Goal: Task Accomplishment & Management: Manage account settings

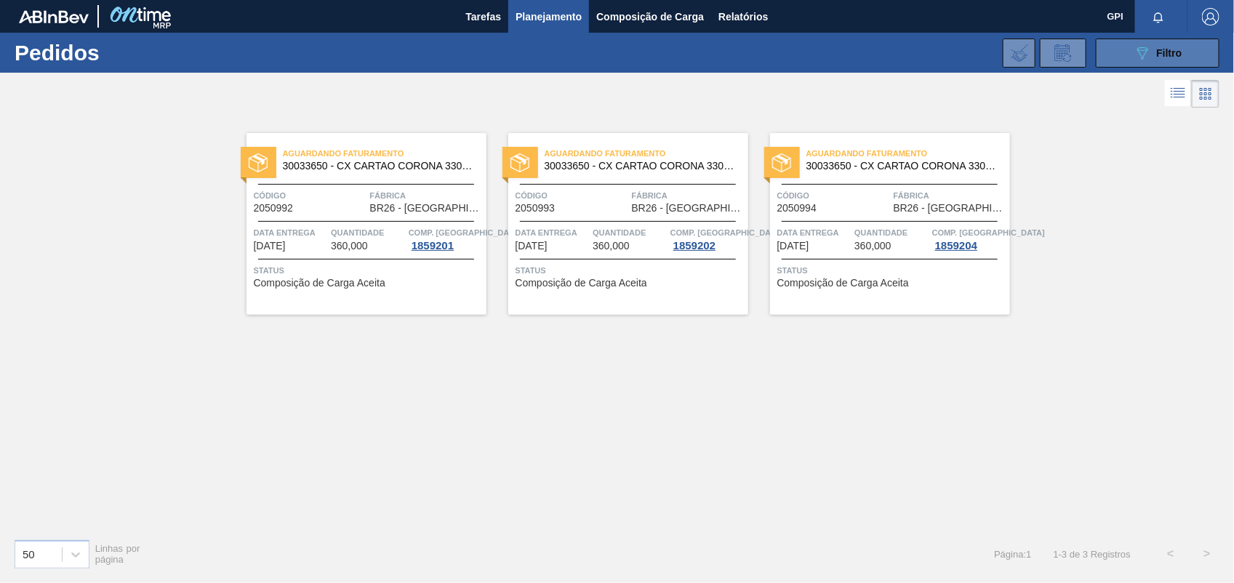
click at [1111, 63] on button "089F7B8B-B2A5-4AFE-B5C0-19BA573D28AC Filtro" at bounding box center [1158, 53] width 124 height 29
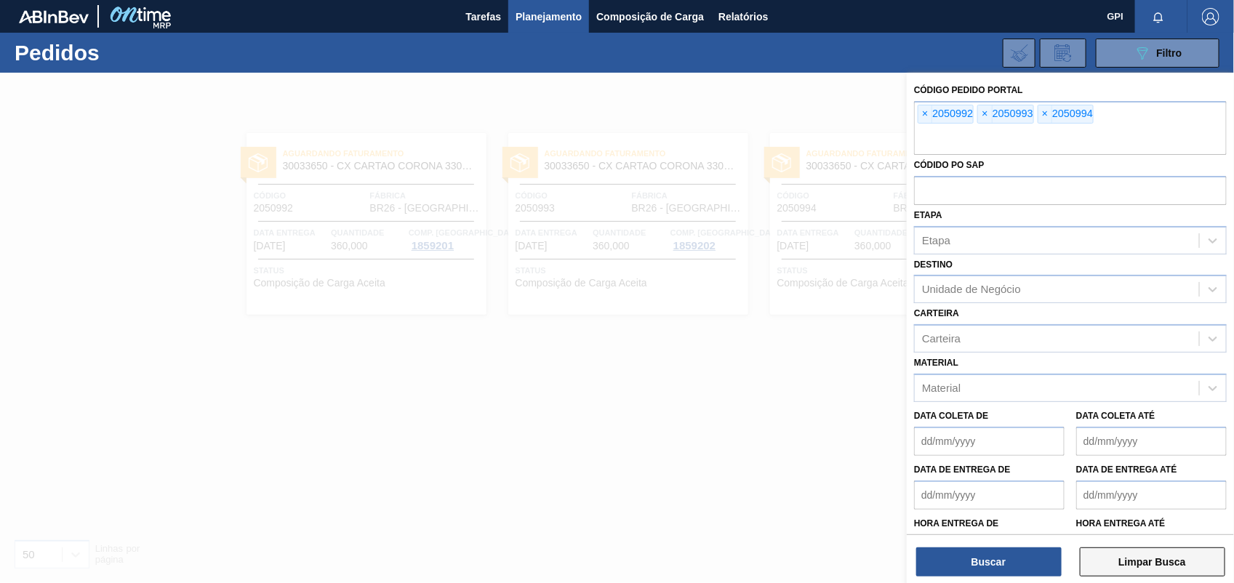
click at [1160, 553] on button "Limpar Busca" at bounding box center [1152, 561] width 145 height 29
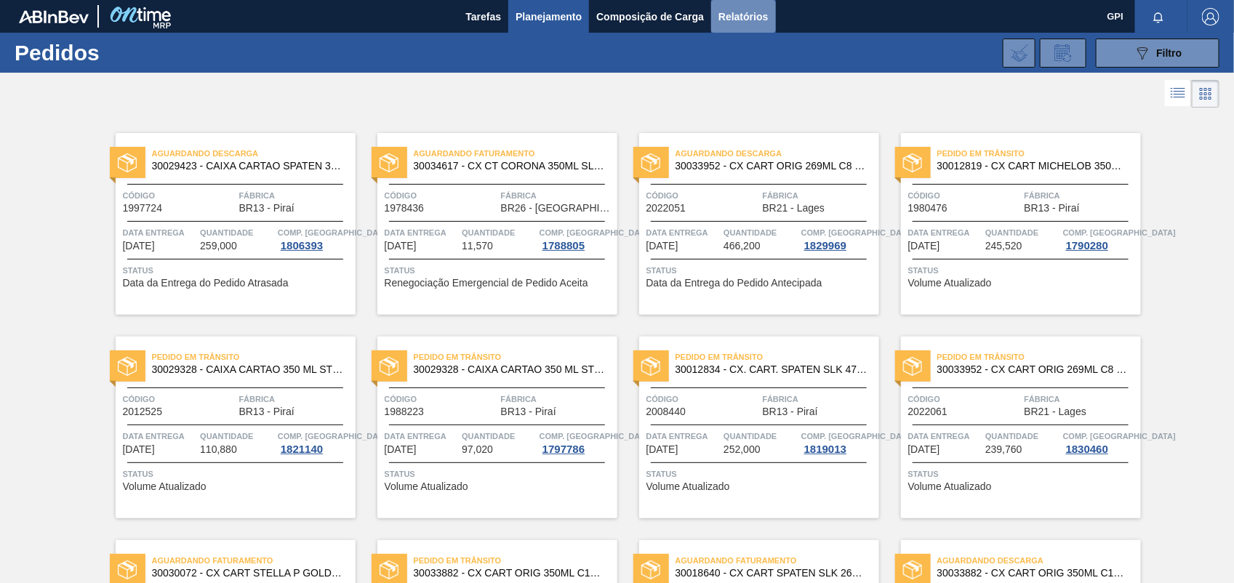
click at [734, 12] on span "Relatórios" at bounding box center [742, 16] width 49 height 17
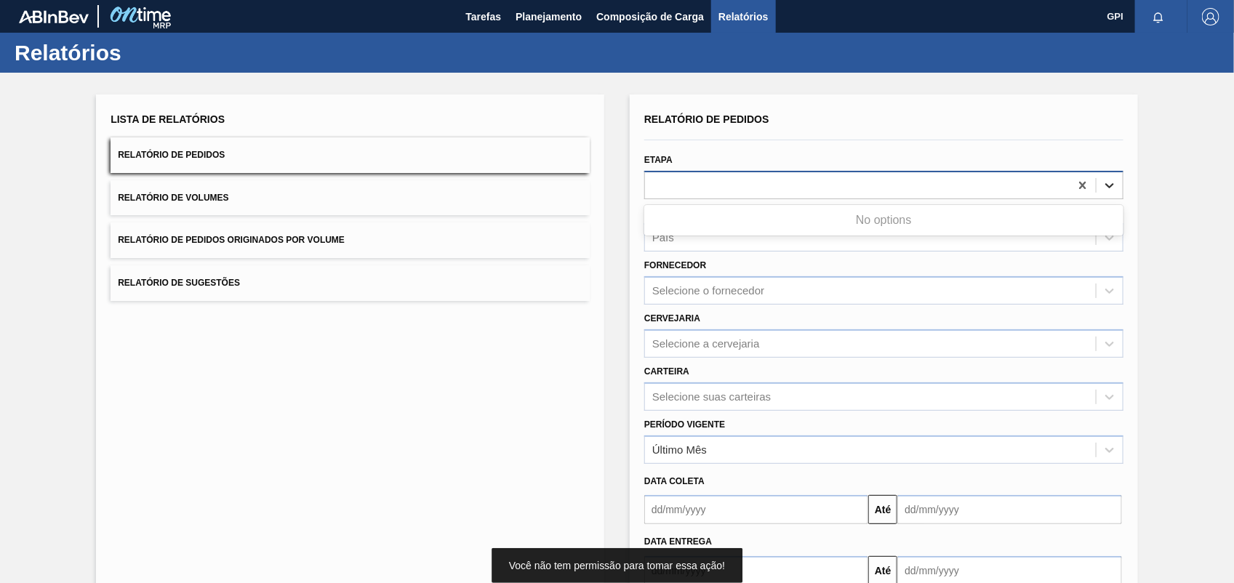
click at [1106, 189] on icon at bounding box center [1109, 185] width 15 height 15
click at [1110, 179] on icon at bounding box center [1109, 185] width 15 height 15
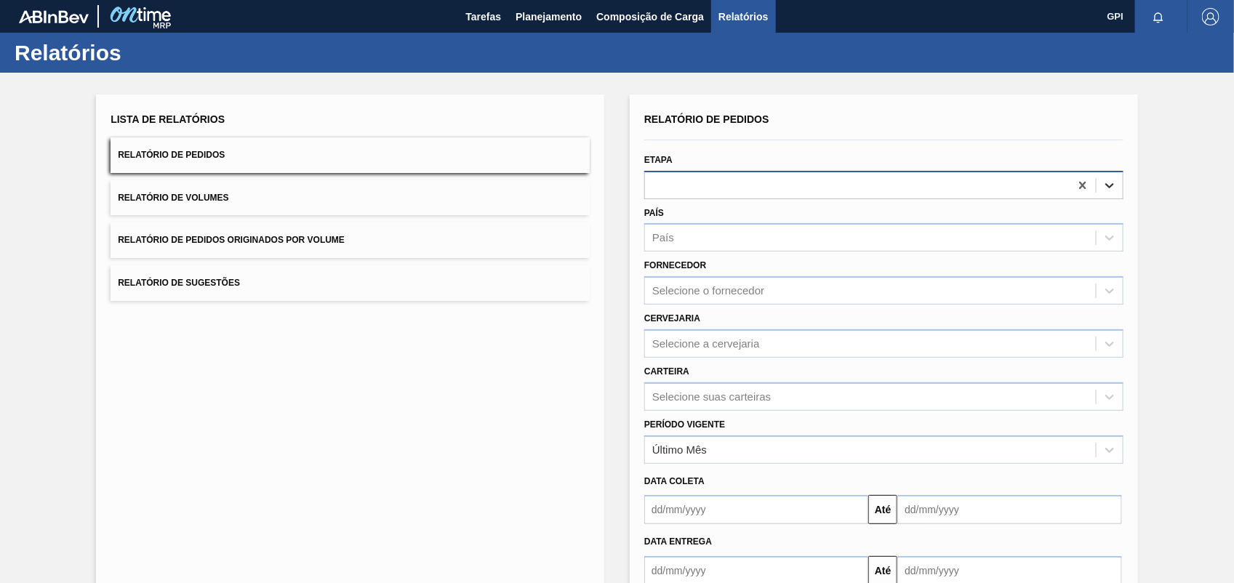
click at [1110, 179] on icon at bounding box center [1109, 185] width 15 height 15
click at [1112, 184] on icon at bounding box center [1109, 185] width 15 height 15
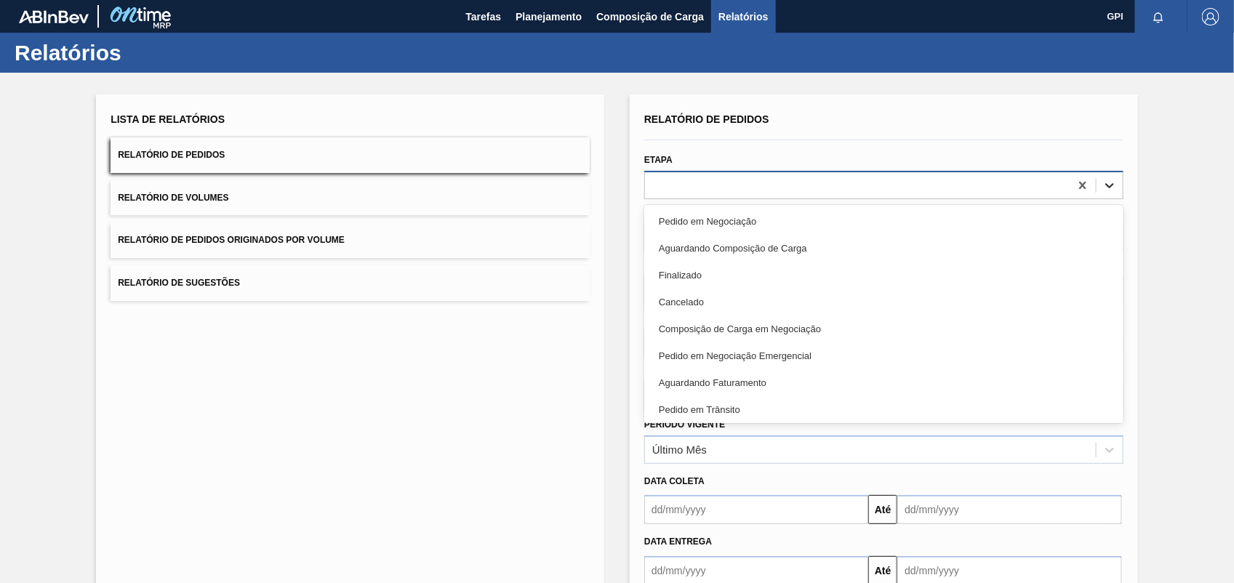
click at [1110, 184] on icon at bounding box center [1109, 185] width 9 height 5
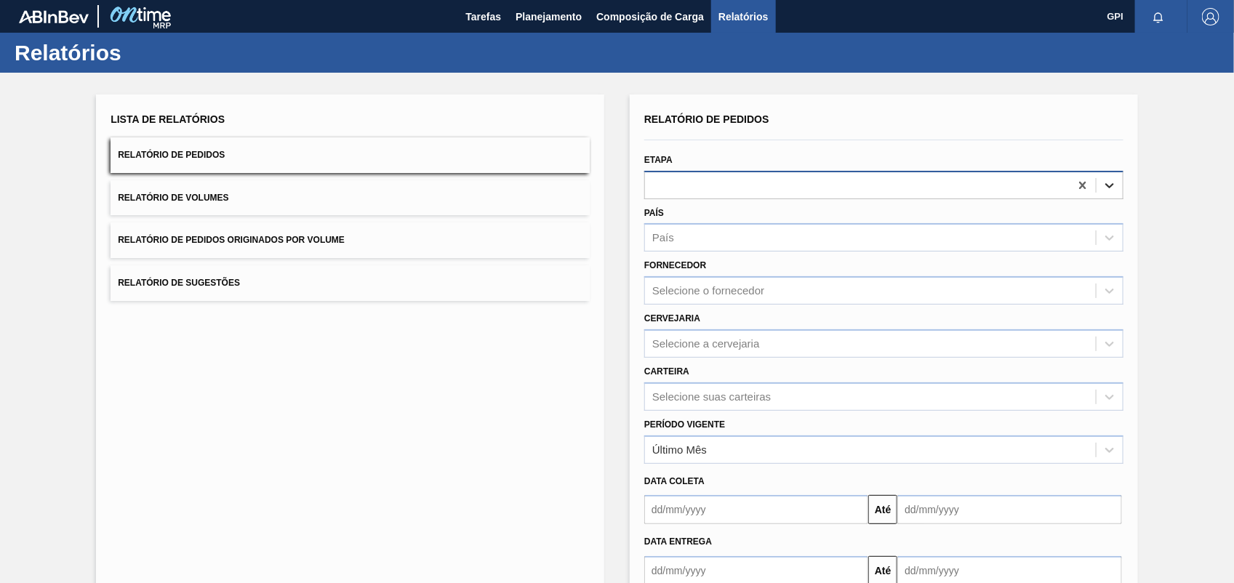
click at [1110, 184] on icon at bounding box center [1109, 185] width 9 height 5
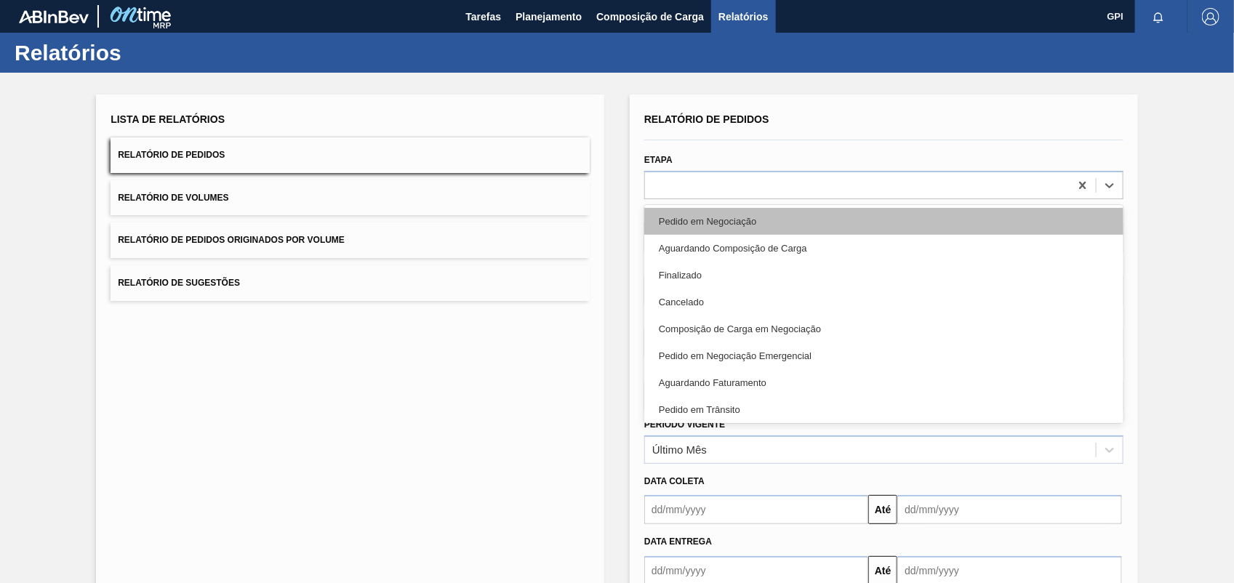
click at [758, 220] on div "Pedido em Negociação" at bounding box center [883, 221] width 479 height 27
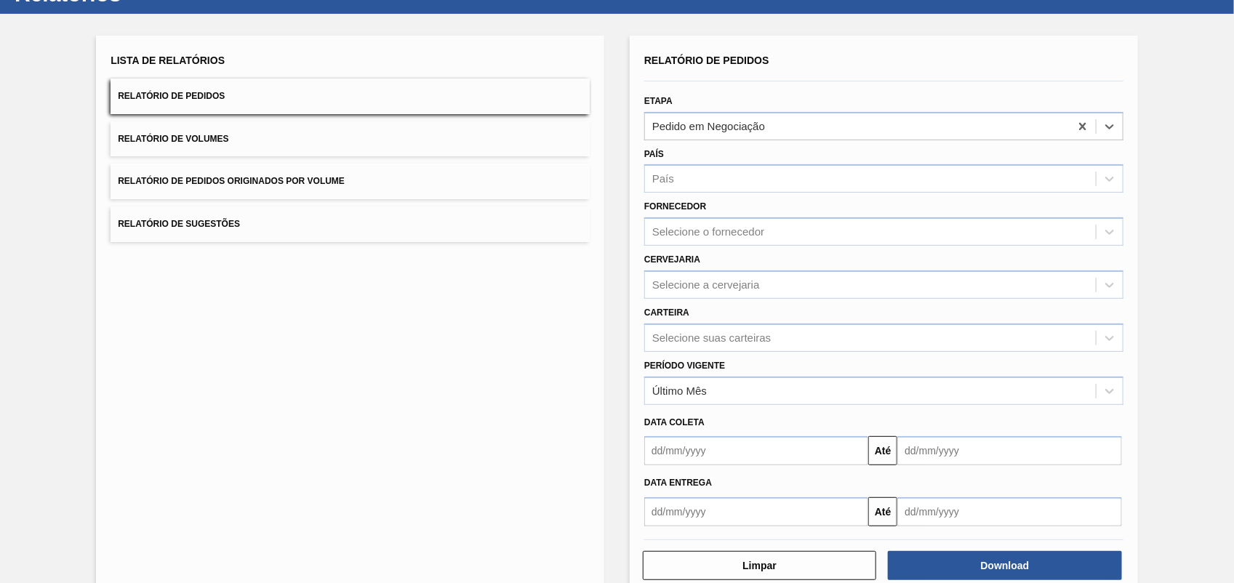
scroll to position [87, 0]
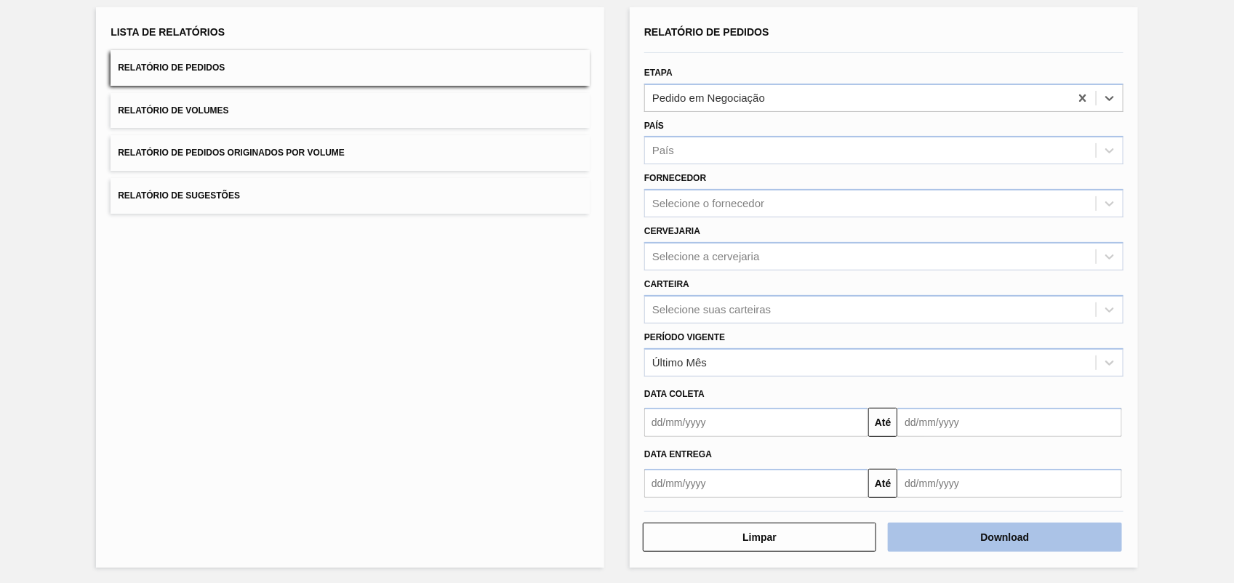
click at [965, 535] on button "Download" at bounding box center [1004, 537] width 233 height 29
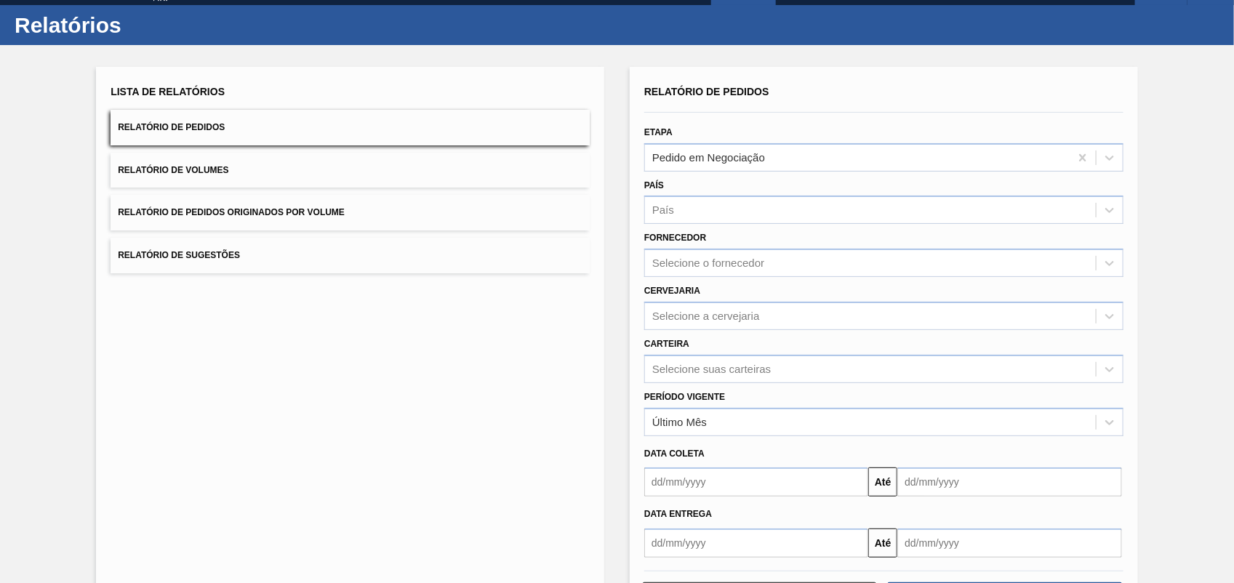
scroll to position [0, 0]
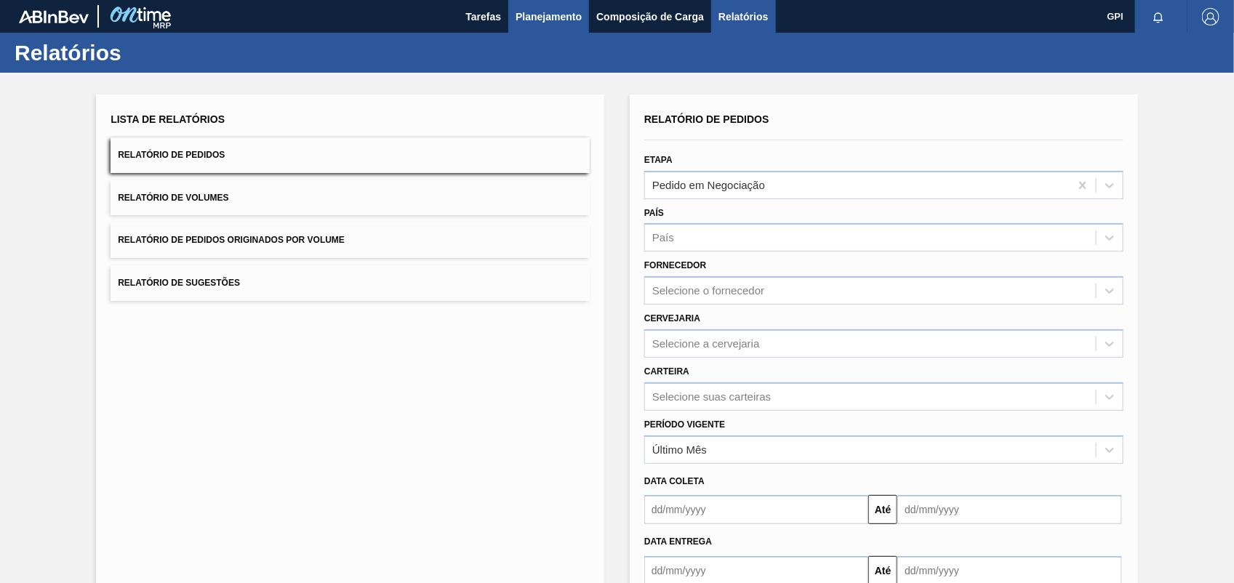
click at [576, 23] on span "Planejamento" at bounding box center [548, 16] width 66 height 17
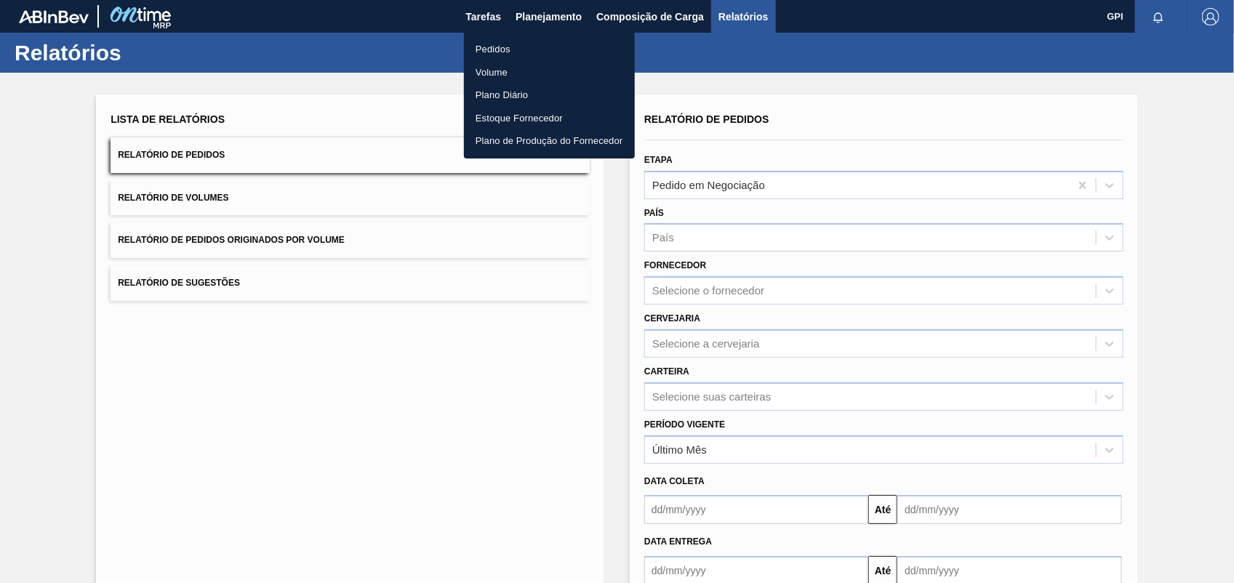
click at [551, 56] on li "Pedidos" at bounding box center [549, 49] width 171 height 23
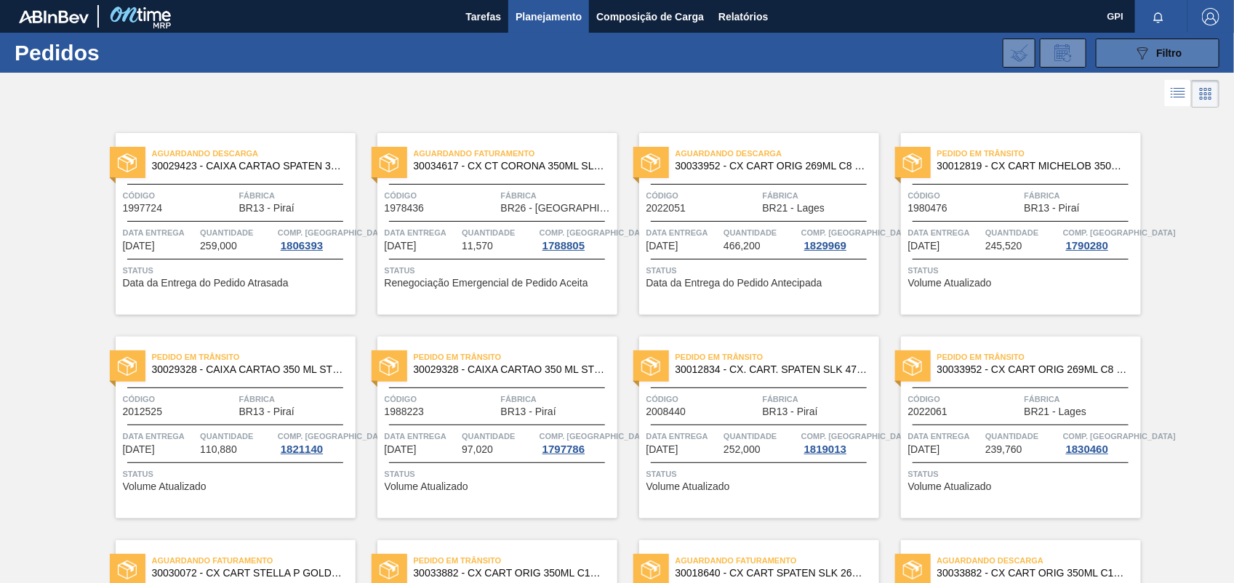
click at [1172, 49] on span "Filtro" at bounding box center [1169, 53] width 25 height 12
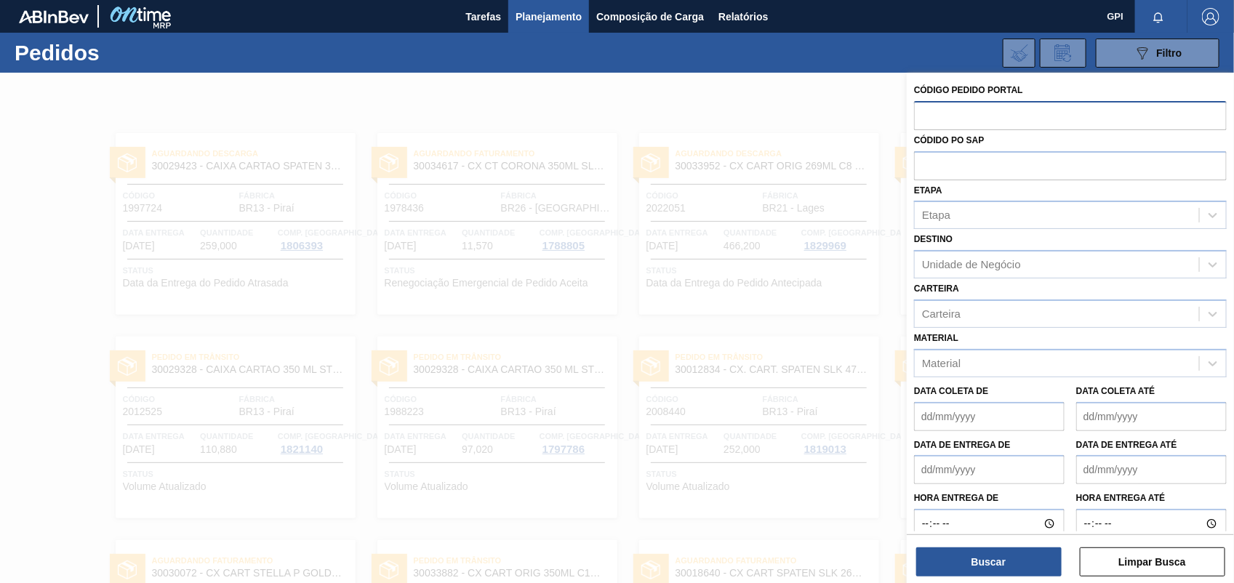
click at [944, 116] on input "text" at bounding box center [1070, 115] width 313 height 28
paste input "text"
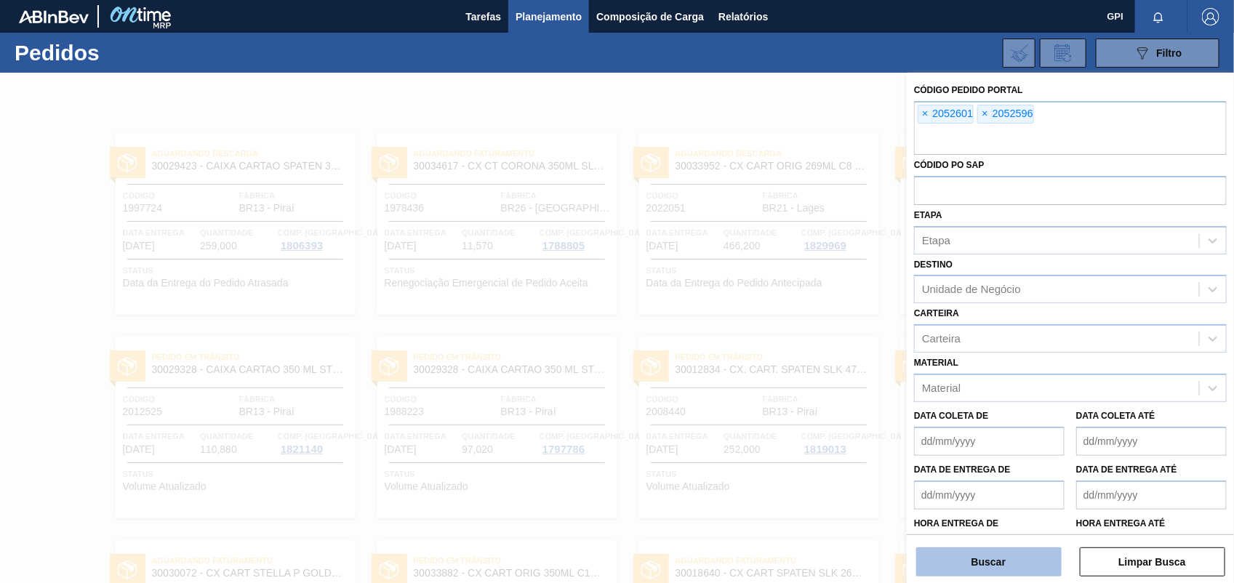
click at [987, 560] on button "Buscar" at bounding box center [988, 561] width 145 height 29
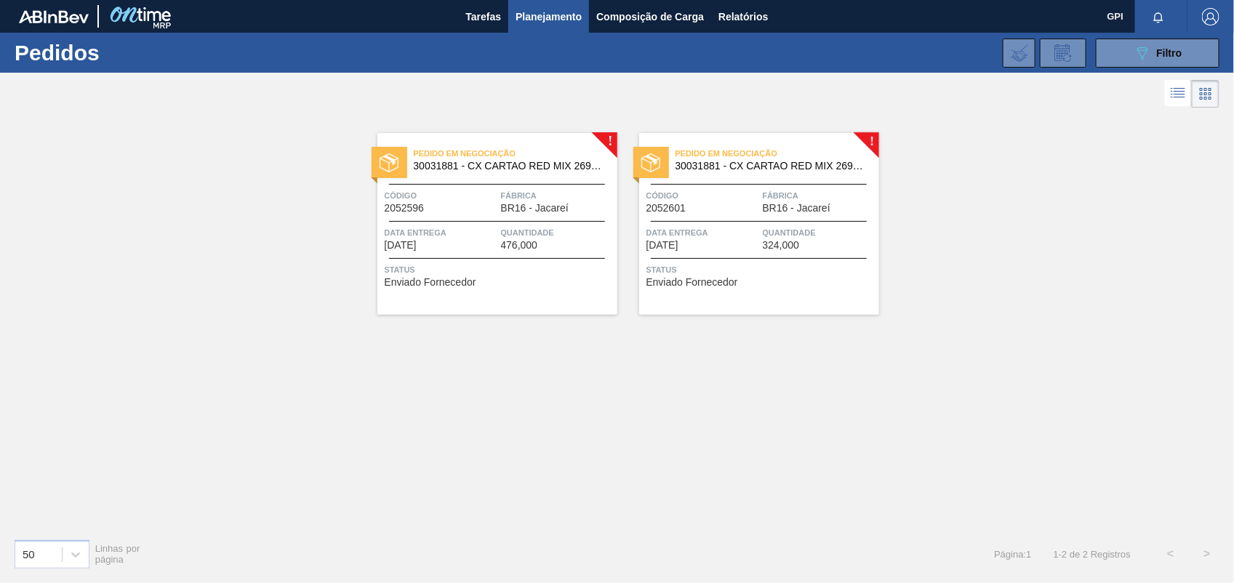
click at [729, 234] on span "Data Entrega" at bounding box center [702, 232] width 113 height 15
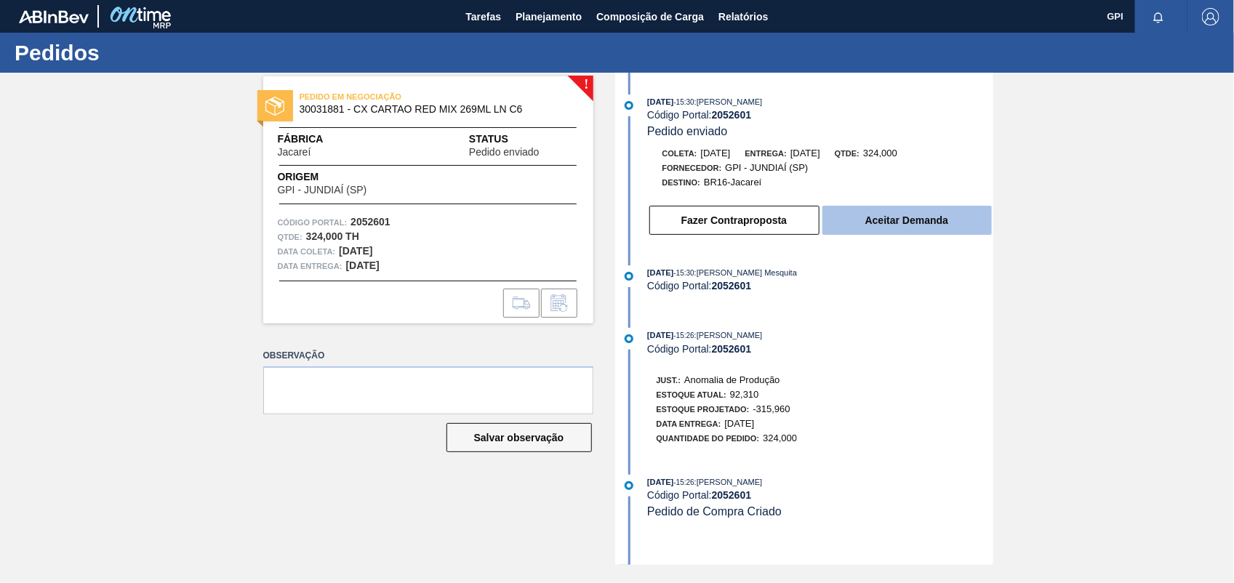
click at [920, 218] on button "Aceitar Demanda" at bounding box center [906, 220] width 169 height 29
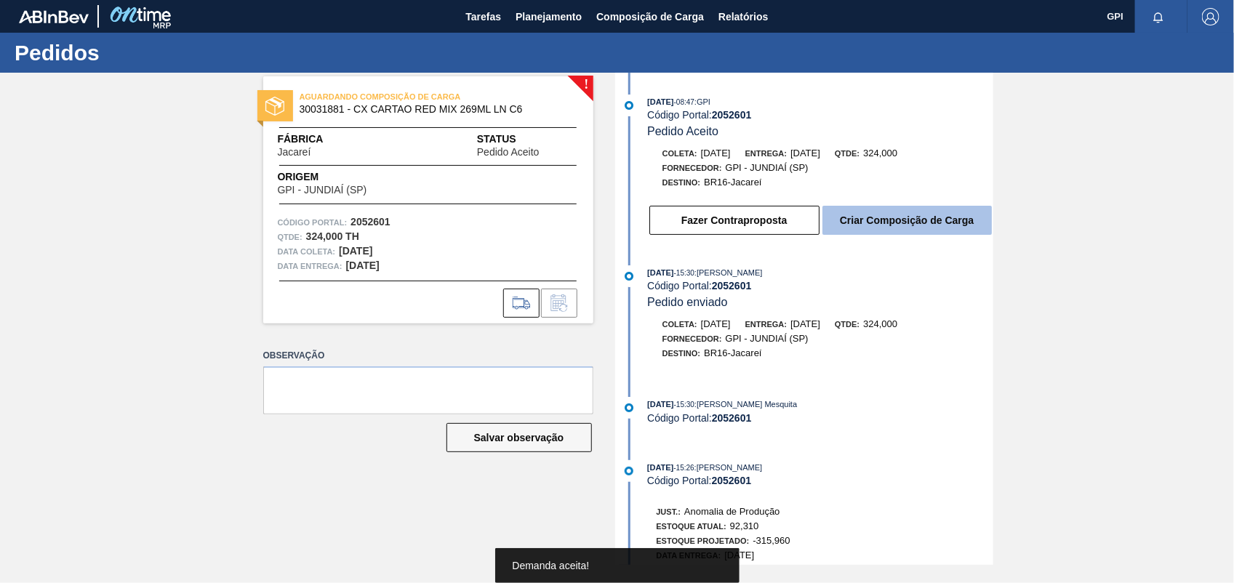
click at [912, 234] on button "Criar Composição de Carga" at bounding box center [906, 220] width 169 height 29
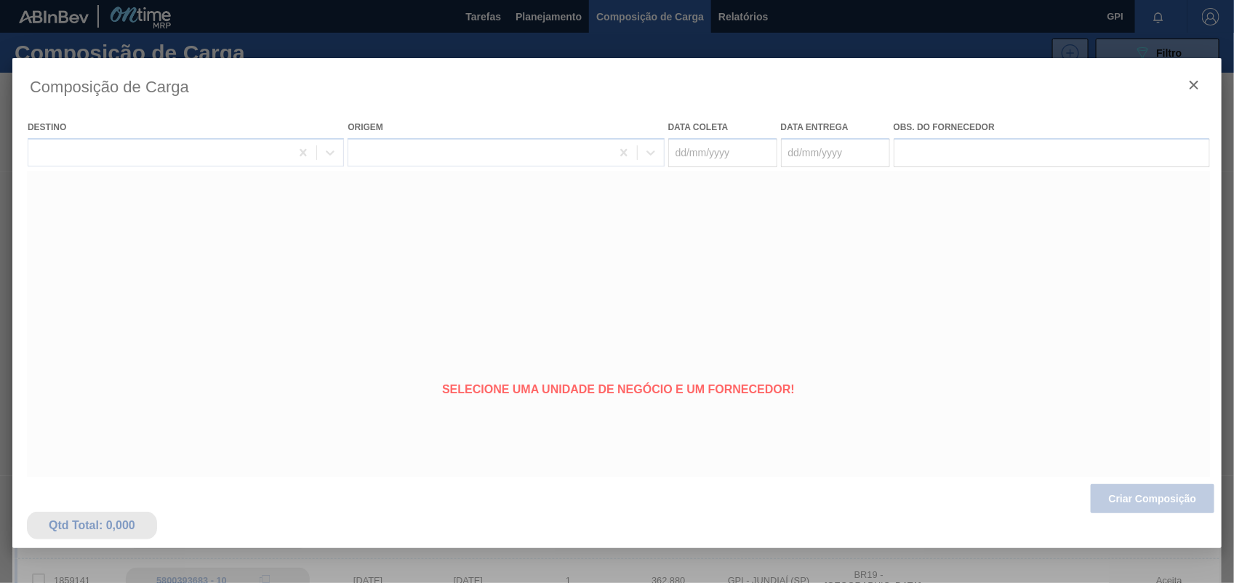
type coleta "10/11/2025"
type Entrega "12/11/2025"
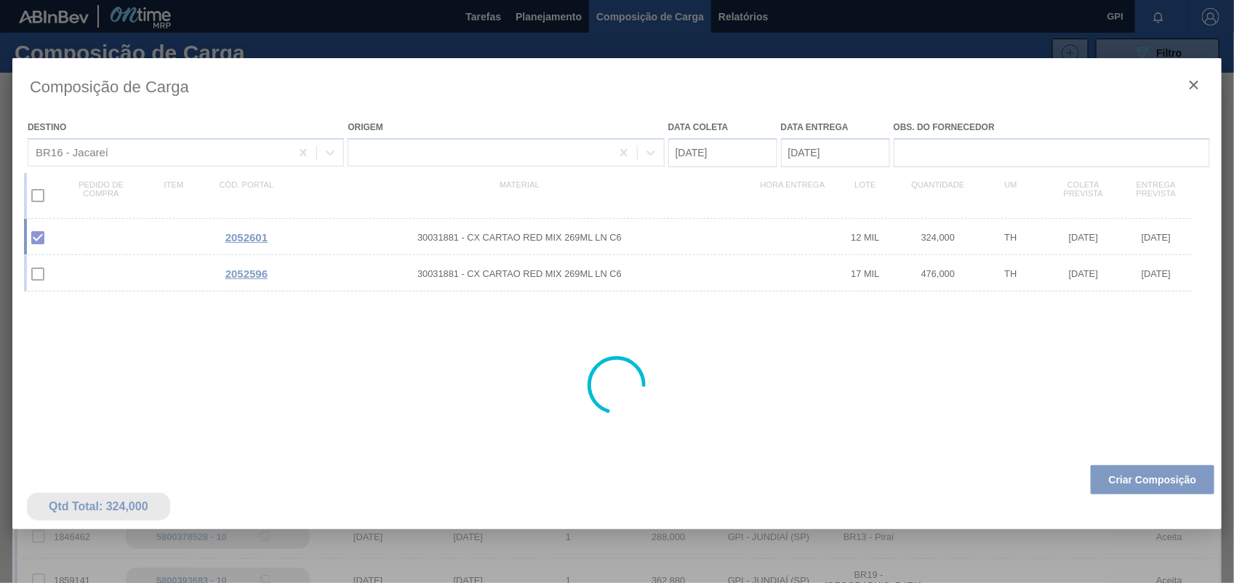
click at [1167, 491] on div at bounding box center [616, 385] width 1209 height 654
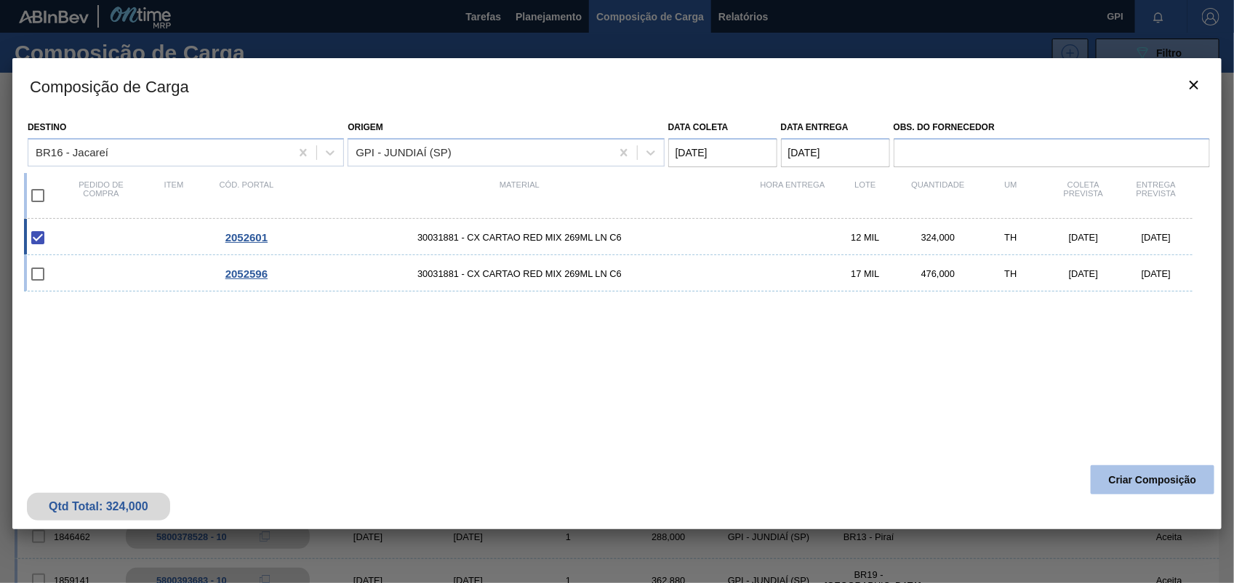
click at [1091, 487] on button "Criar Composição" at bounding box center [1153, 479] width 124 height 29
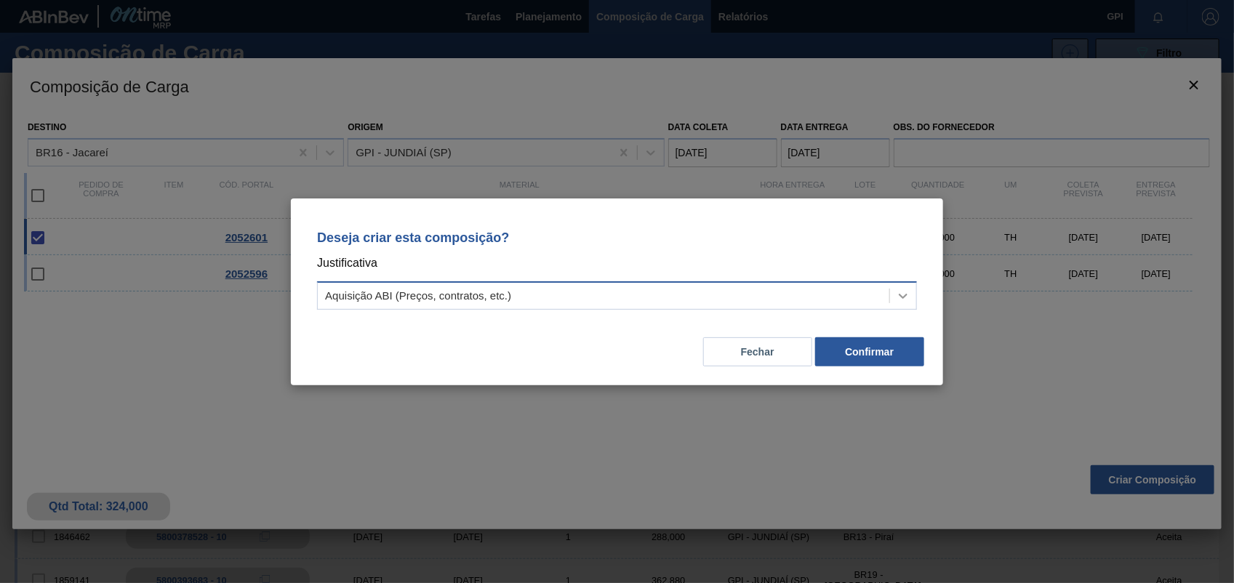
click at [896, 283] on div at bounding box center [903, 296] width 26 height 26
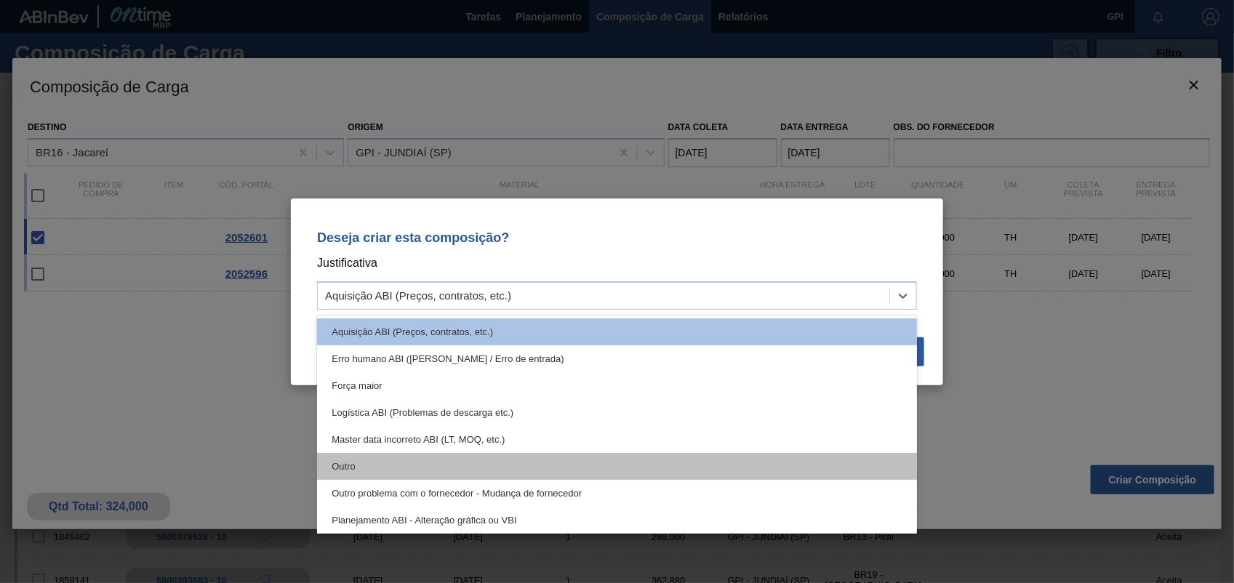
click at [457, 469] on div "Outro" at bounding box center [617, 466] width 600 height 27
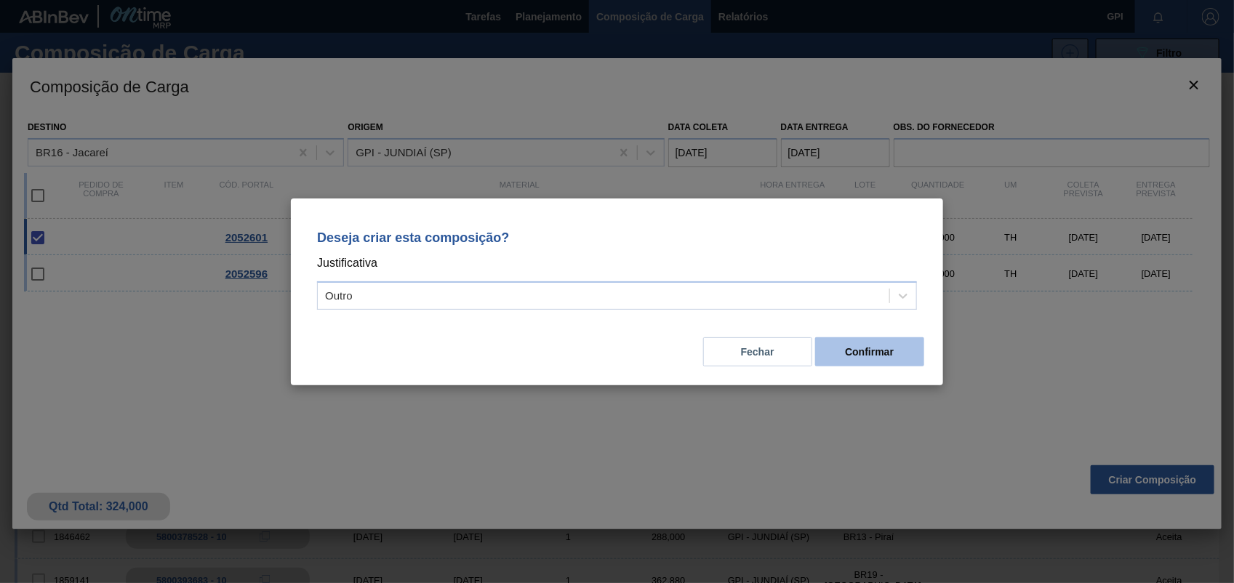
click at [877, 357] on button "Confirmar" at bounding box center [869, 351] width 109 height 29
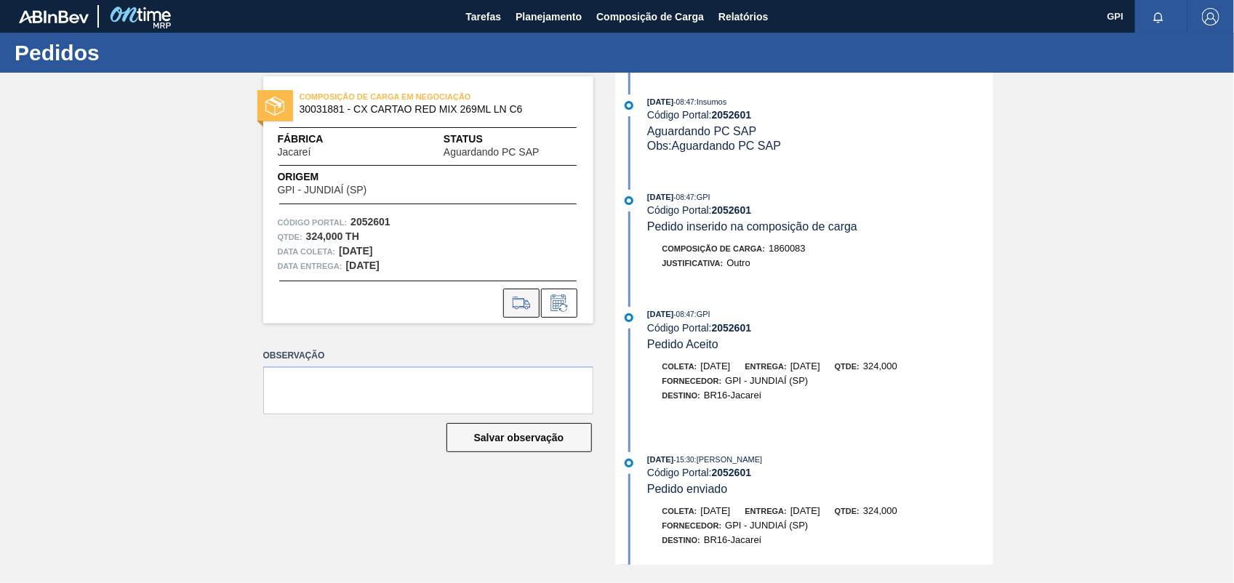
click at [513, 302] on icon at bounding box center [521, 302] width 23 height 17
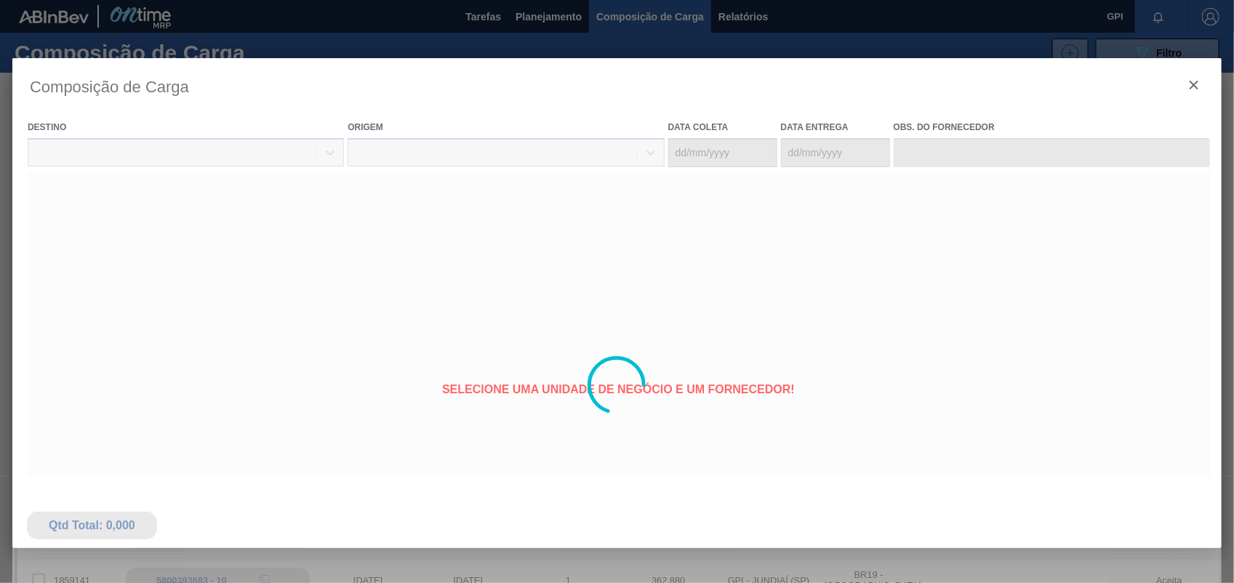
type coleta "[DATE]"
type Entrega "[DATE]"
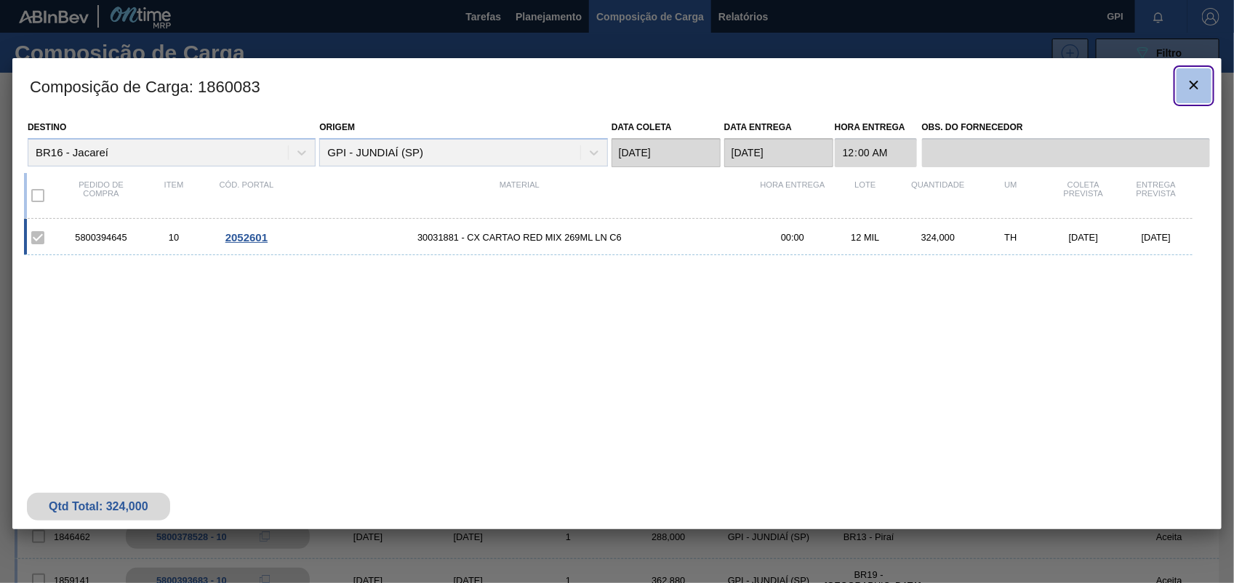
click at [1192, 87] on icon "botão de ícone" at bounding box center [1193, 85] width 9 height 9
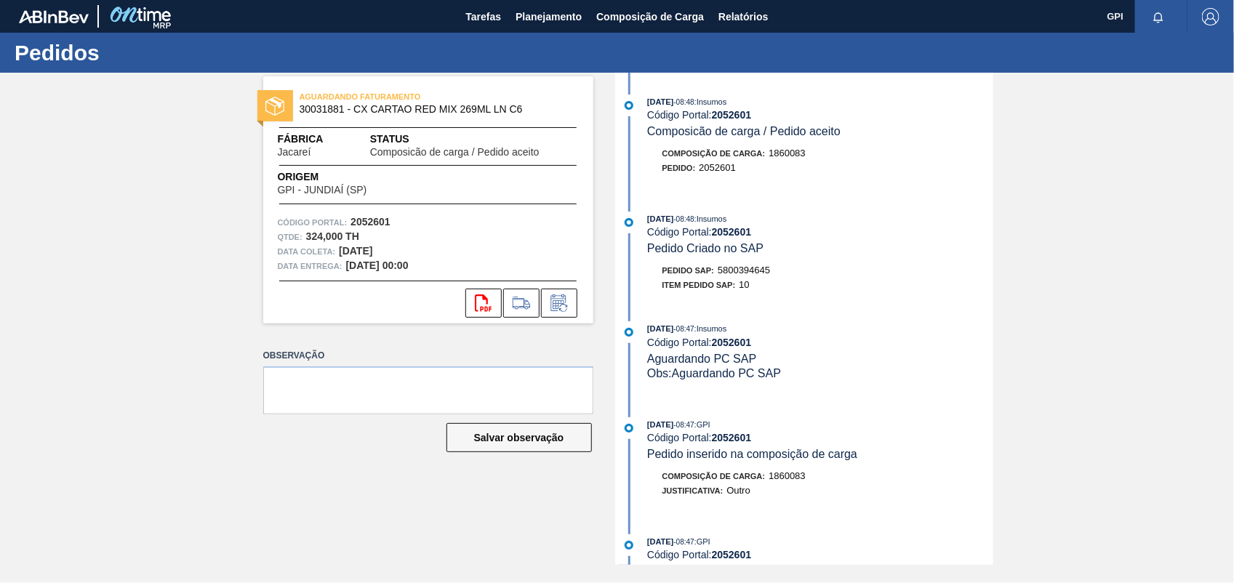
click at [724, 270] on span "5800394645" at bounding box center [744, 270] width 52 height 11
copy span "5800394645"
click at [371, 225] on strong "2052601" at bounding box center [370, 222] width 40 height 12
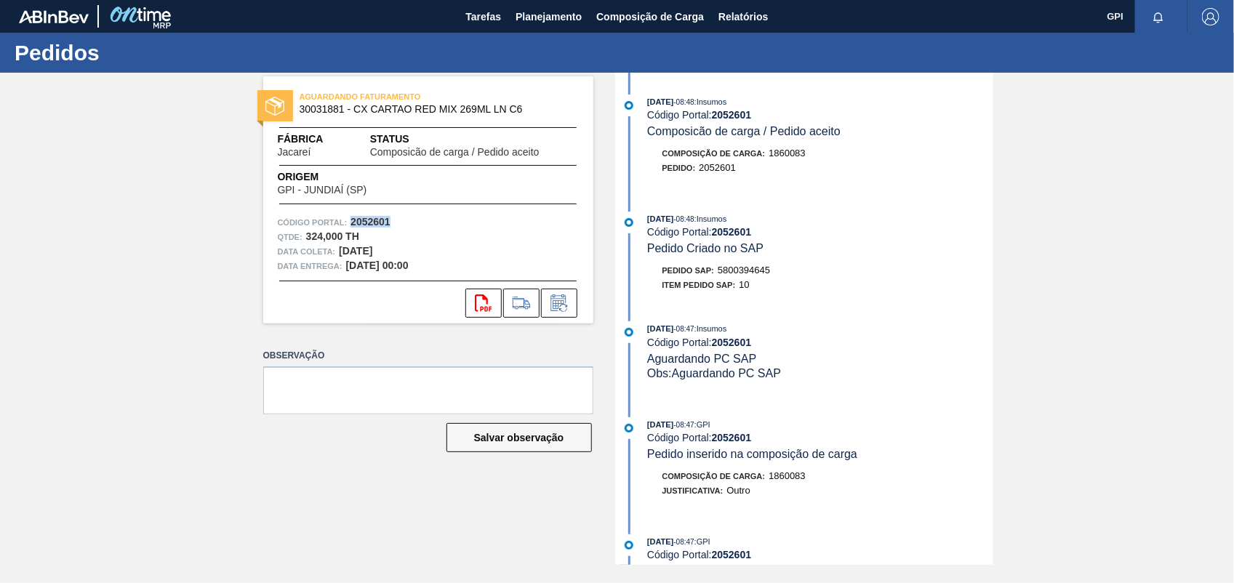
copy strong "2052601"
click at [491, 302] on icon "svg{fill:#ff0000}" at bounding box center [483, 302] width 17 height 17
click at [1088, 318] on div "AGUARDANDO FATURAMENTO 30031881 - CX CARTAO RED MIX 269ML LN C6 Fábrica Jacareí…" at bounding box center [617, 319] width 1234 height 492
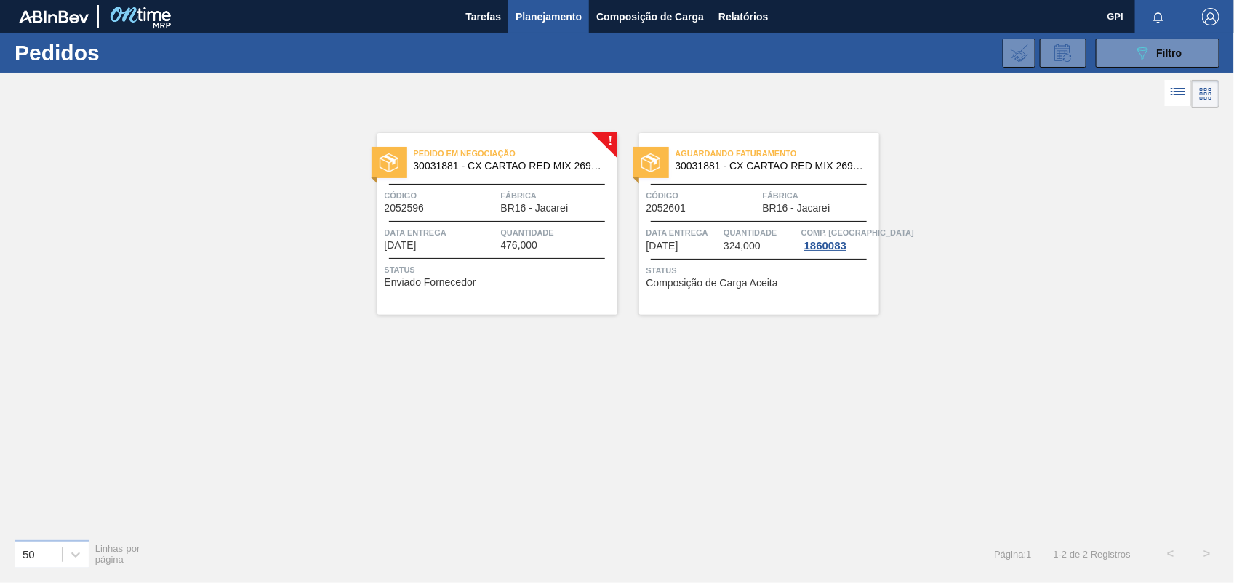
click at [487, 219] on div "Pedido em Negociação 30031881 - CX CARTAO RED MIX 269ML LN C6 Código 2052596 Fá…" at bounding box center [497, 224] width 240 height 182
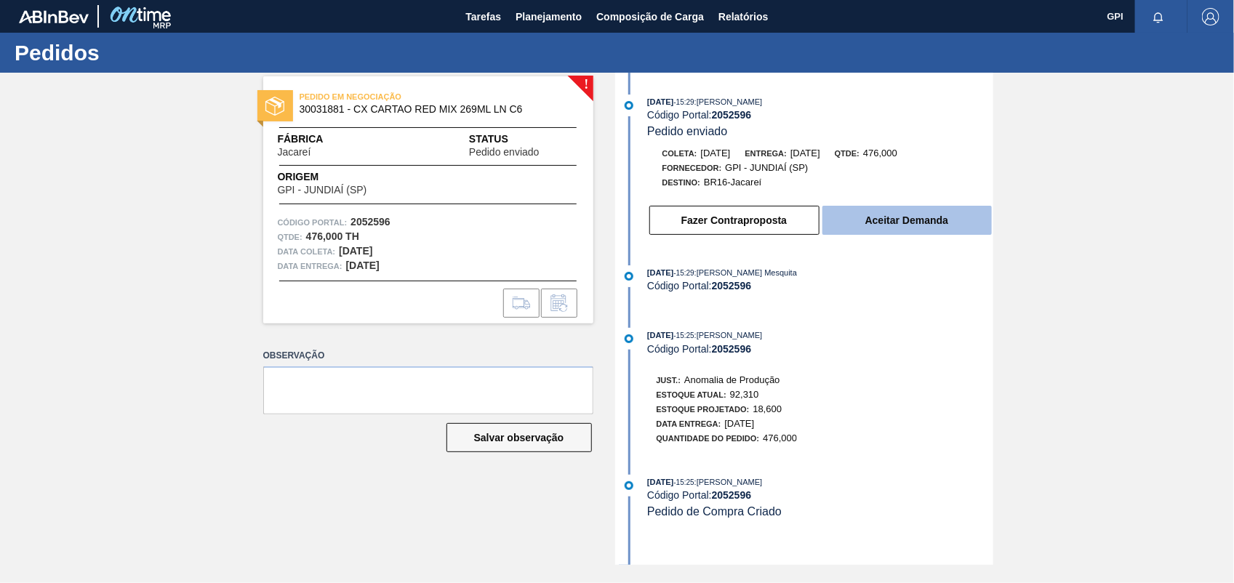
click at [848, 219] on button "Aceitar Demanda" at bounding box center [906, 220] width 169 height 29
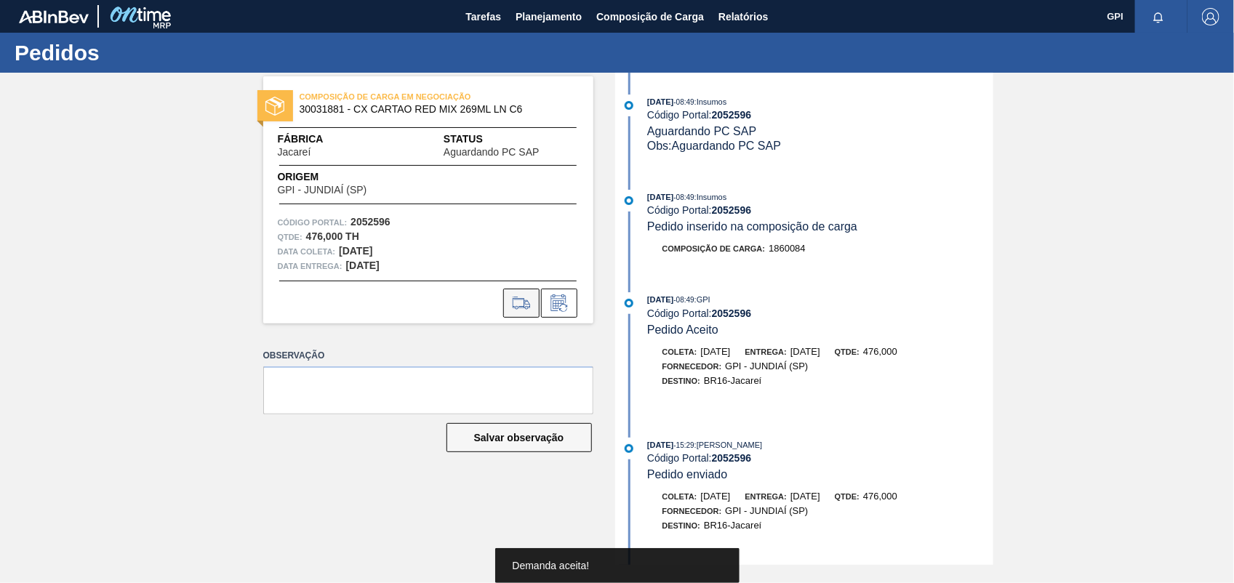
click at [521, 294] on icon at bounding box center [521, 302] width 23 height 17
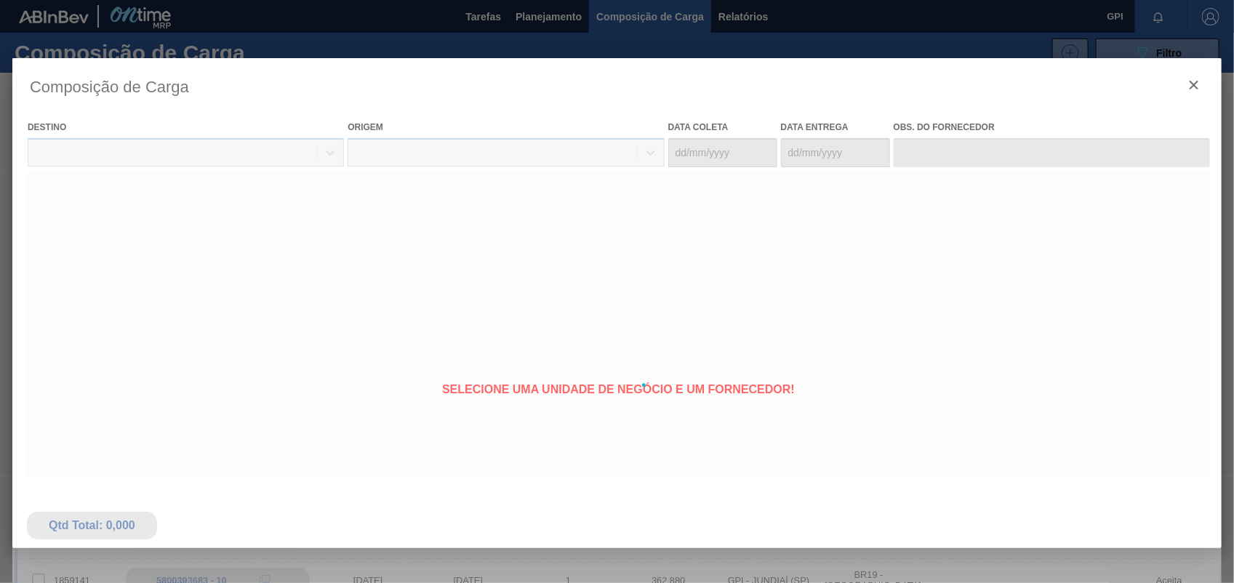
type coleta "31/10/2025"
type Entrega "02/11/2025"
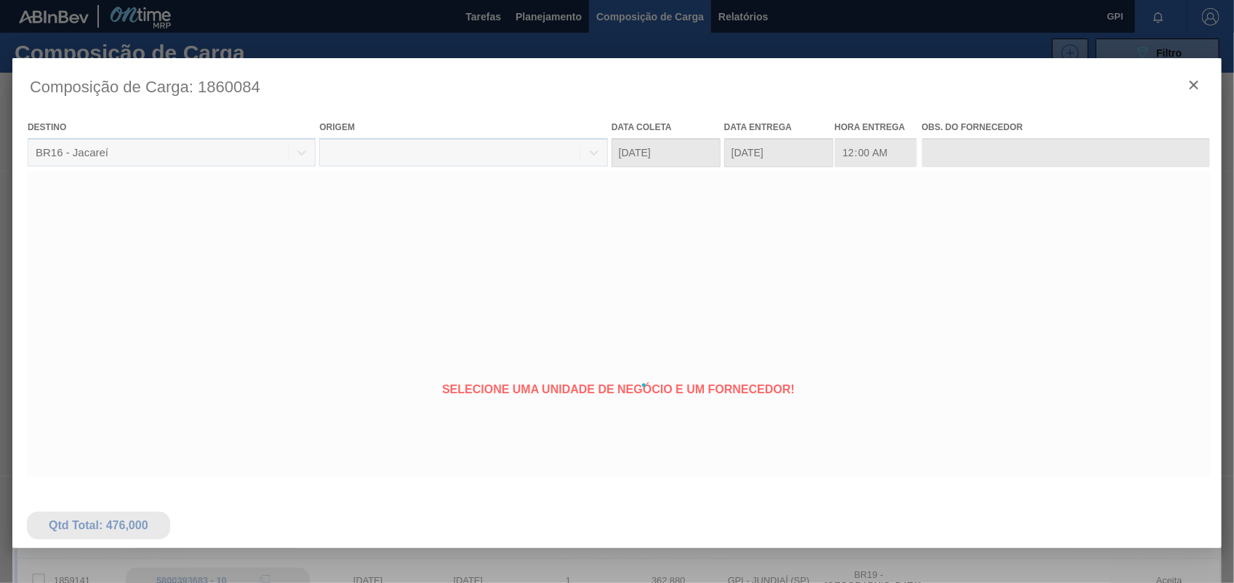
click at [1197, 73] on div at bounding box center [616, 385] width 1209 height 654
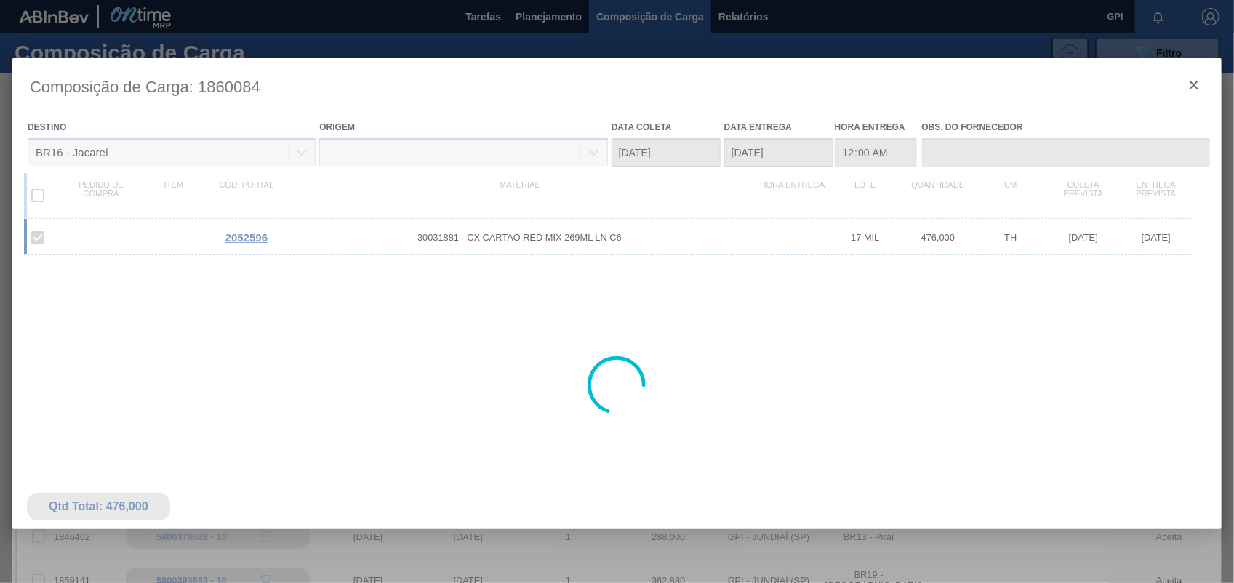
click at [1194, 82] on div at bounding box center [616, 385] width 1209 height 654
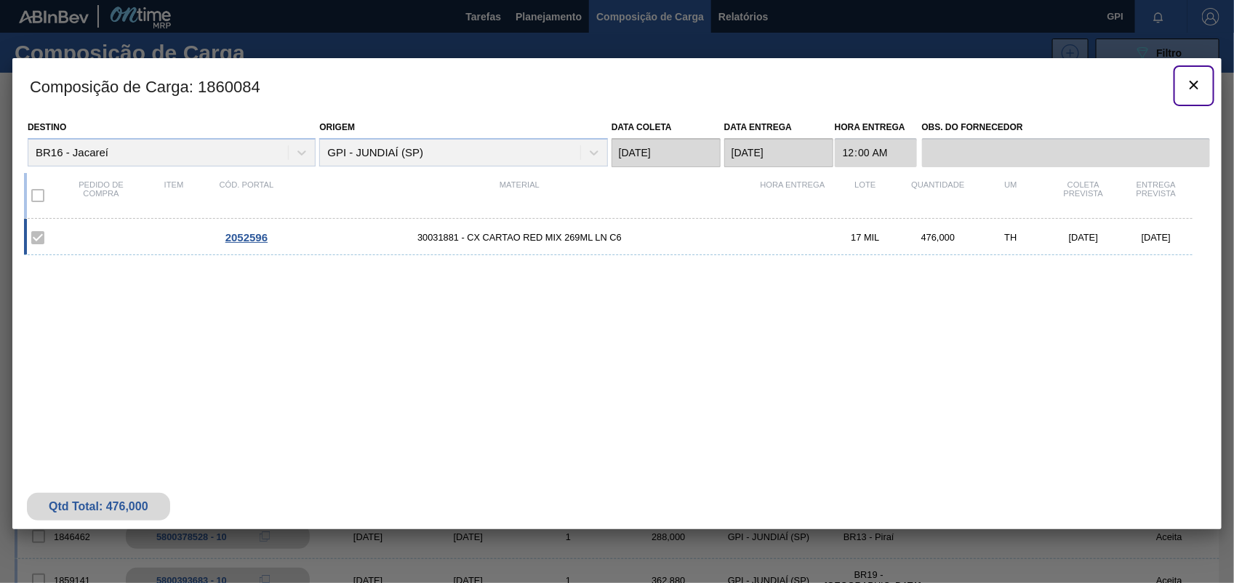
click at [1194, 82] on icon "botão de ícone" at bounding box center [1193, 84] width 17 height 17
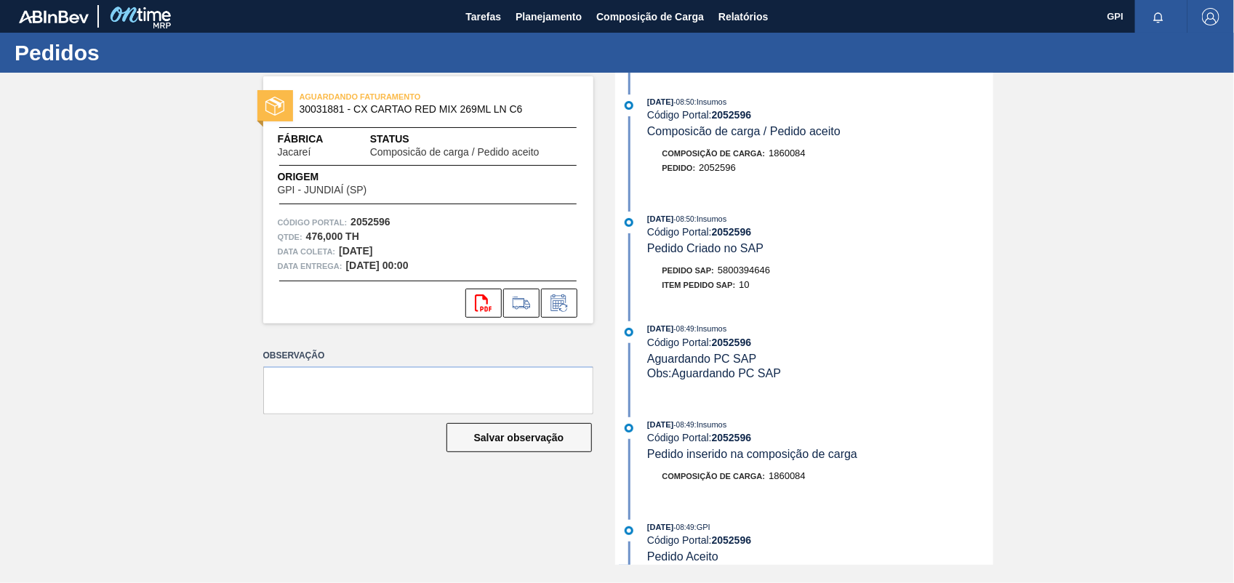
click at [771, 278] on div "Pedido SAP: 5800394646" at bounding box center [716, 270] width 108 height 15
click at [745, 262] on div "13/10/2025 - 08:50 : Insumos Código Portal: 2052596 Pedido Criado no SAP Pedido…" at bounding box center [806, 256] width 374 height 88
click at [747, 281] on div "Item pedido SAP: 10" at bounding box center [705, 285] width 87 height 15
click at [750, 273] on span "5800394646" at bounding box center [744, 270] width 52 height 11
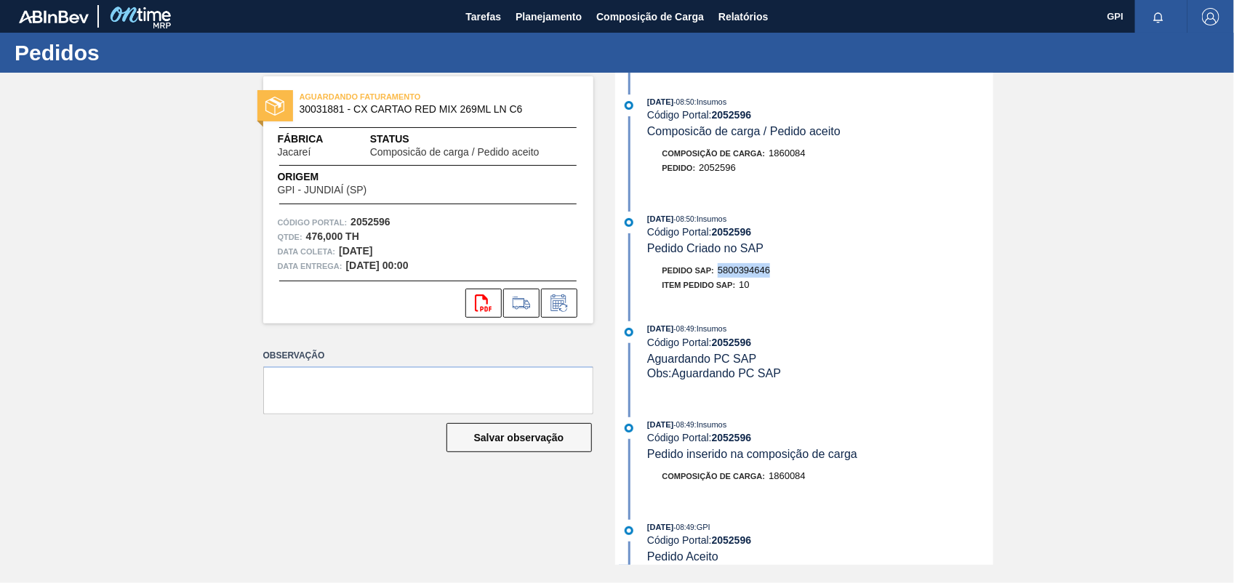
click at [750, 273] on span "5800394646" at bounding box center [744, 270] width 52 height 11
copy span "5800394646"
click at [377, 224] on strong "2052596" at bounding box center [370, 222] width 40 height 12
copy strong "2052596"
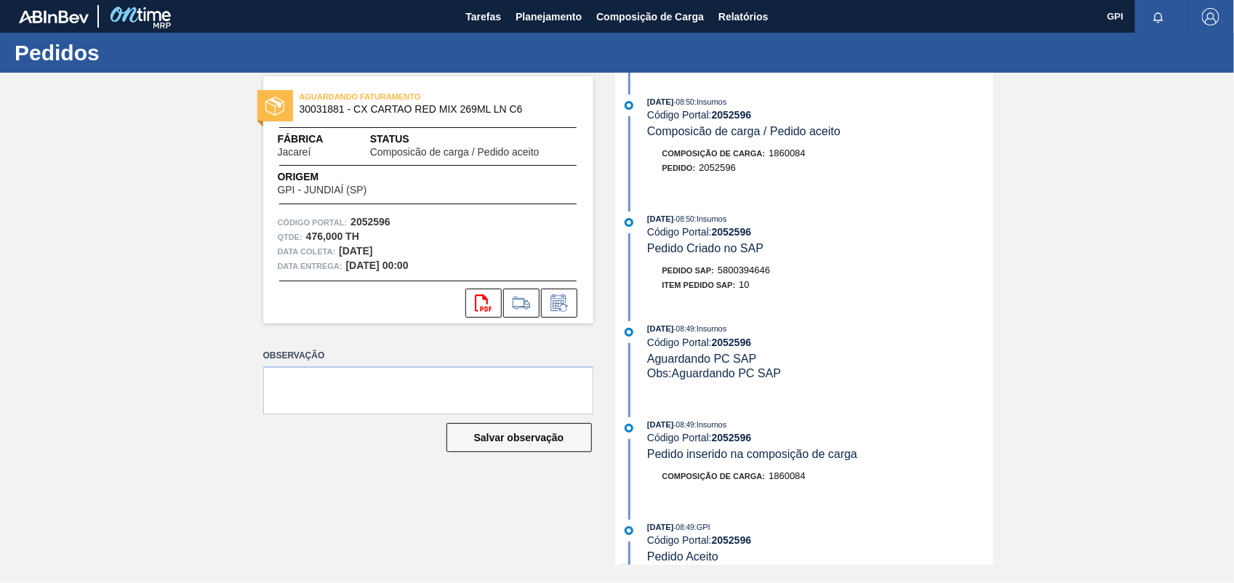
click at [463, 295] on div "svg{fill:#ff0000}" at bounding box center [428, 303] width 330 height 29
click at [476, 294] on icon at bounding box center [483, 302] width 17 height 17
click at [1072, 216] on div "AGUARDANDO FATURAMENTO 30031881 - CX CARTAO RED MIX 269ML LN C6 Fábrica Jacareí…" at bounding box center [617, 319] width 1234 height 492
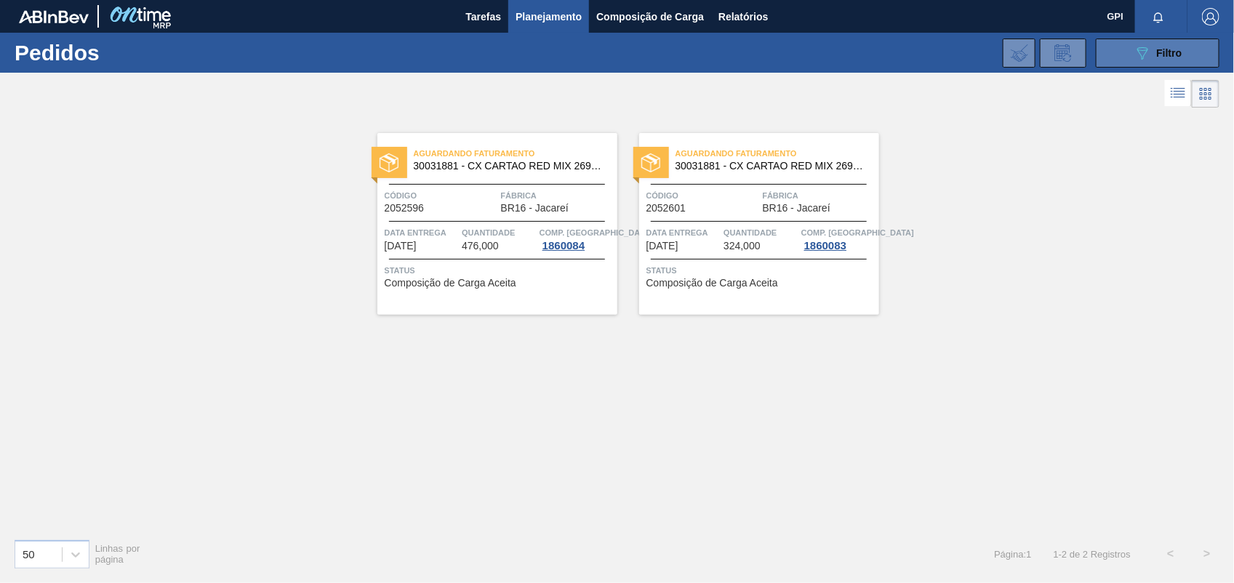
click at [1111, 41] on button "089F7B8B-B2A5-4AFE-B5C0-19BA573D28AC Filtro" at bounding box center [1158, 53] width 124 height 29
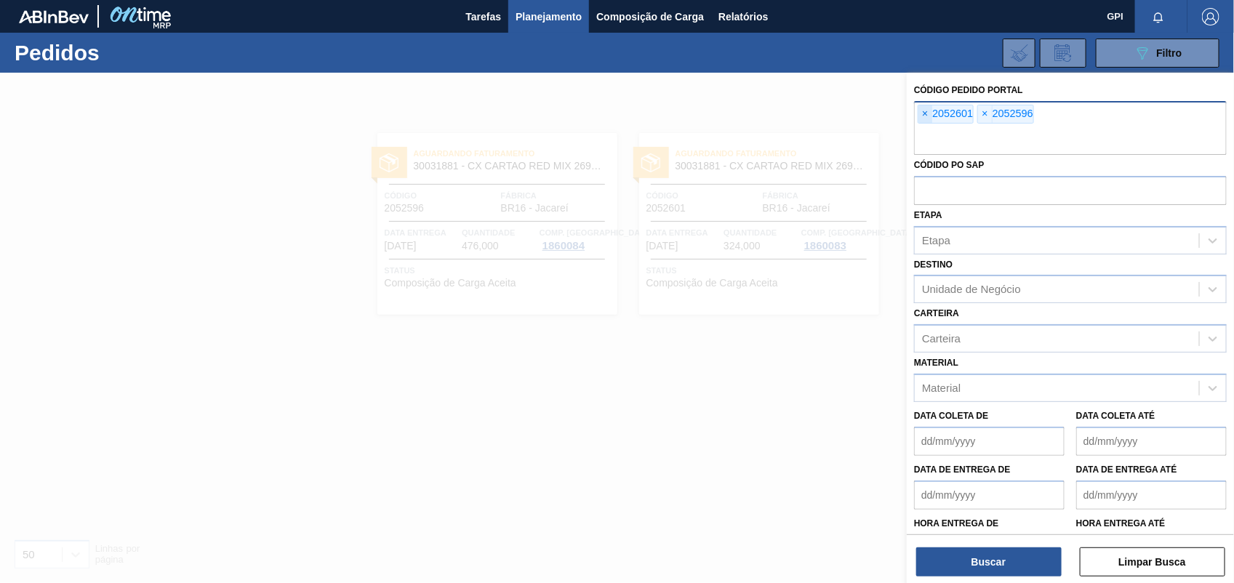
click at [920, 114] on span "×" at bounding box center [925, 113] width 14 height 17
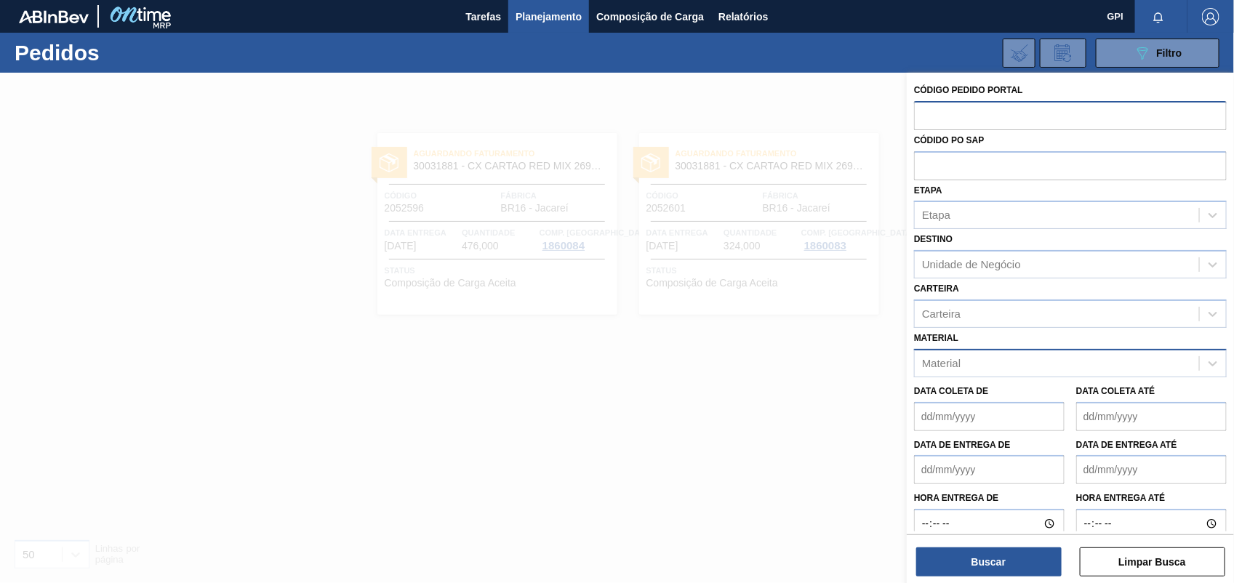
paste input "text"
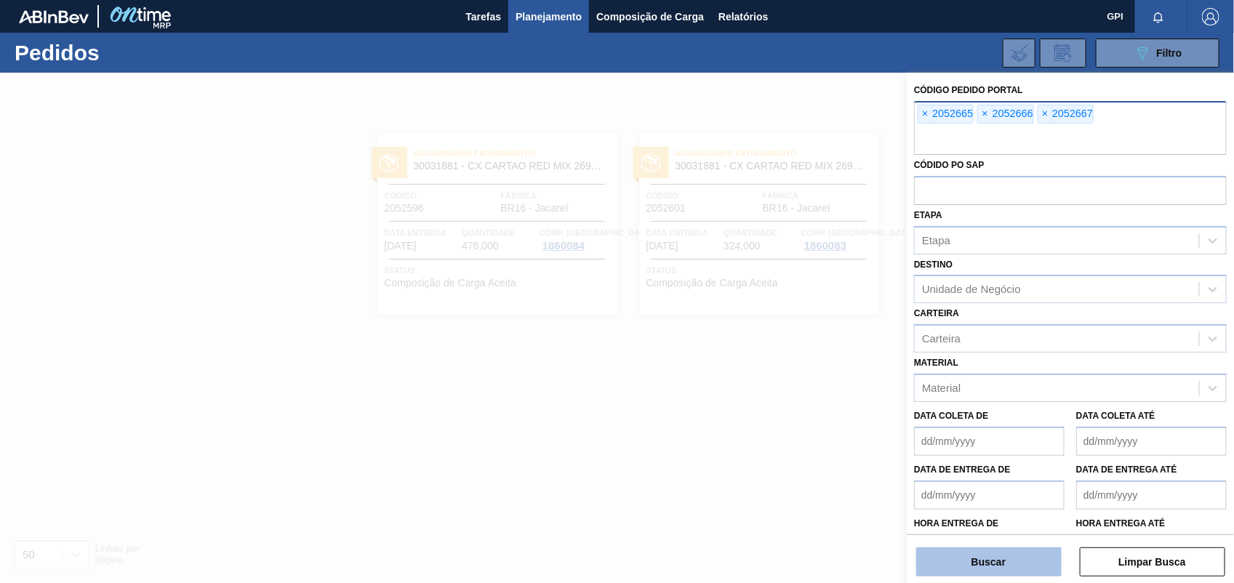
click at [972, 573] on button "Buscar" at bounding box center [988, 561] width 145 height 29
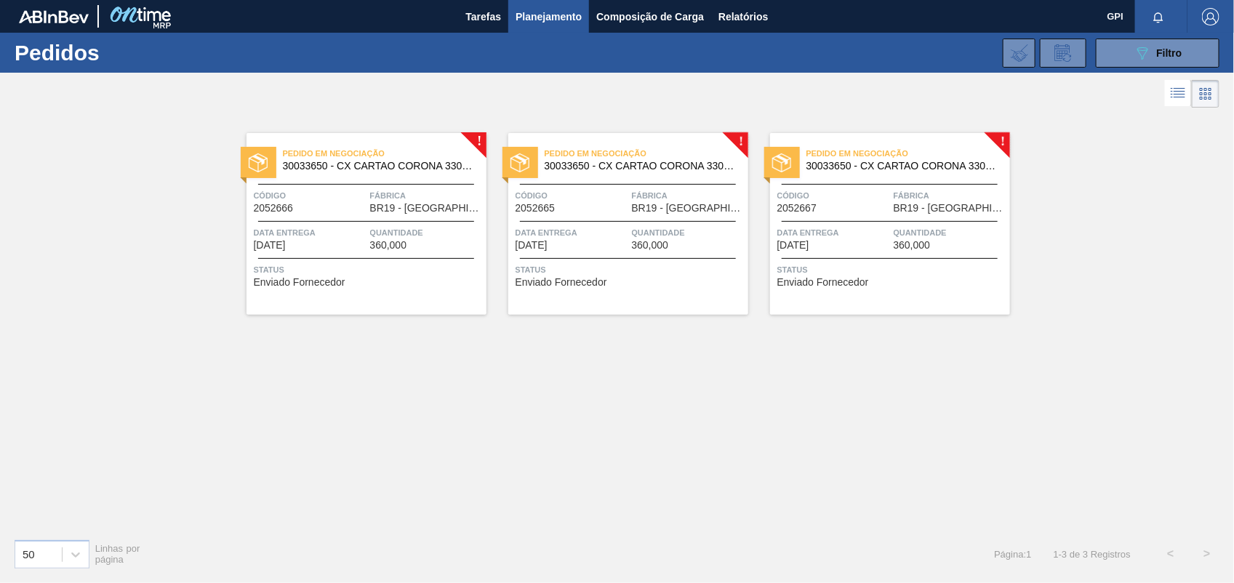
click at [627, 200] on div "Código 2052665 Fábrica BR19 - Nova Rio" at bounding box center [628, 200] width 240 height 25
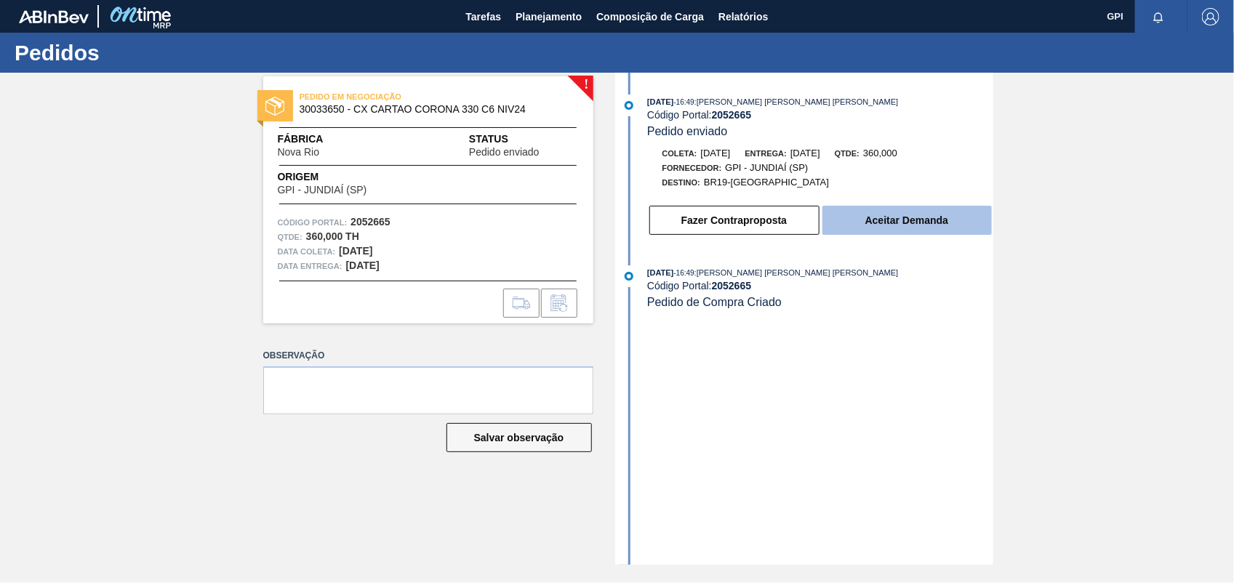
click at [925, 233] on button "Aceitar Demanda" at bounding box center [906, 220] width 169 height 29
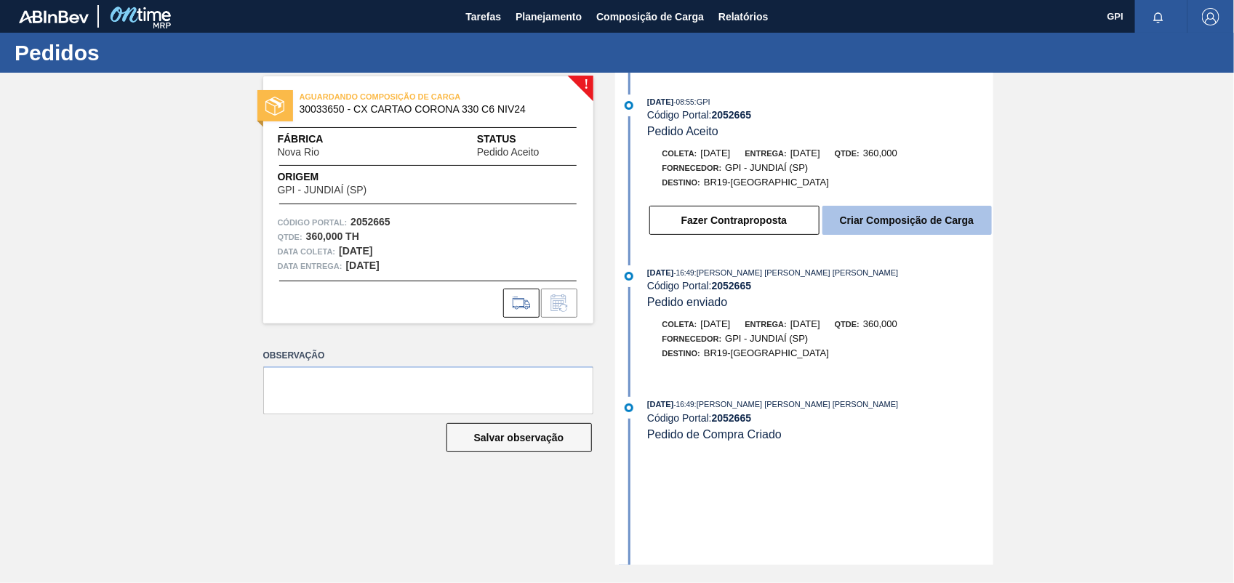
click at [969, 216] on button "Criar Composição de Carga" at bounding box center [906, 220] width 169 height 29
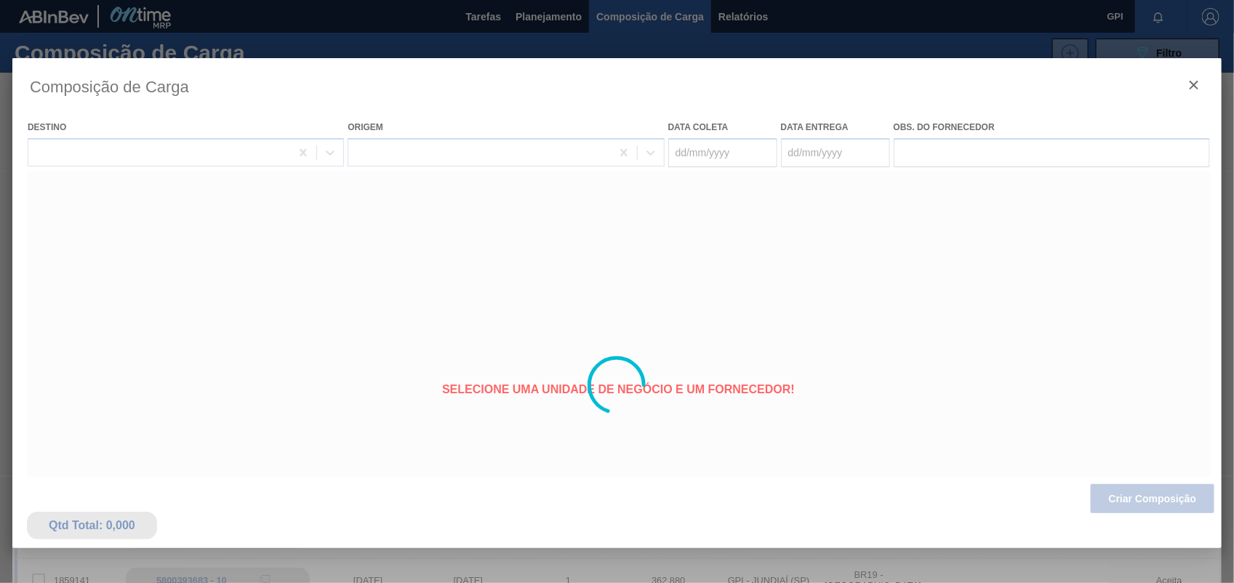
type coleta "[DATE]"
type Entrega "[DATE]"
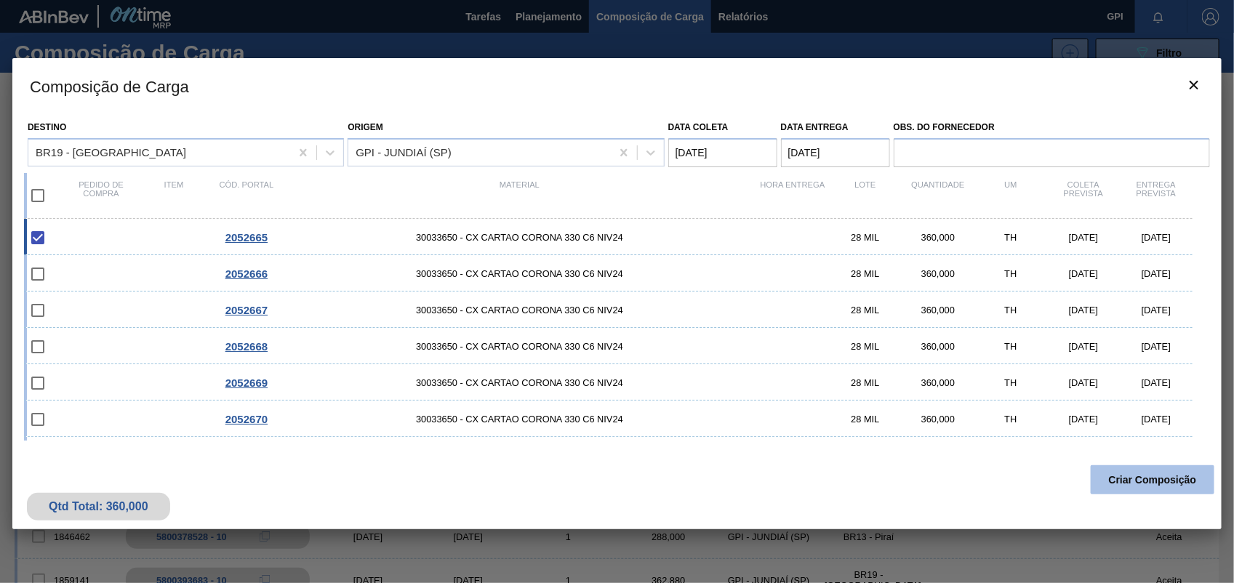
click at [1179, 484] on button "Criar Composição" at bounding box center [1153, 479] width 124 height 29
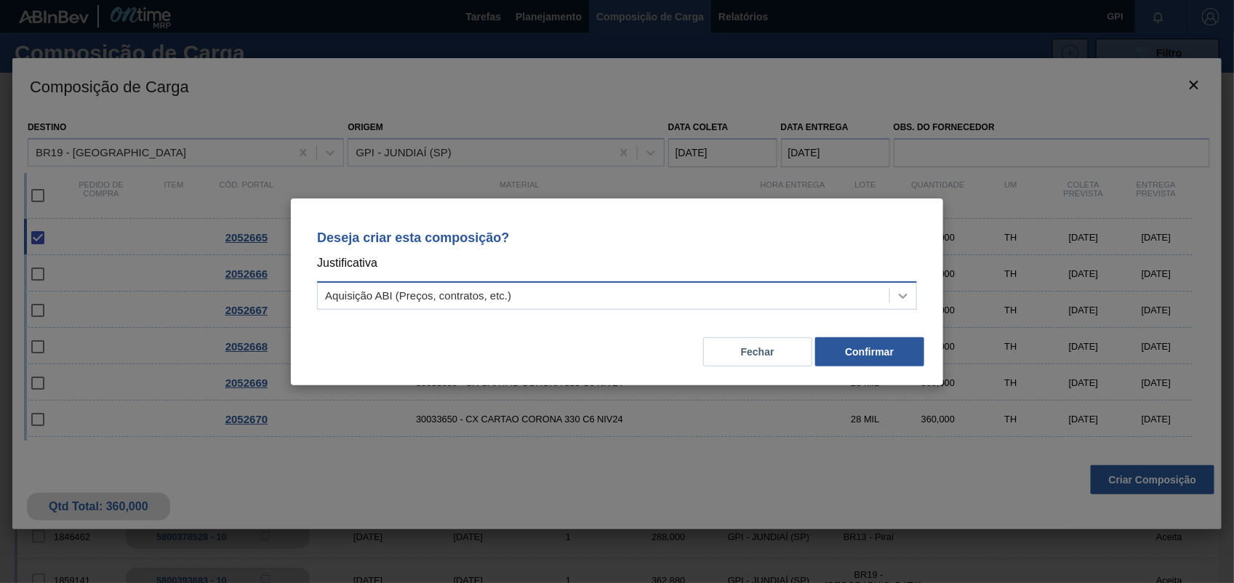
click at [904, 284] on div at bounding box center [903, 296] width 26 height 26
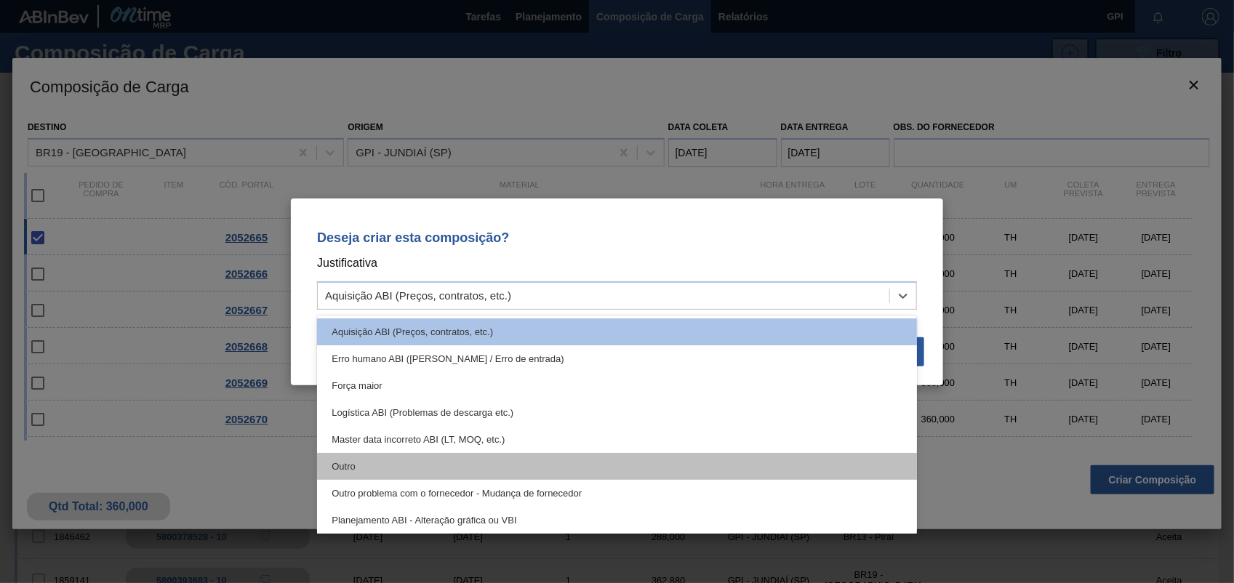
click at [386, 460] on div "Outro" at bounding box center [617, 466] width 600 height 27
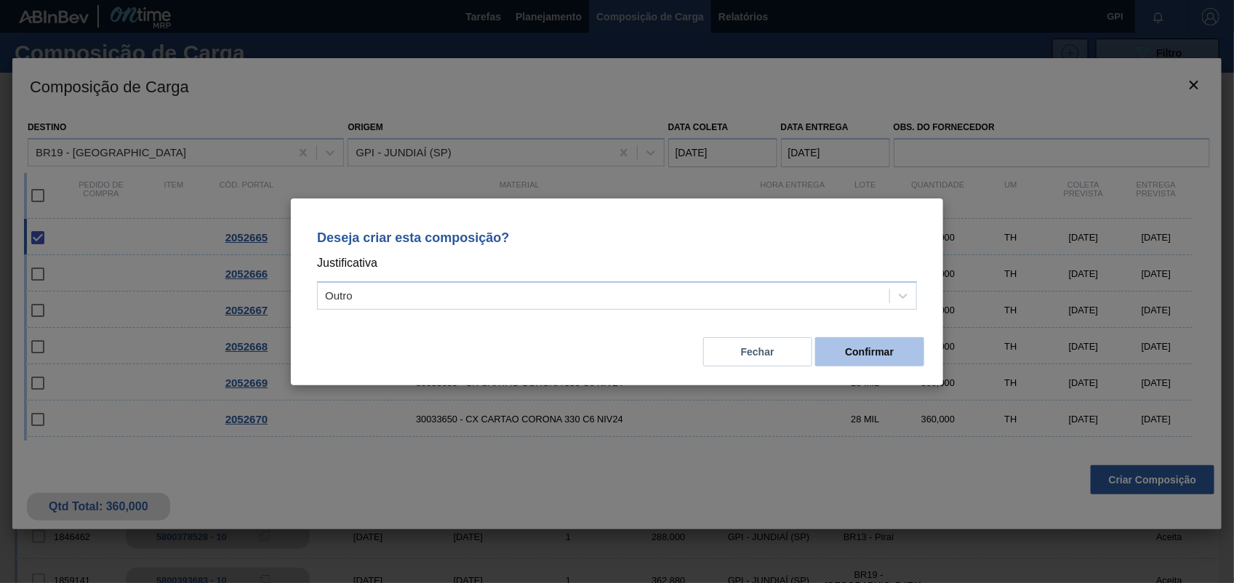
click at [840, 358] on button "Confirmar" at bounding box center [869, 351] width 109 height 29
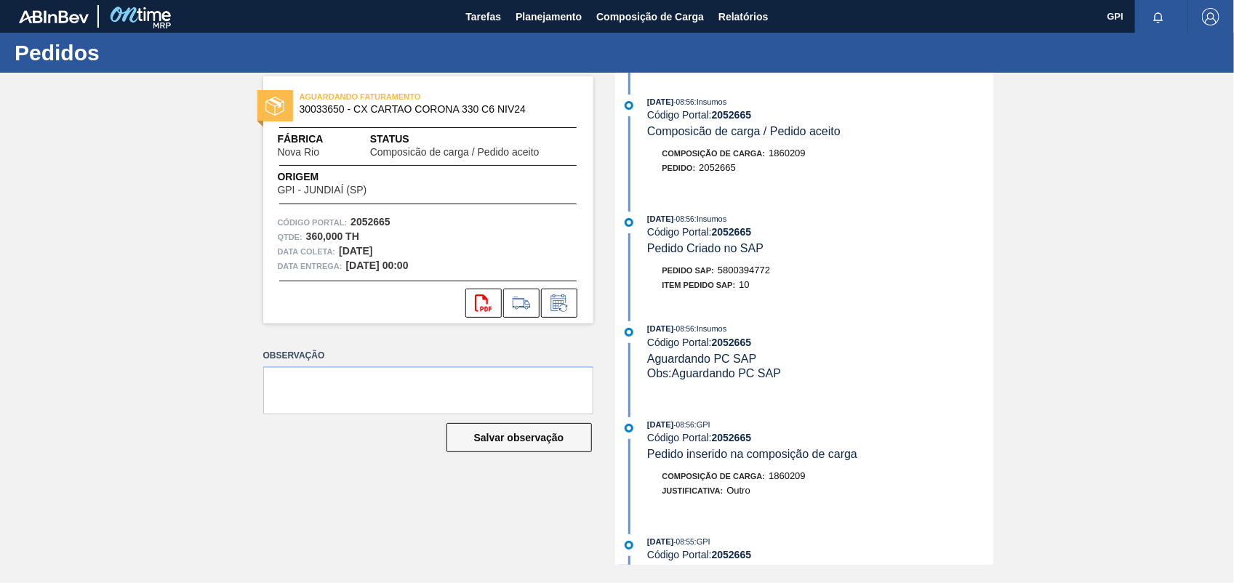
click at [760, 273] on span "5800394772" at bounding box center [744, 270] width 52 height 11
click at [760, 271] on span "5800394772" at bounding box center [744, 270] width 52 height 11
copy span "5800394772"
click at [378, 220] on strong "2052665" at bounding box center [370, 222] width 40 height 12
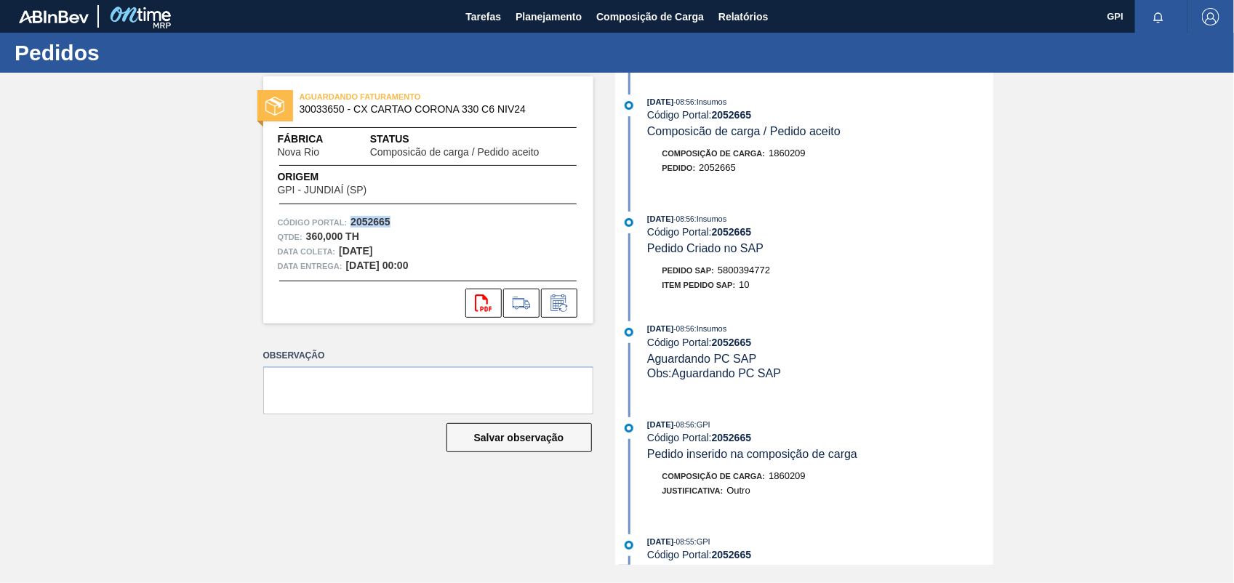
click at [378, 220] on strong "2052665" at bounding box center [370, 222] width 40 height 12
copy strong "2052665"
click at [477, 305] on icon "svg{fill:#ff0000}" at bounding box center [483, 302] width 17 height 17
click at [1099, 248] on div "AGUARDANDO FATURAMENTO 30033650 - CX CARTAO CORONA 330 C6 NIV24 Fábrica Nova Ri…" at bounding box center [617, 319] width 1234 height 492
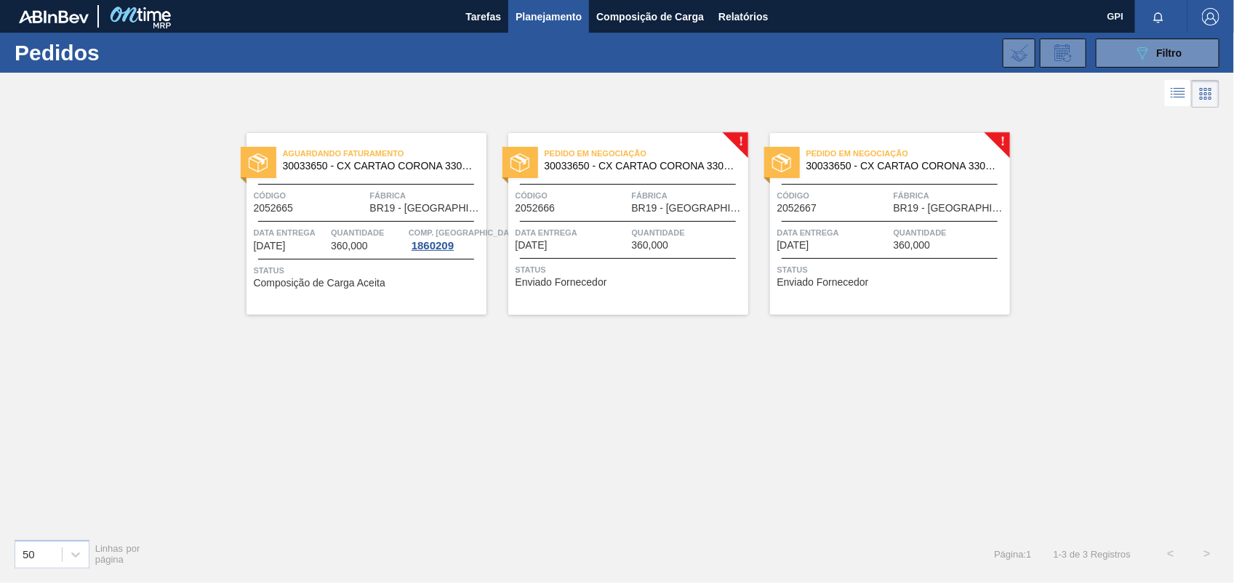
click at [659, 197] on span "Fábrica" at bounding box center [688, 195] width 113 height 15
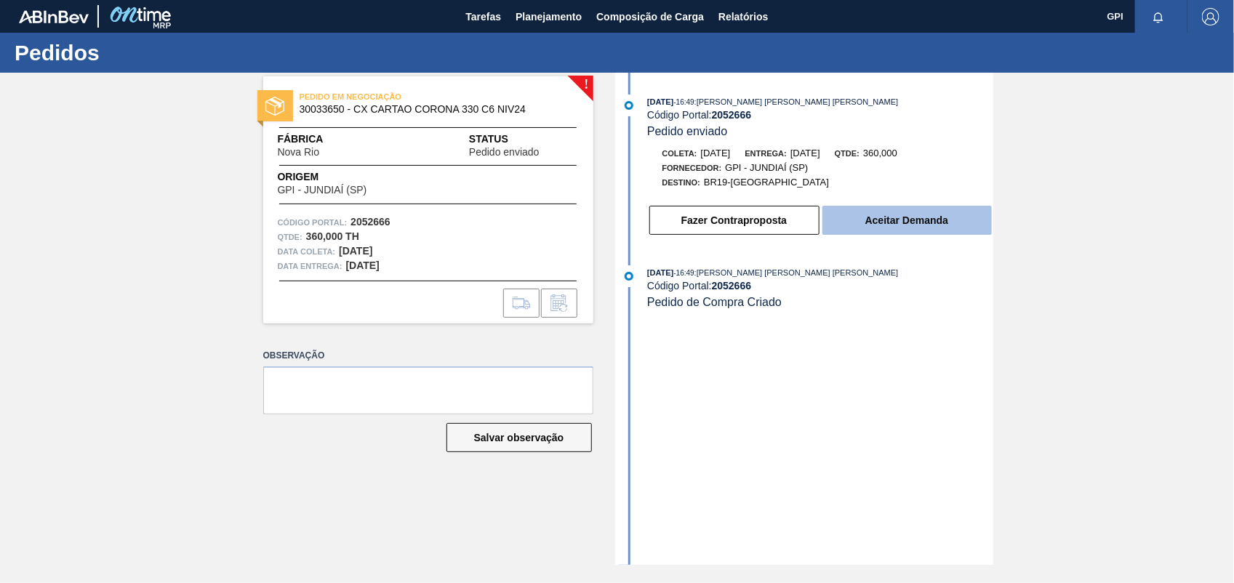
click at [971, 229] on button "Aceitar Demanda" at bounding box center [906, 220] width 169 height 29
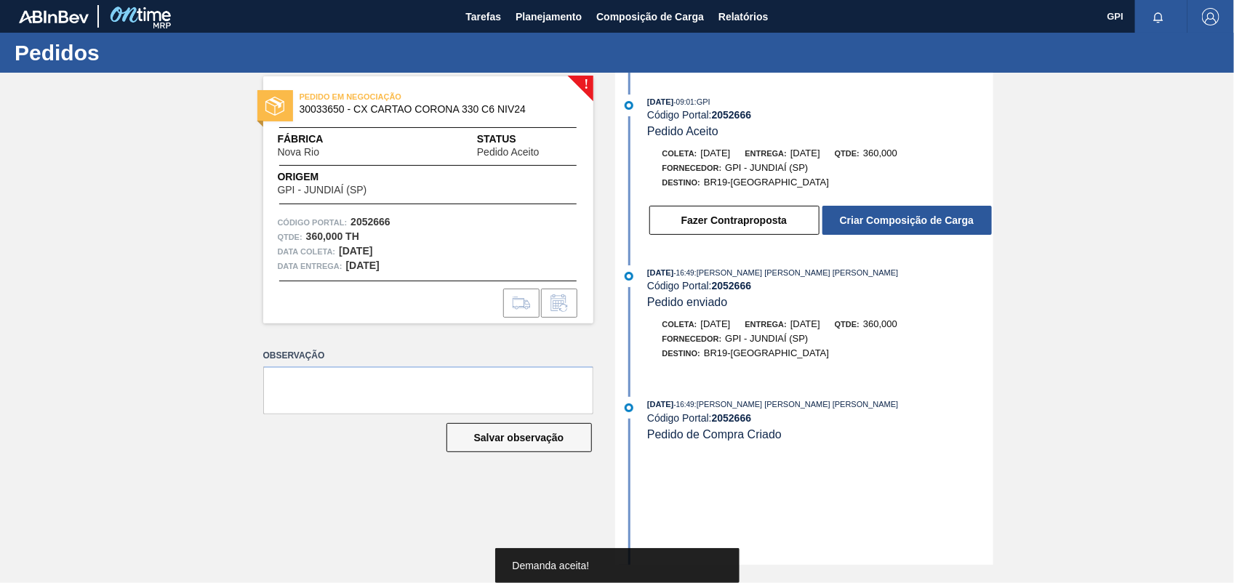
click at [968, 229] on button "Criar Composição de Carga" at bounding box center [906, 220] width 169 height 29
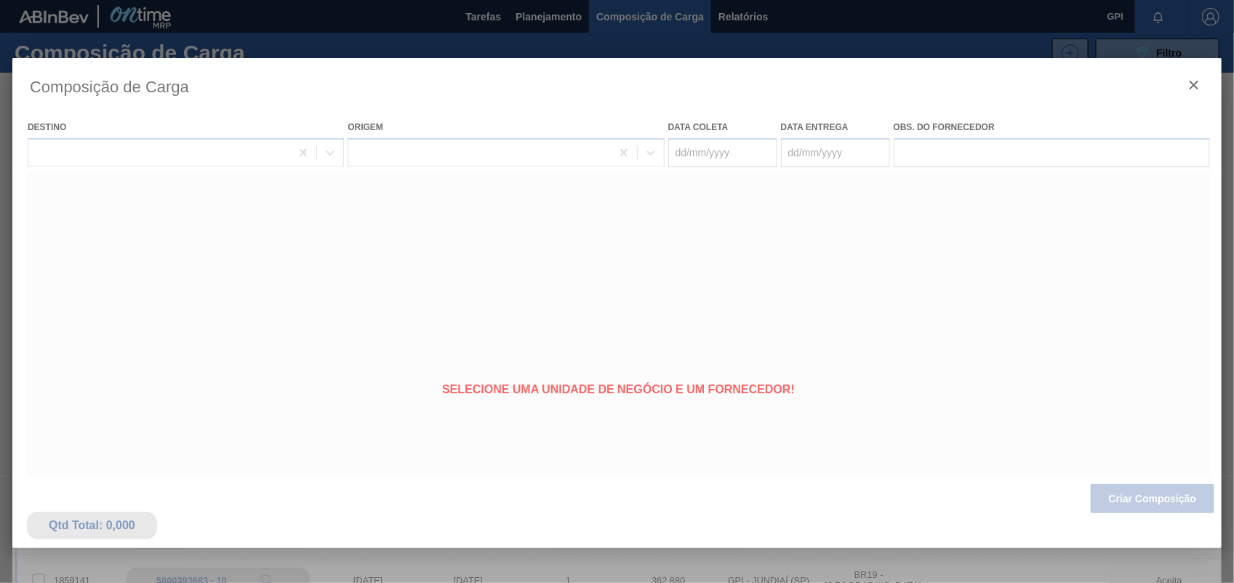
type coleta "[DATE]"
type Entrega "[DATE]"
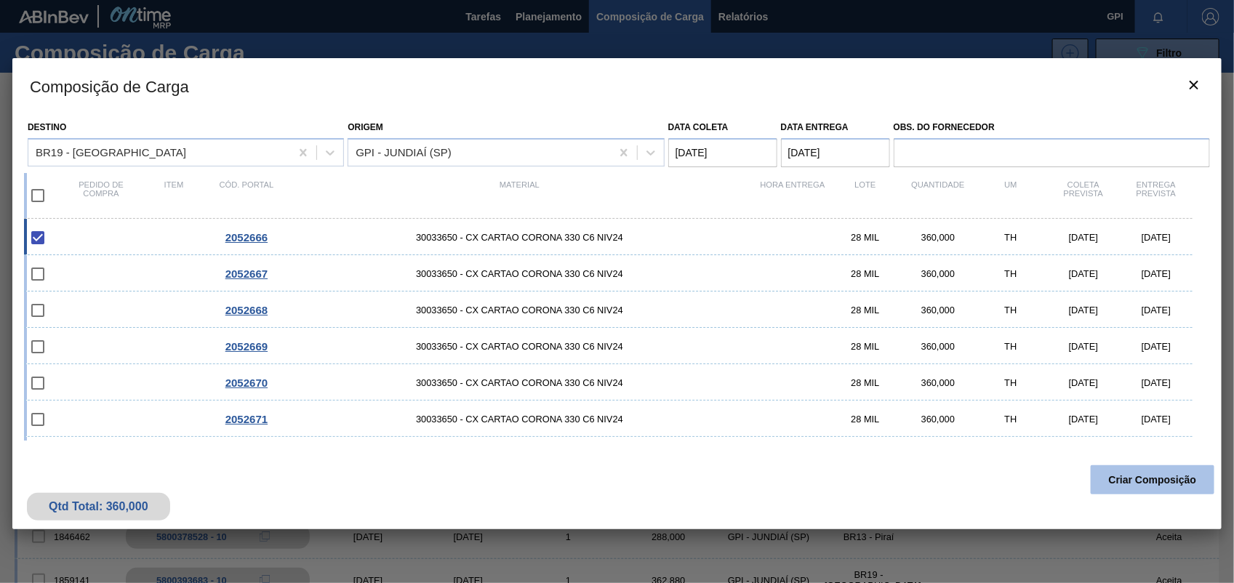
click at [1139, 485] on button "Criar Composição" at bounding box center [1153, 479] width 124 height 29
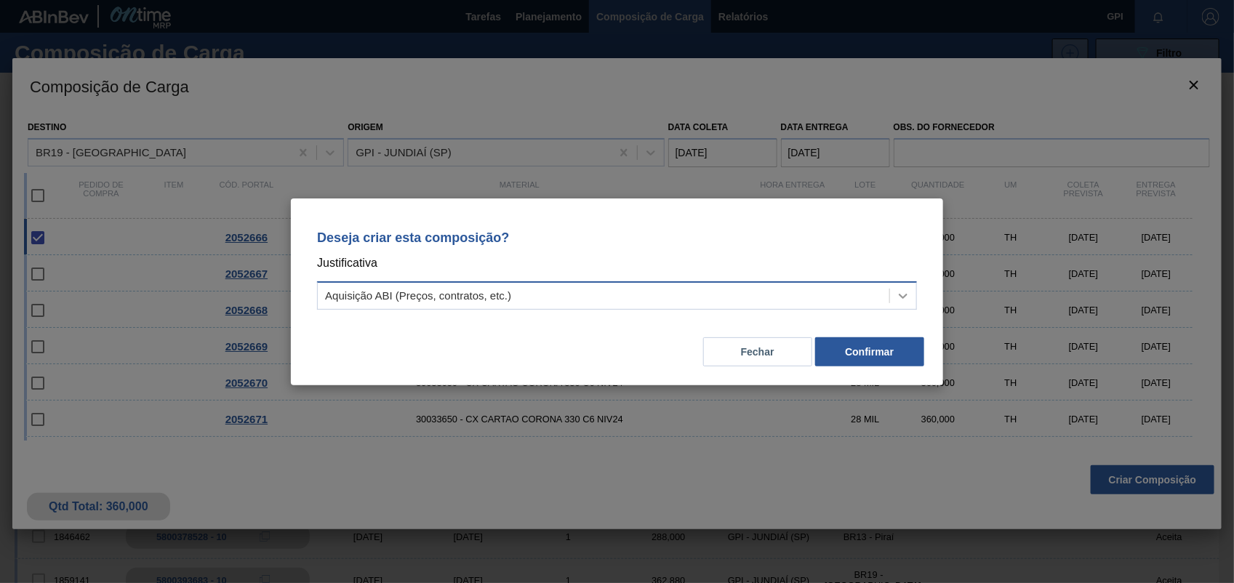
click at [910, 296] on icon at bounding box center [903, 296] width 15 height 15
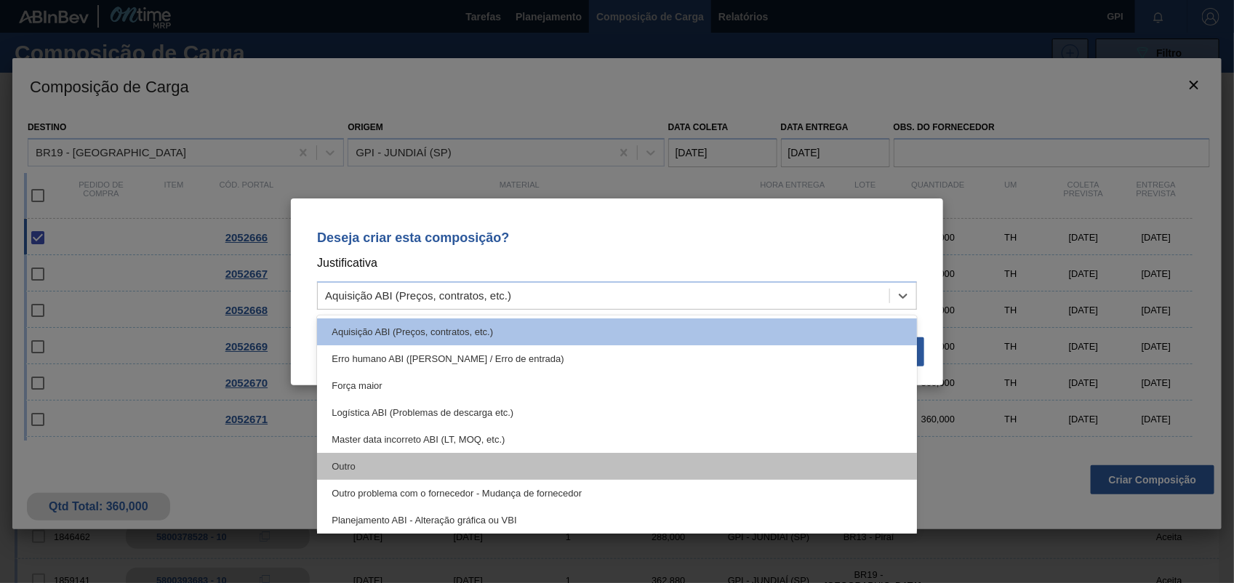
click at [377, 466] on div "Outro" at bounding box center [617, 466] width 600 height 27
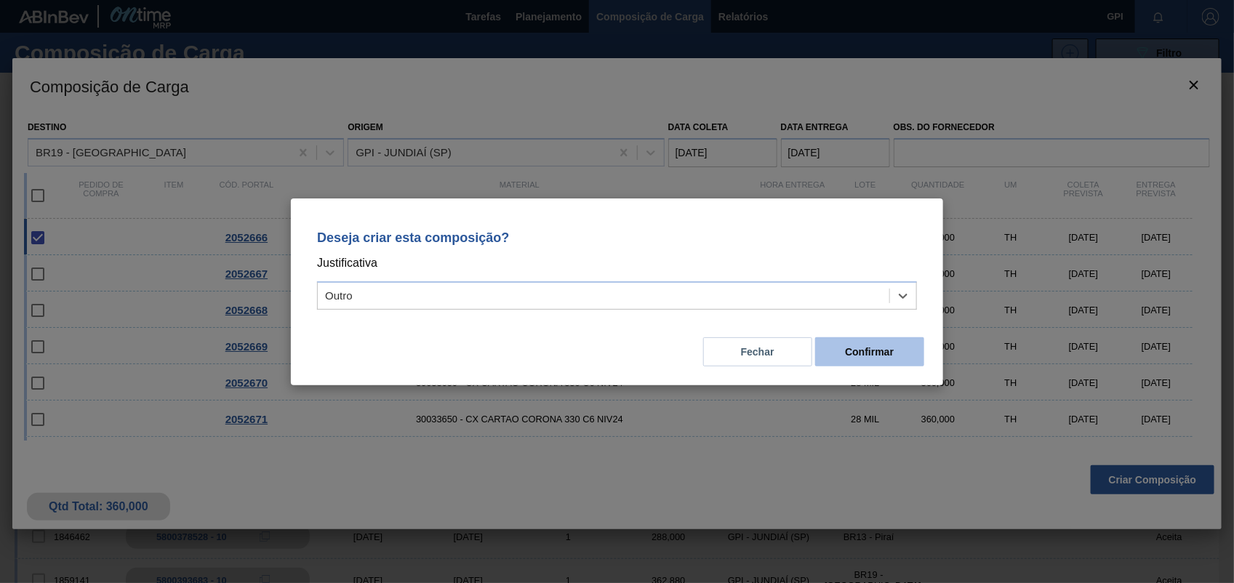
click at [871, 353] on button "Confirmar" at bounding box center [869, 351] width 109 height 29
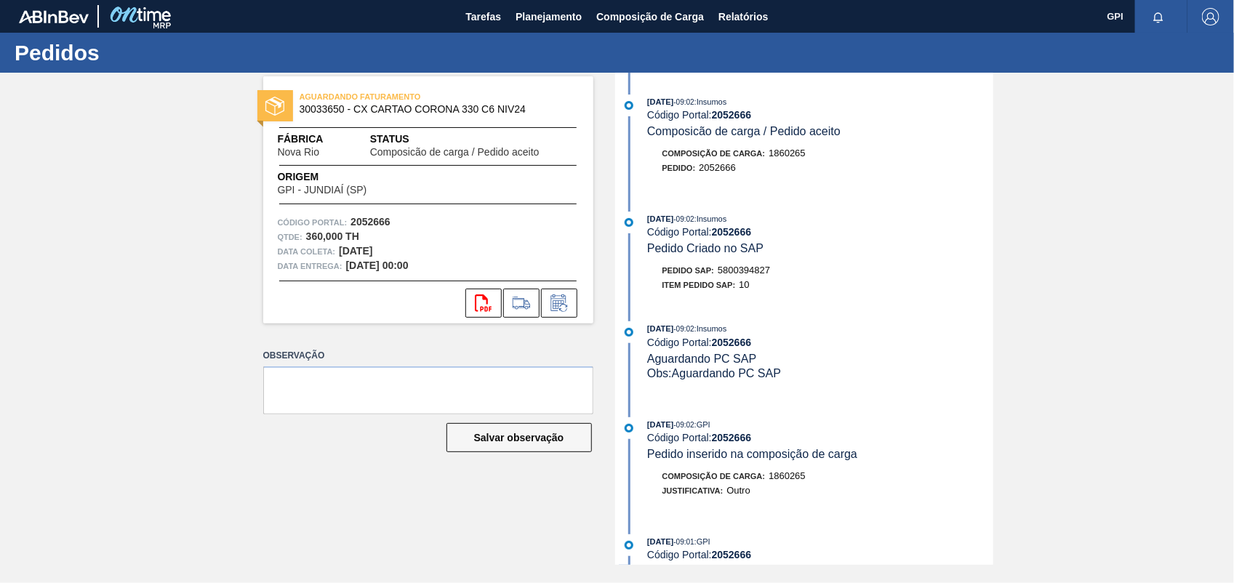
click at [767, 276] on span "5800394827" at bounding box center [744, 270] width 52 height 11
copy span "5800394827"
click at [369, 222] on strong "2052666" at bounding box center [370, 222] width 40 height 12
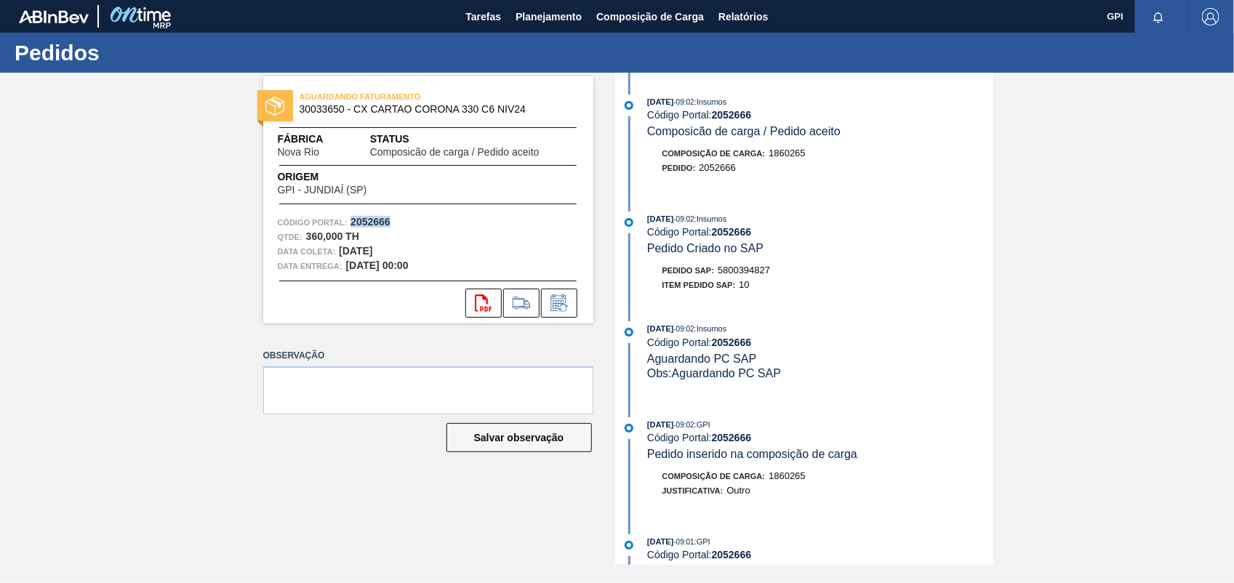
copy strong "2052666"
click at [471, 300] on button "svg{fill:#ff0000}" at bounding box center [483, 303] width 36 height 29
click at [1106, 267] on div "AGUARDANDO FATURAMENTO 30033650 - CX CARTAO CORONA 330 C6 NIV24 Fábrica Nova Ri…" at bounding box center [617, 319] width 1234 height 492
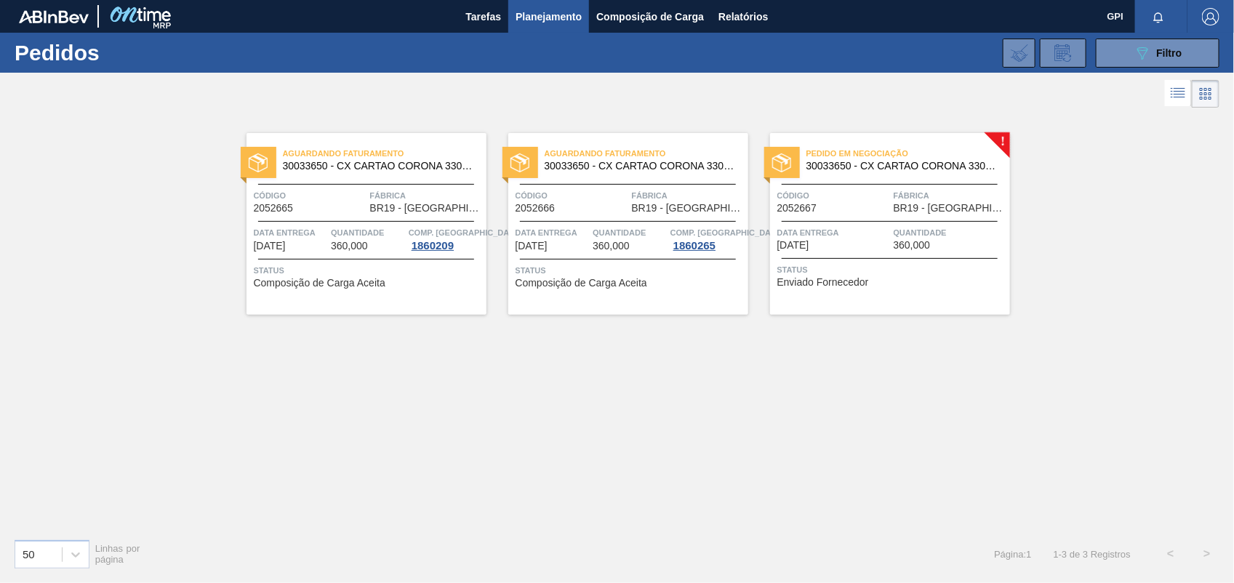
click at [811, 204] on span "2052667" at bounding box center [797, 208] width 40 height 11
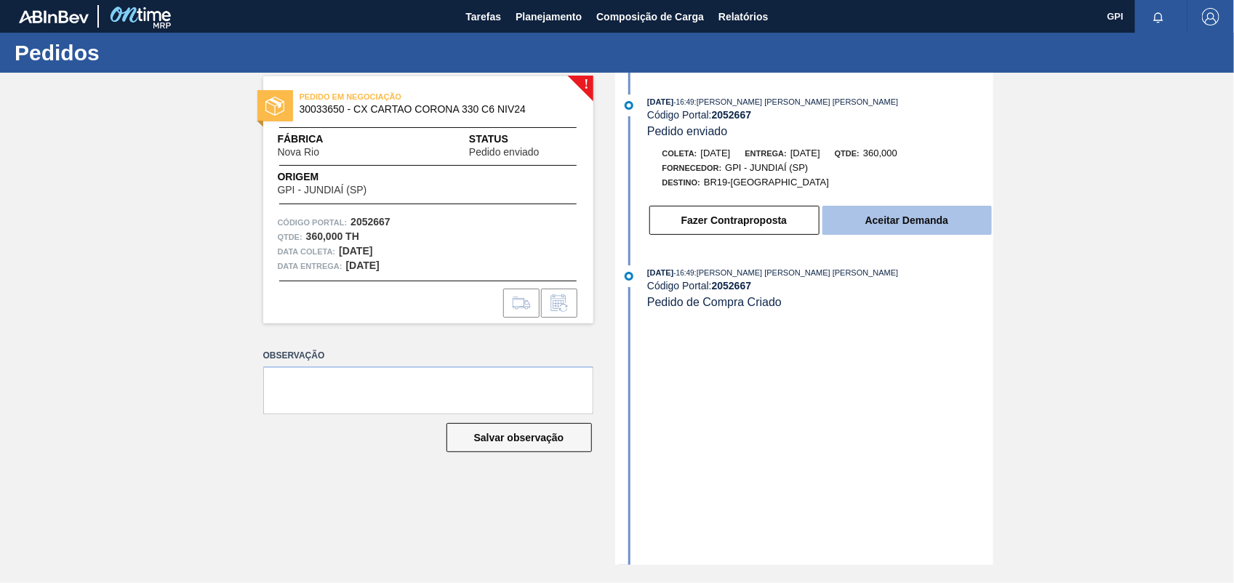
click at [932, 217] on button "Aceitar Demanda" at bounding box center [906, 220] width 169 height 29
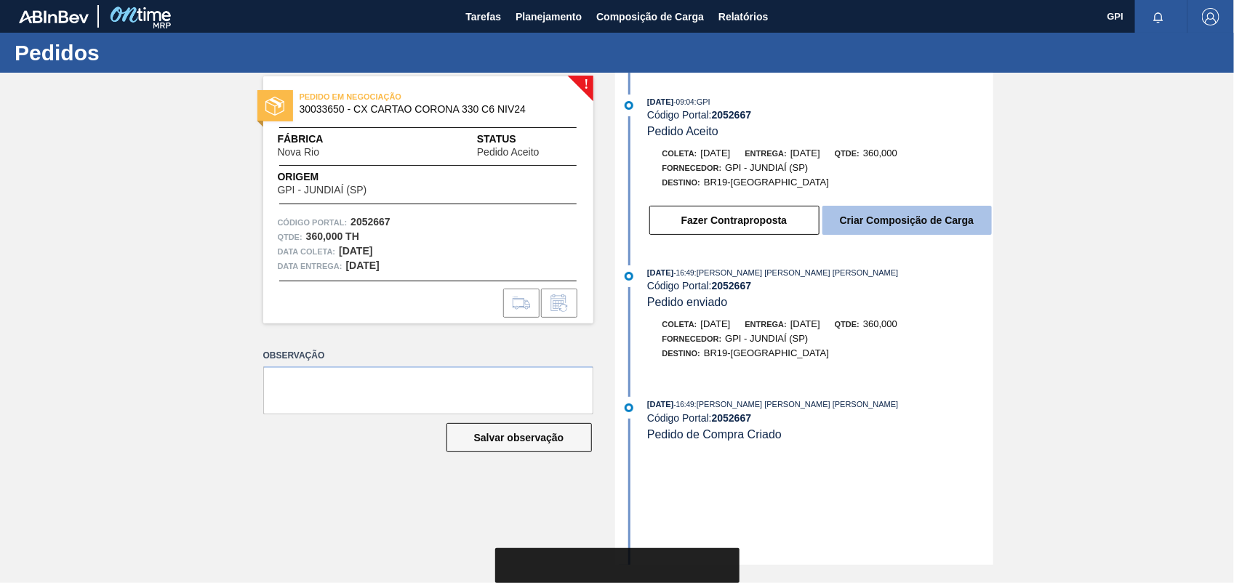
click at [954, 227] on button "Criar Composição de Carga" at bounding box center [906, 220] width 169 height 29
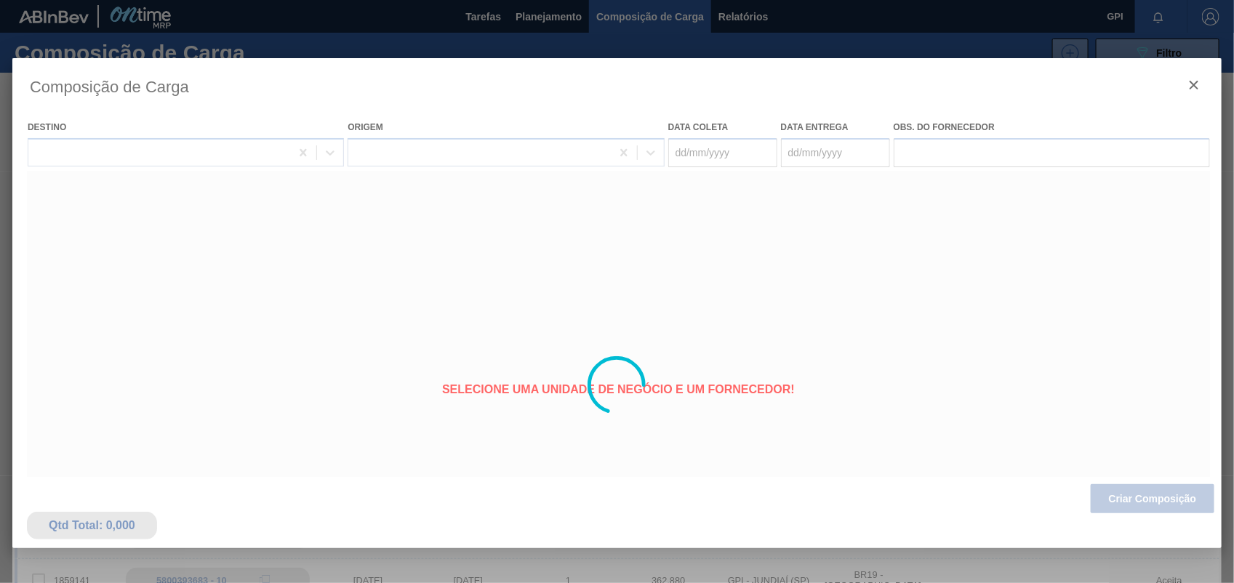
type coleta "[DATE]"
type Entrega "[DATE]"
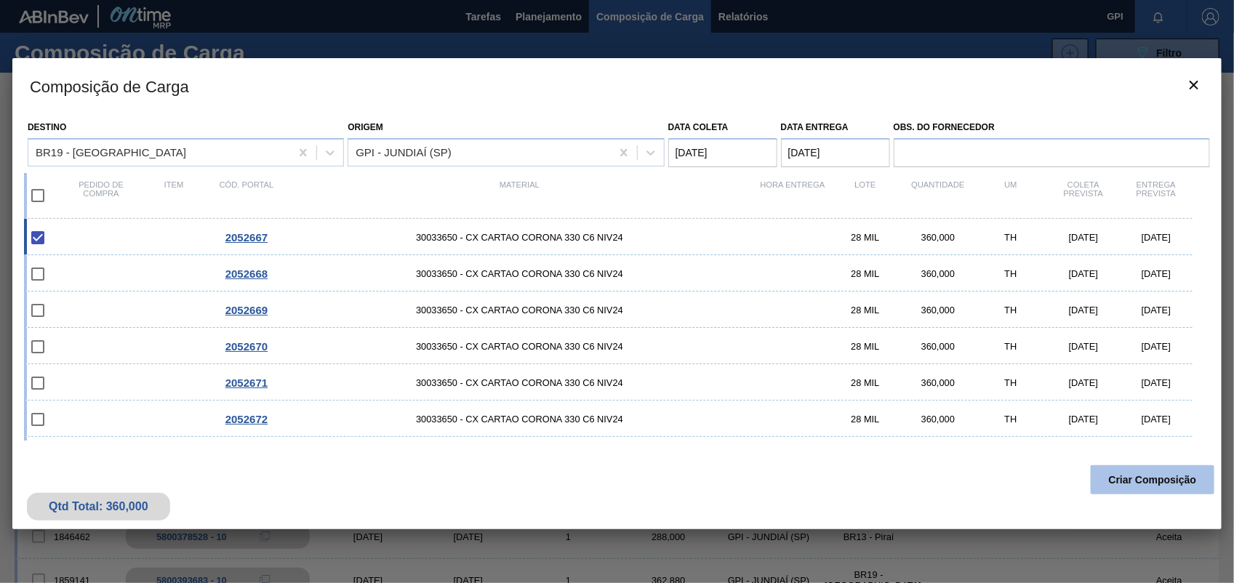
click at [1142, 474] on button "Criar Composição" at bounding box center [1153, 479] width 124 height 29
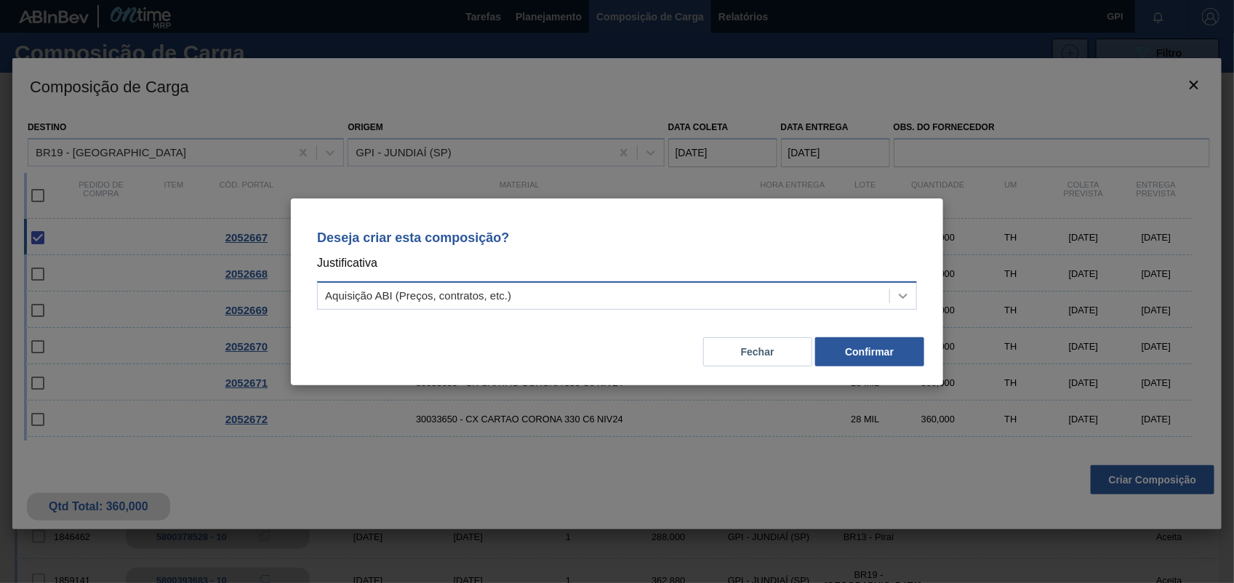
click at [904, 285] on div at bounding box center [903, 296] width 26 height 26
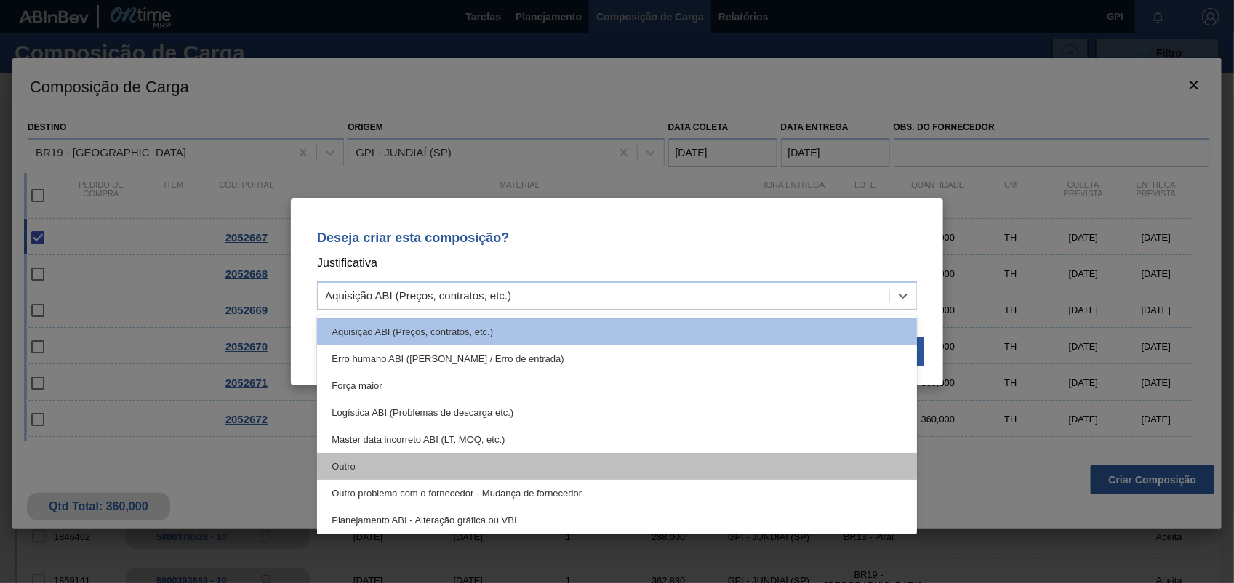
click at [417, 459] on div "Outro" at bounding box center [617, 466] width 600 height 27
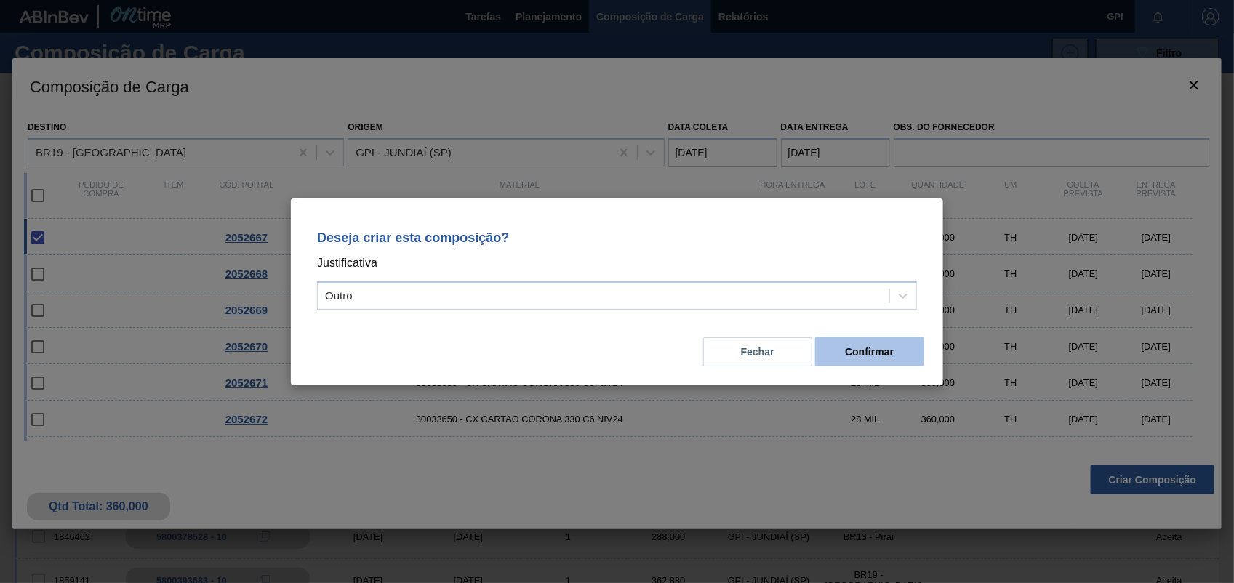
click at [883, 350] on button "Confirmar" at bounding box center [869, 351] width 109 height 29
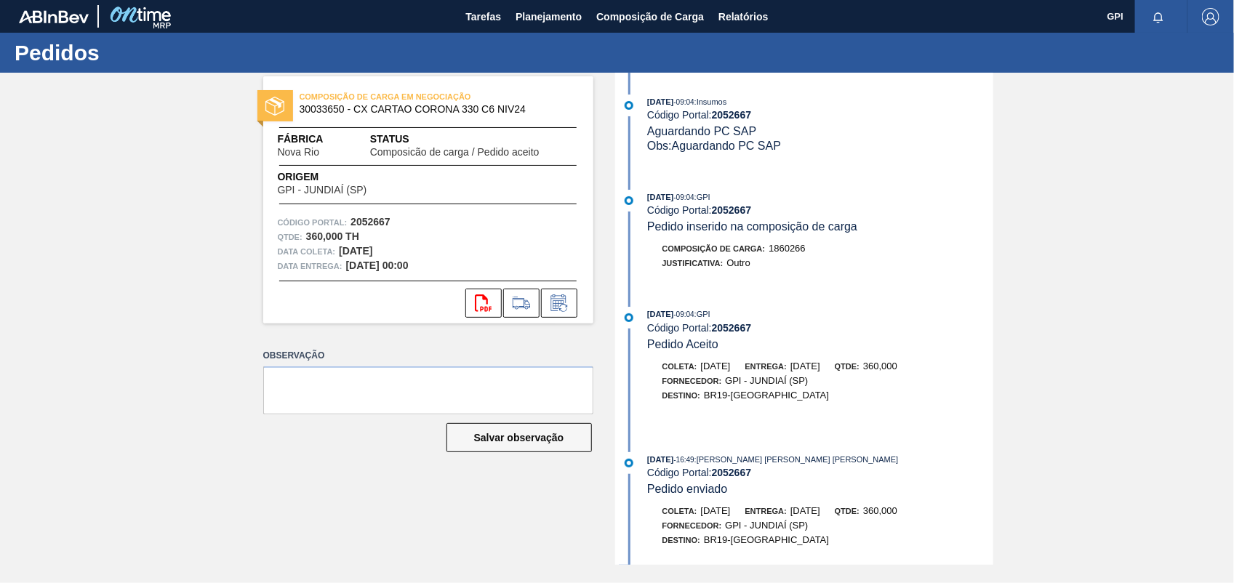
click at [366, 224] on strong "2052667" at bounding box center [370, 222] width 40 height 12
copy strong "2052667"
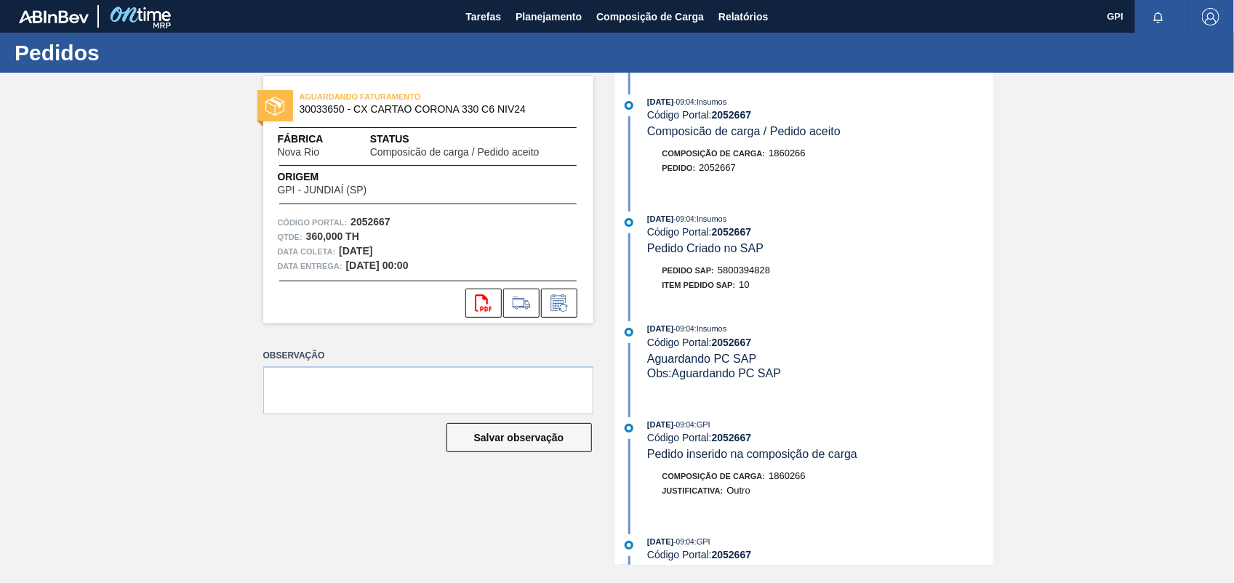
click at [750, 275] on span "5800394828" at bounding box center [744, 270] width 52 height 11
copy span "5800394828"
click at [386, 226] on strong "2052667" at bounding box center [370, 222] width 40 height 12
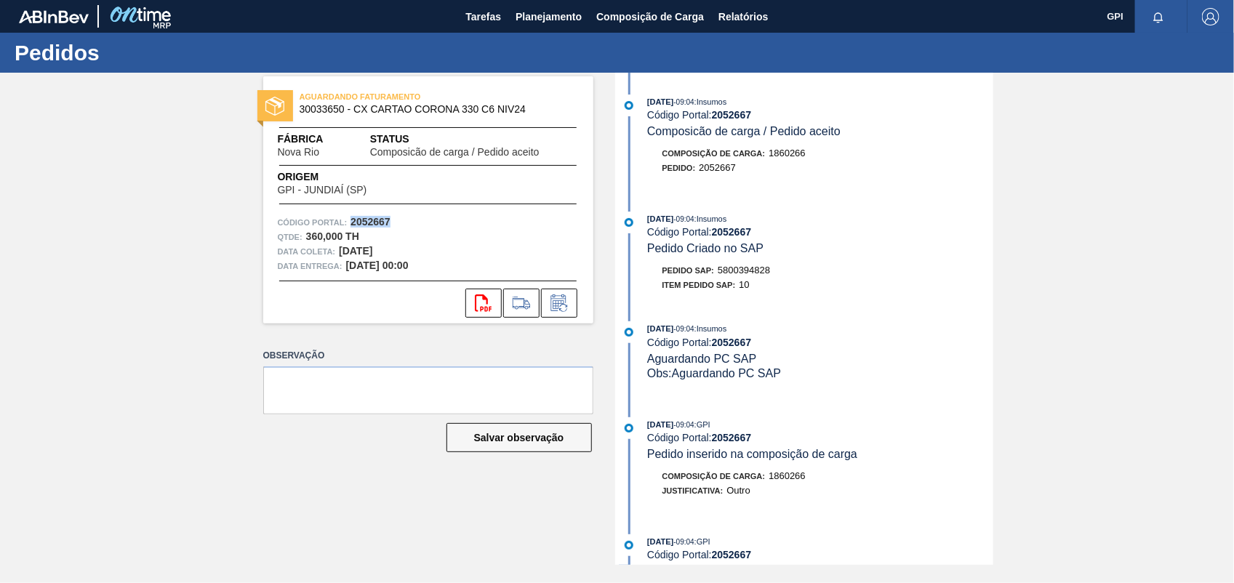
copy strong "2052667"
click at [480, 284] on div "svg{fill:#ff0000}" at bounding box center [428, 299] width 330 height 37
click at [481, 316] on button "svg{fill:#ff0000}" at bounding box center [483, 303] width 36 height 29
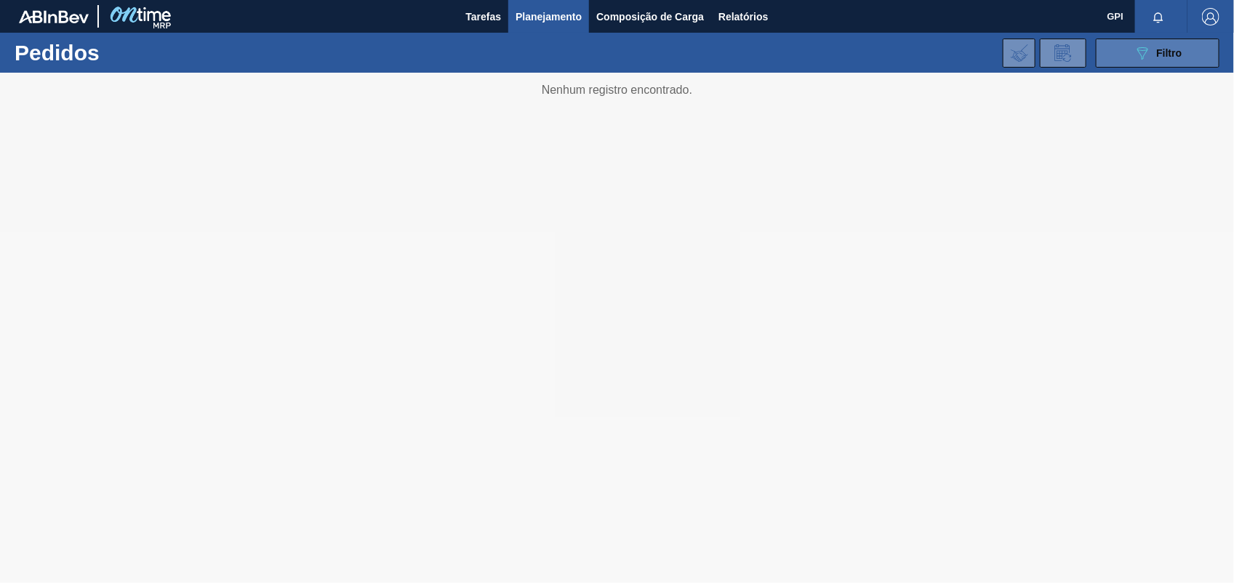
click at [1162, 63] on button "089F7B8B-B2A5-4AFE-B5C0-19BA573D28AC Filtro" at bounding box center [1158, 53] width 124 height 29
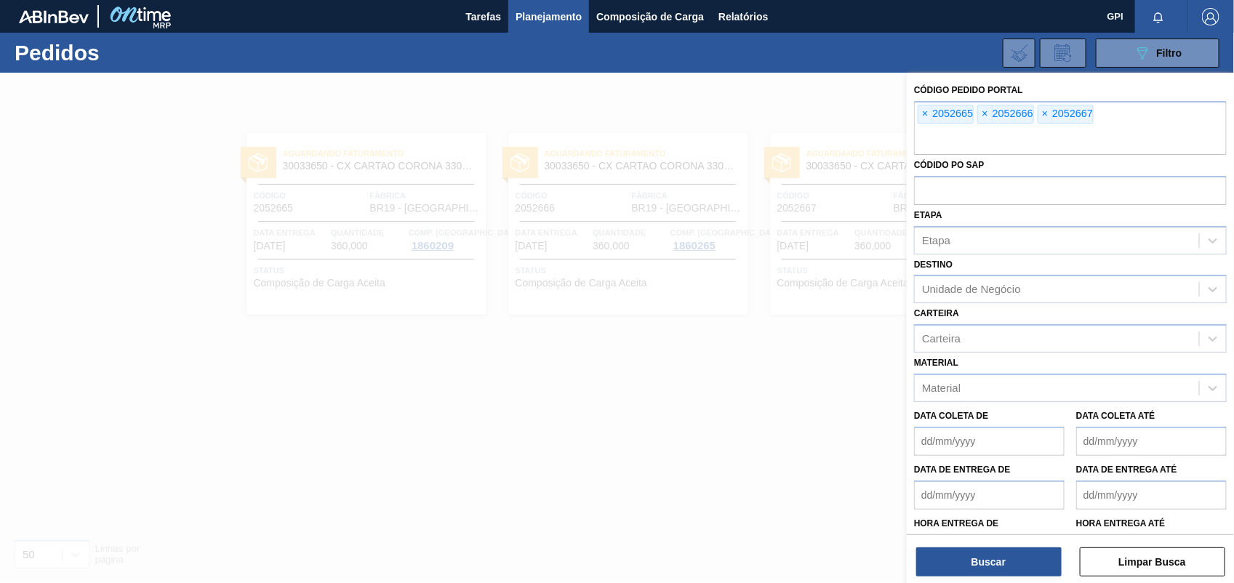
click at [935, 99] on div "Código Pedido Portal × 2052665 × 2052666 × 2052667" at bounding box center [1070, 117] width 313 height 75
click at [924, 115] on span "×" at bounding box center [925, 113] width 14 height 17
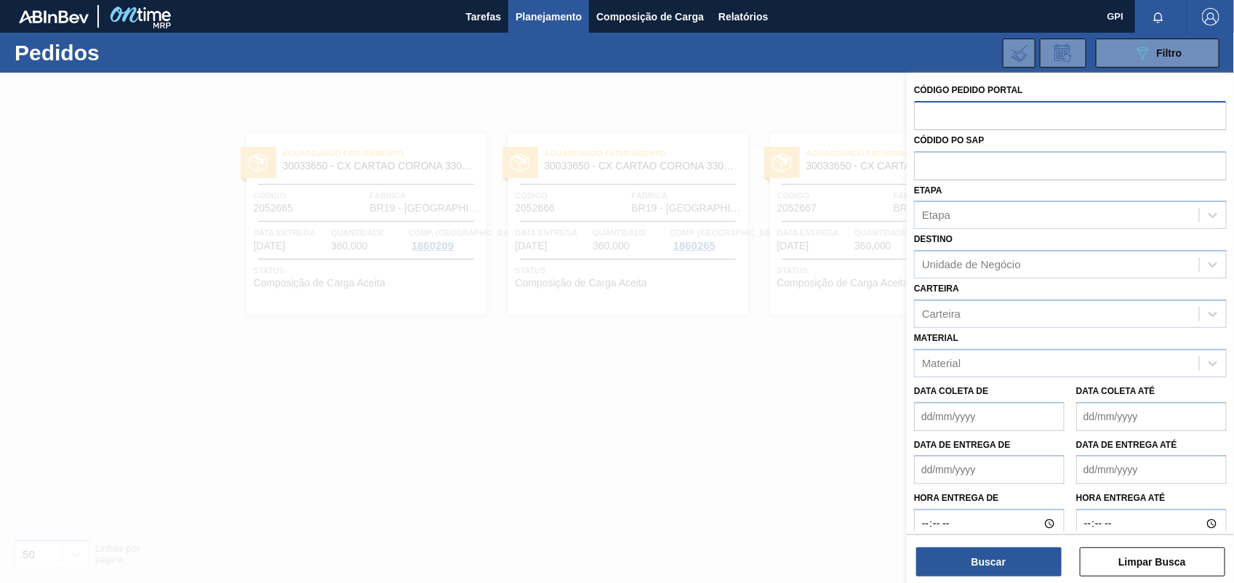
paste input "text"
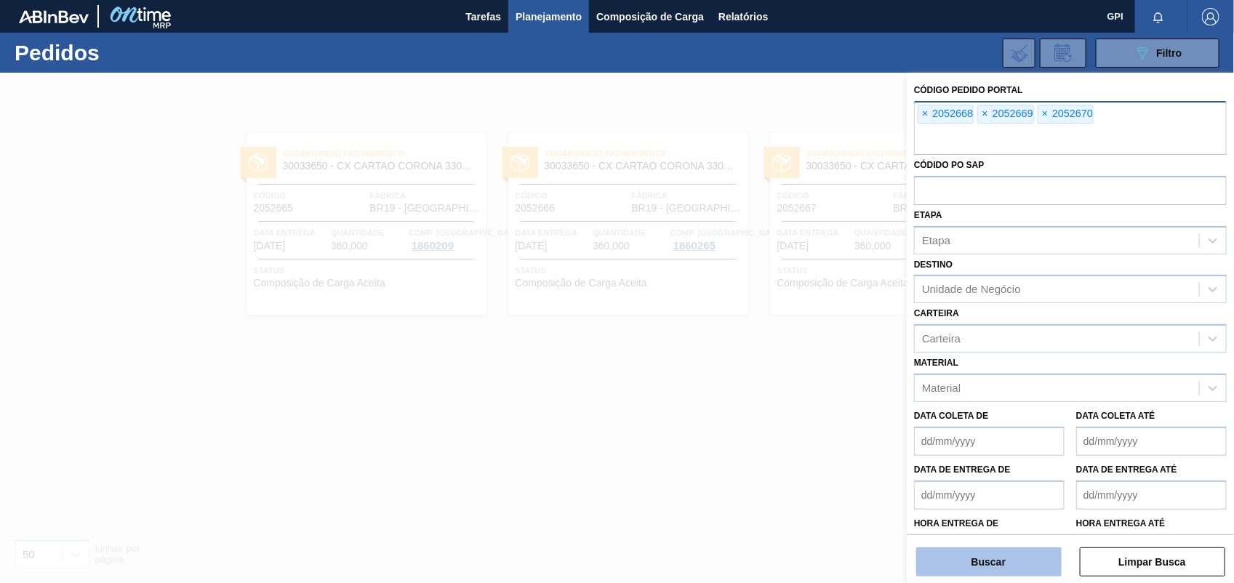
click at [1007, 547] on button "Buscar" at bounding box center [988, 561] width 145 height 29
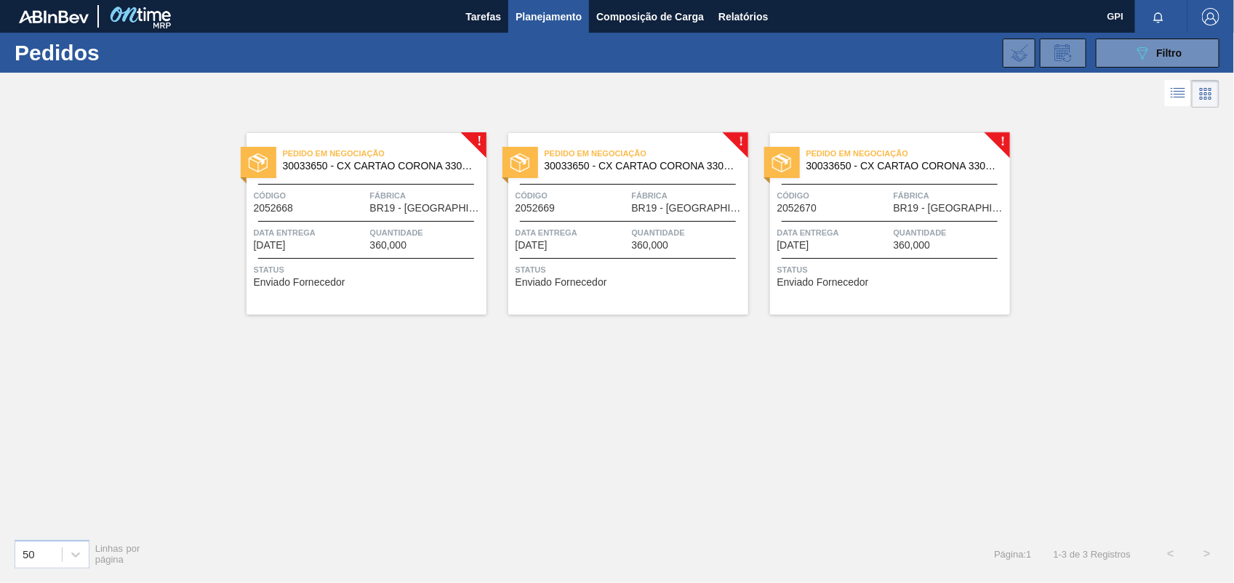
click at [358, 216] on div "Pedido em Negociação 30033650 - CX CARTAO CORONA 330 C6 NIV24 Código 2052668 Fá…" at bounding box center [366, 224] width 240 height 182
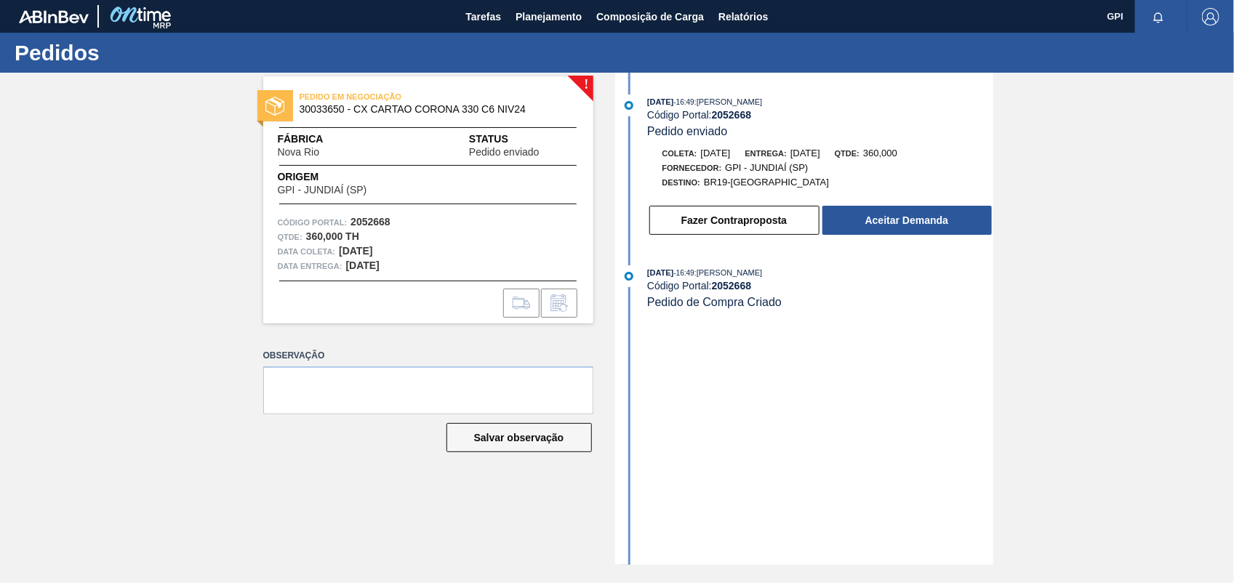
click at [921, 207] on div "Fazer Contraproposta Aceitar Demanda" at bounding box center [820, 220] width 345 height 32
click at [894, 218] on button "Aceitar Demanda" at bounding box center [906, 220] width 169 height 29
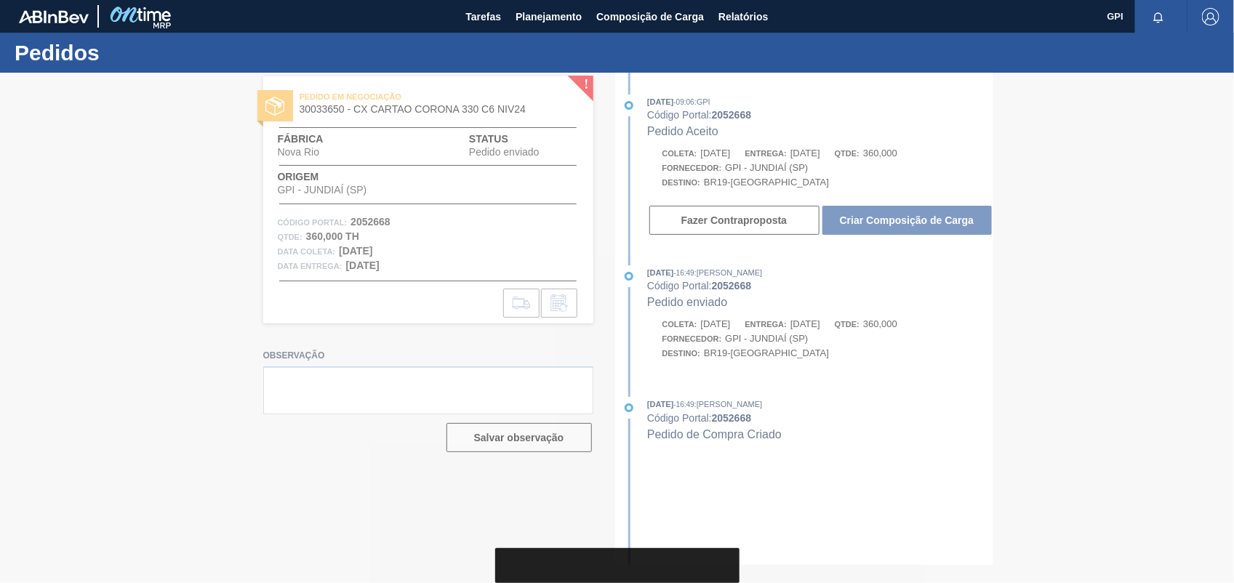
click at [957, 247] on div at bounding box center [617, 328] width 1234 height 510
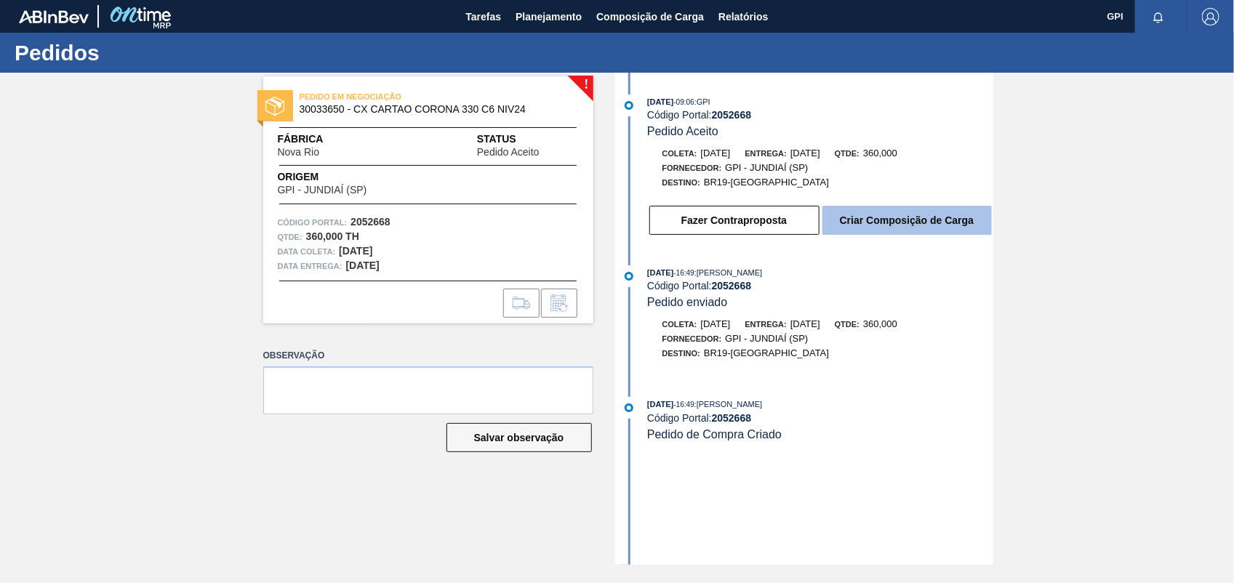
click at [928, 220] on button "Criar Composição de Carga" at bounding box center [906, 220] width 169 height 29
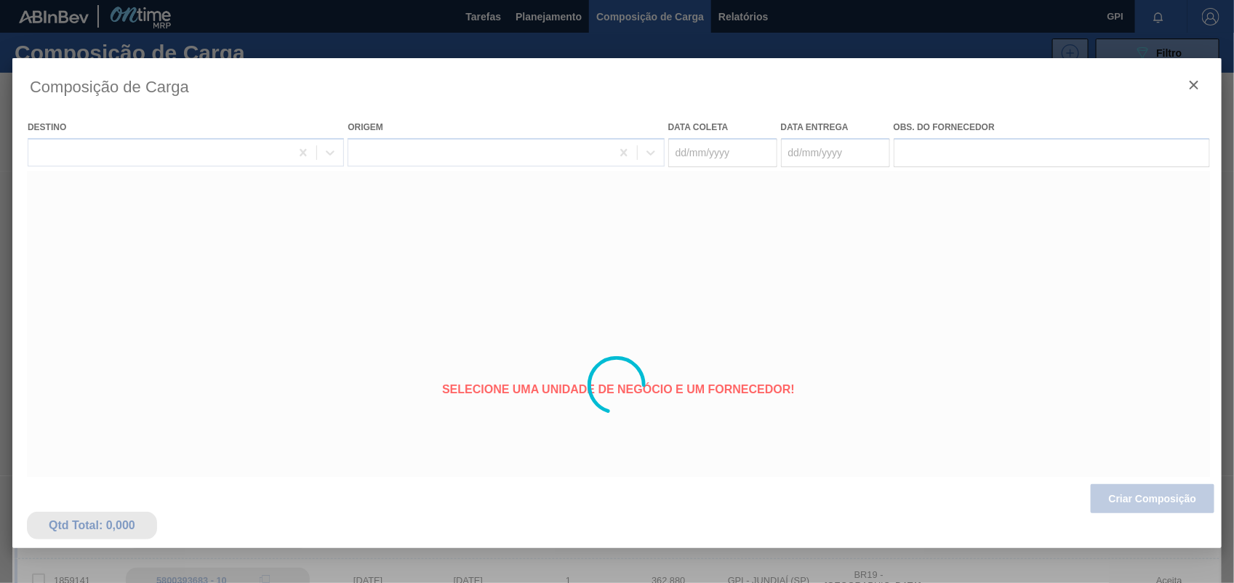
type coleta "[DATE]"
type Entrega "[DATE]"
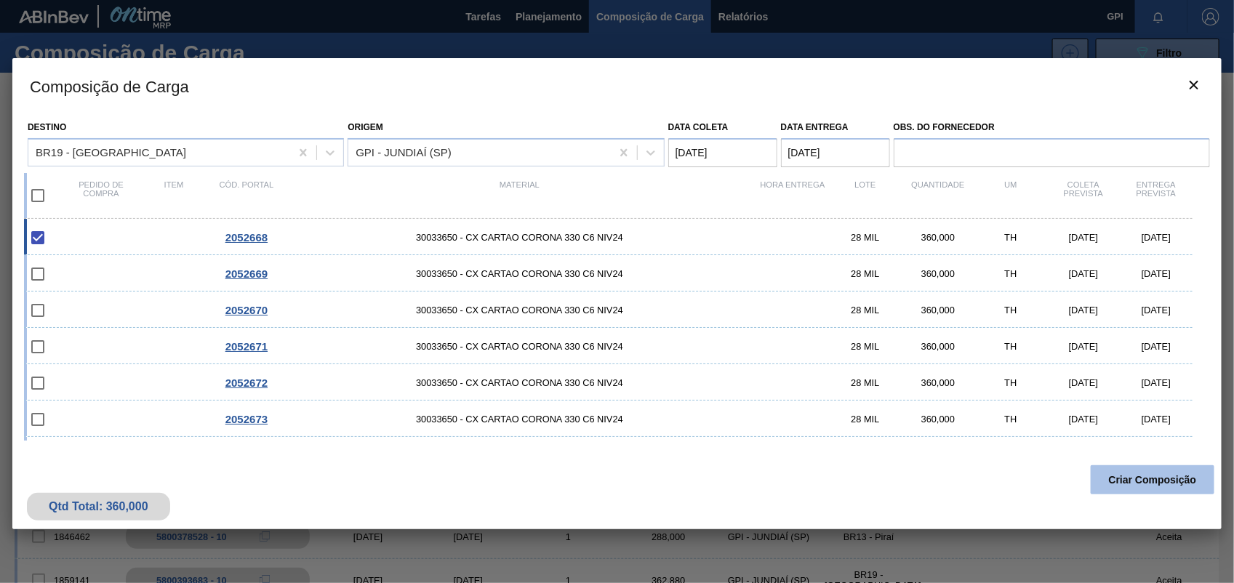
click at [1174, 491] on button "Criar Composição" at bounding box center [1153, 479] width 124 height 29
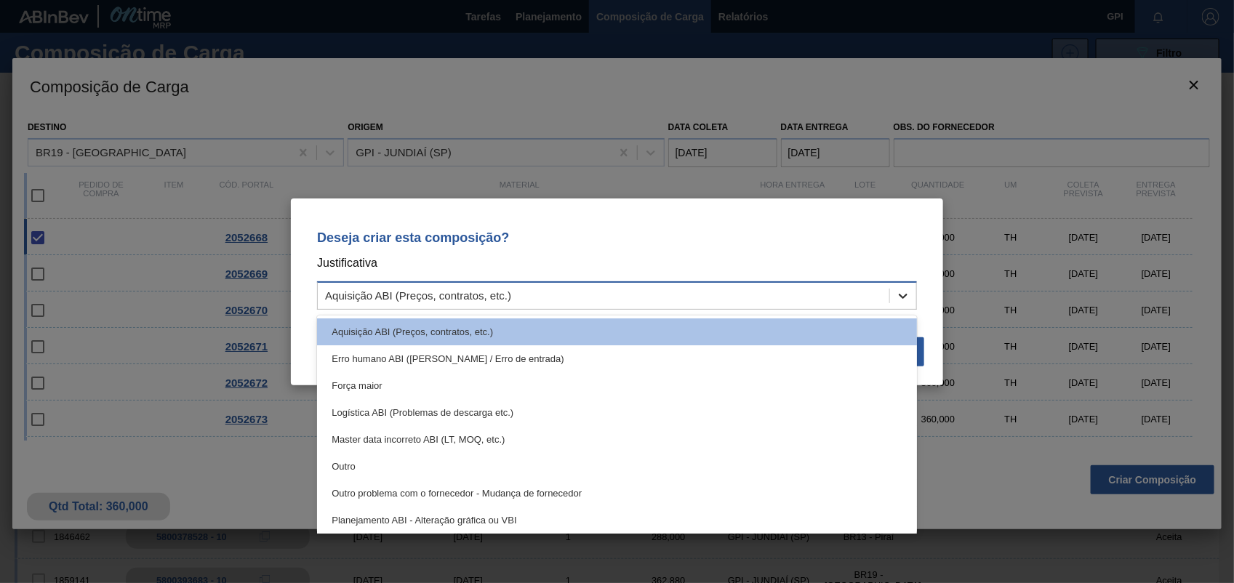
click at [900, 289] on icon at bounding box center [903, 296] width 15 height 15
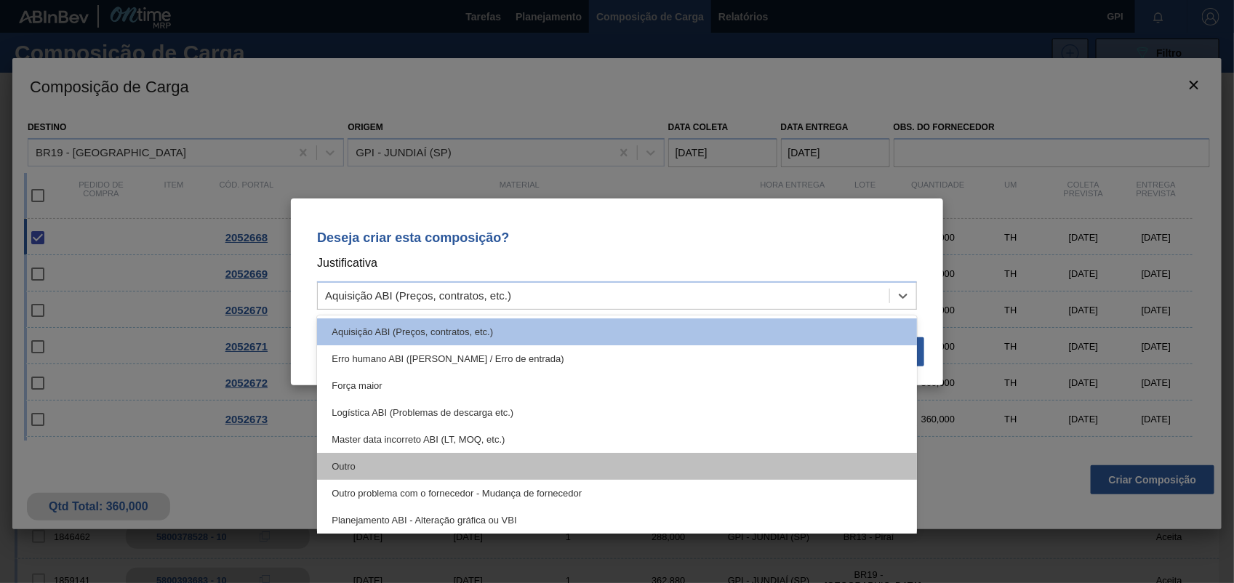
click at [394, 473] on div "Outro" at bounding box center [617, 466] width 600 height 27
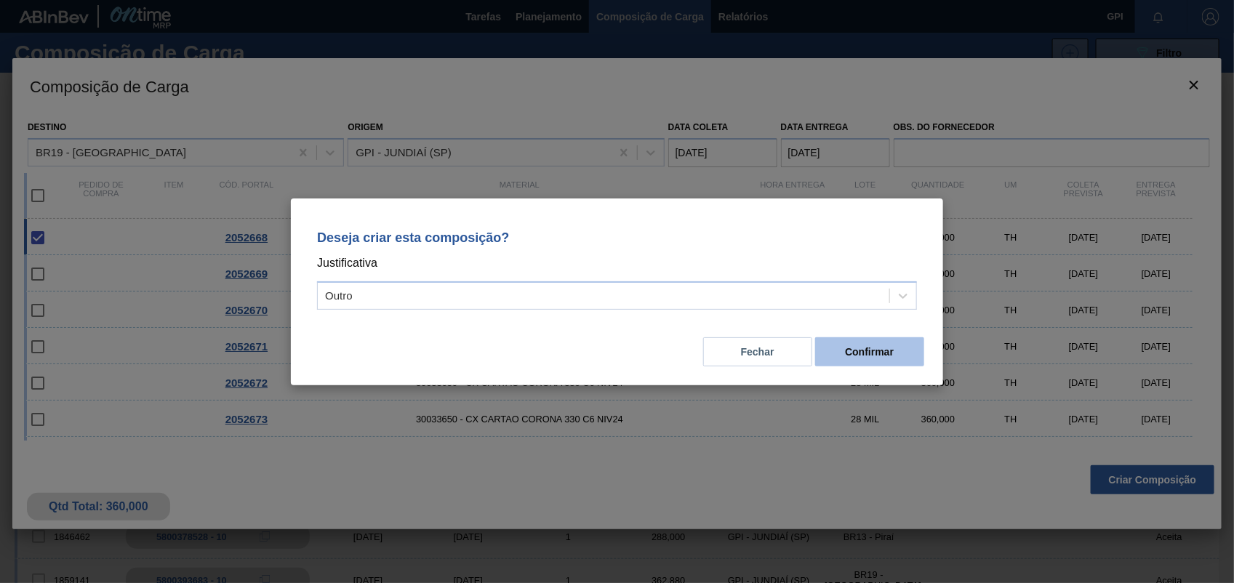
click at [887, 340] on button "Confirmar" at bounding box center [869, 351] width 109 height 29
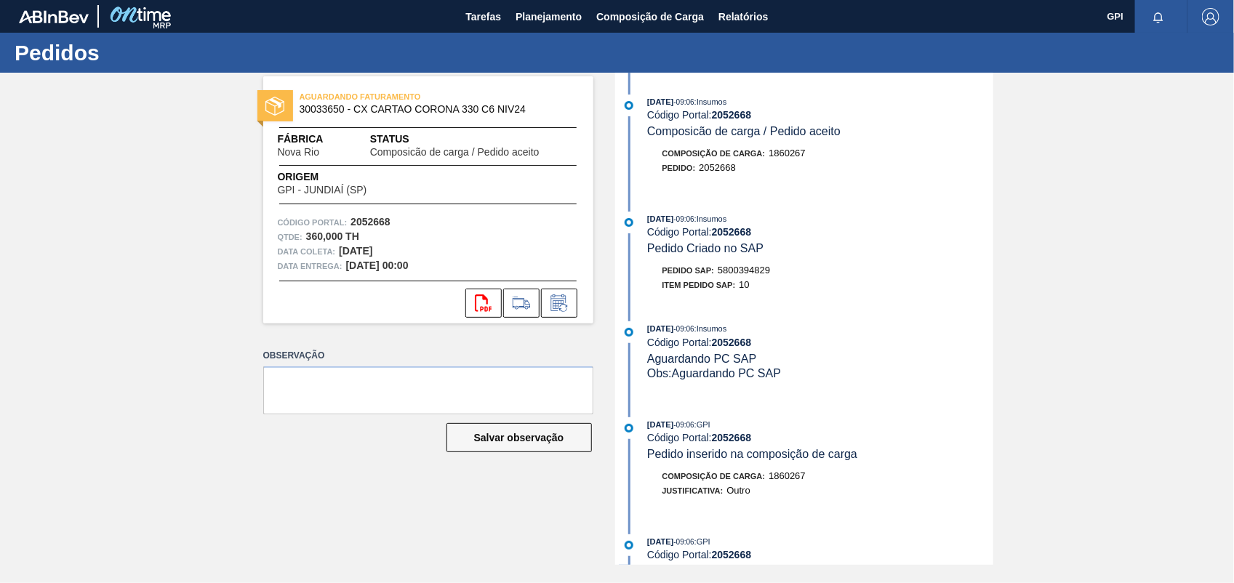
click at [739, 275] on span "5800394829" at bounding box center [744, 270] width 52 height 11
click at [739, 273] on span "5800394829" at bounding box center [744, 270] width 52 height 11
copy span "5800394829"
click at [380, 226] on strong "2052668" at bounding box center [370, 222] width 40 height 12
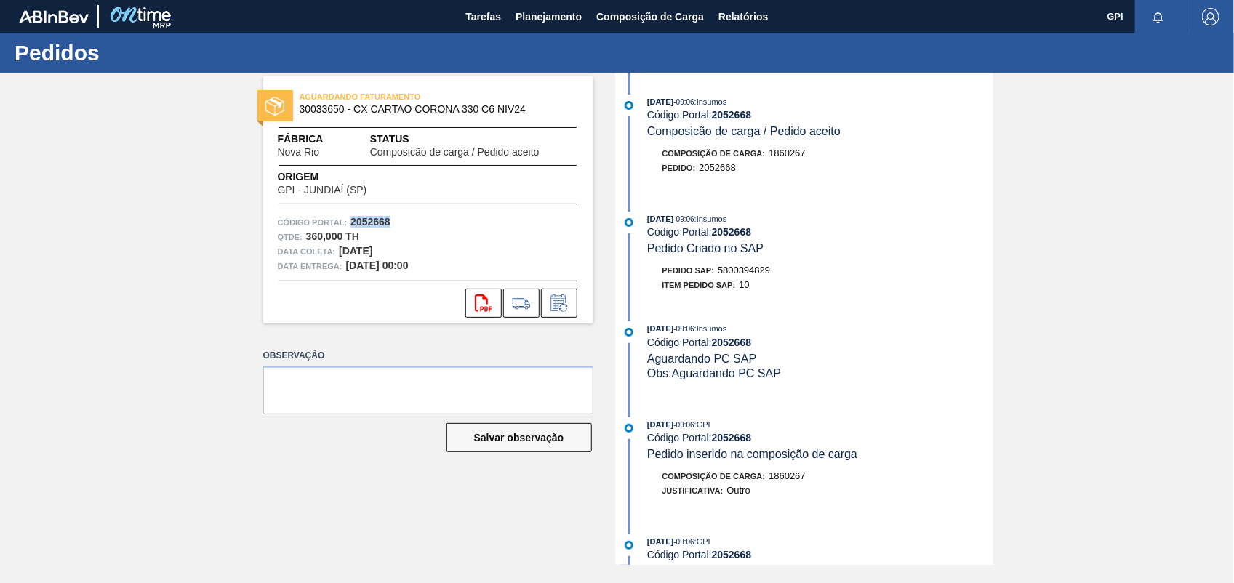
copy strong "2052668"
click at [486, 302] on icon at bounding box center [483, 302] width 17 height 17
click at [1082, 171] on div "AGUARDANDO FATURAMENTO 30033650 - CX CARTAO CORONA 330 C6 NIV24 Fábrica Nova Ri…" at bounding box center [617, 319] width 1234 height 492
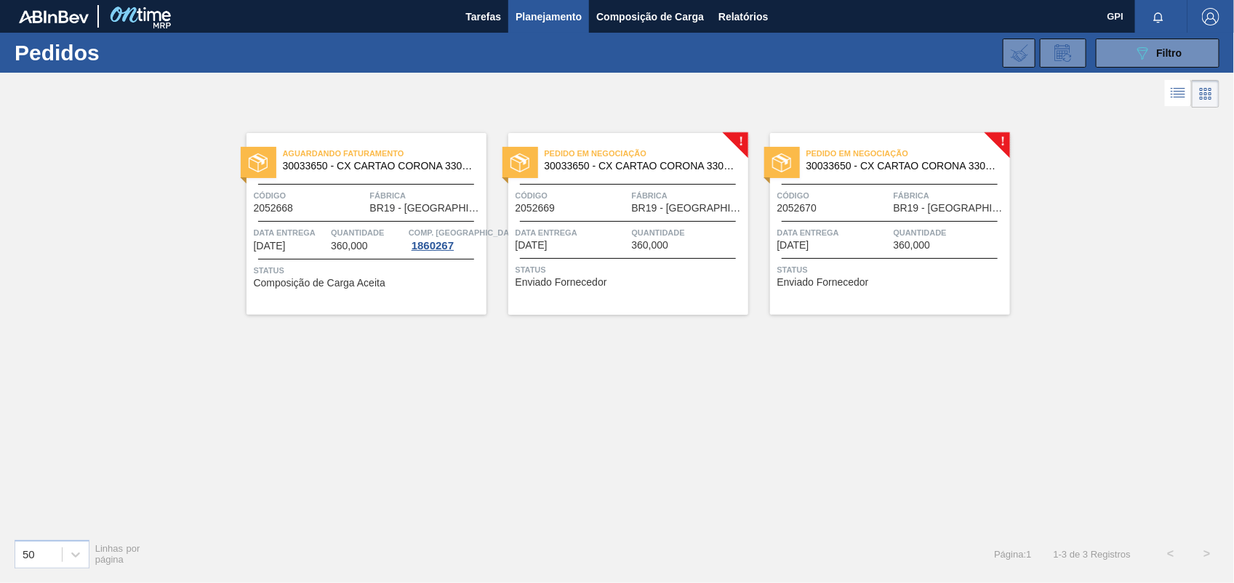
click at [583, 188] on span "Código" at bounding box center [571, 195] width 113 height 15
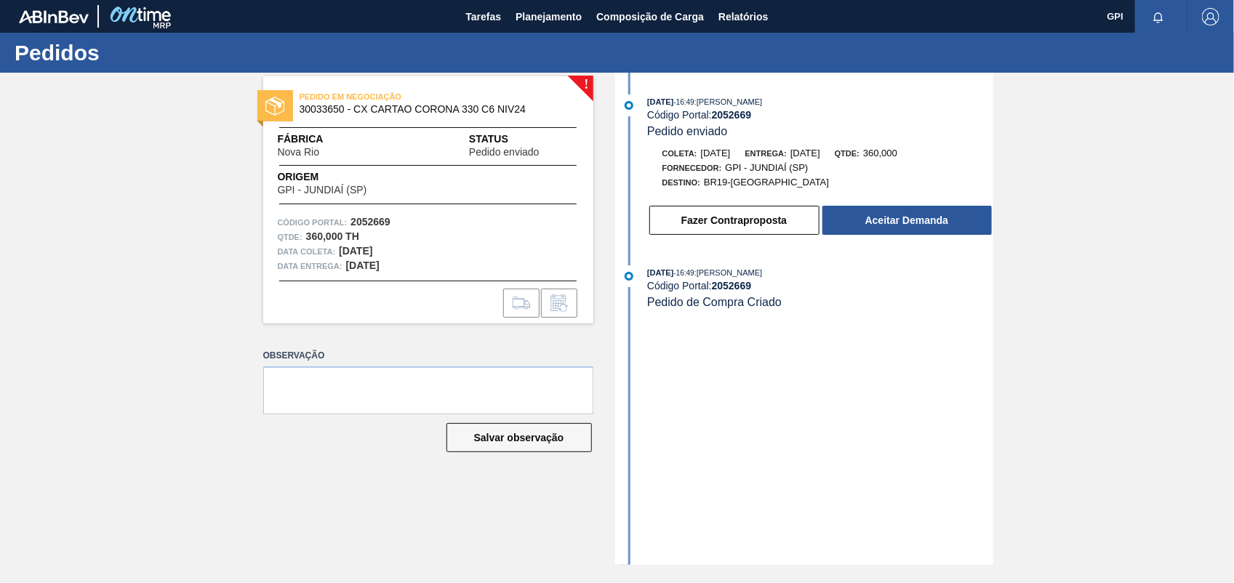
click at [942, 252] on div "10/10/2025 - 16:49 : CEZAR LEAO PEREIRA DE CASTRO Código Portal: 2052669 Pedido…" at bounding box center [806, 319] width 374 height 492
click at [936, 233] on button "Aceitar Demanda" at bounding box center [906, 220] width 169 height 29
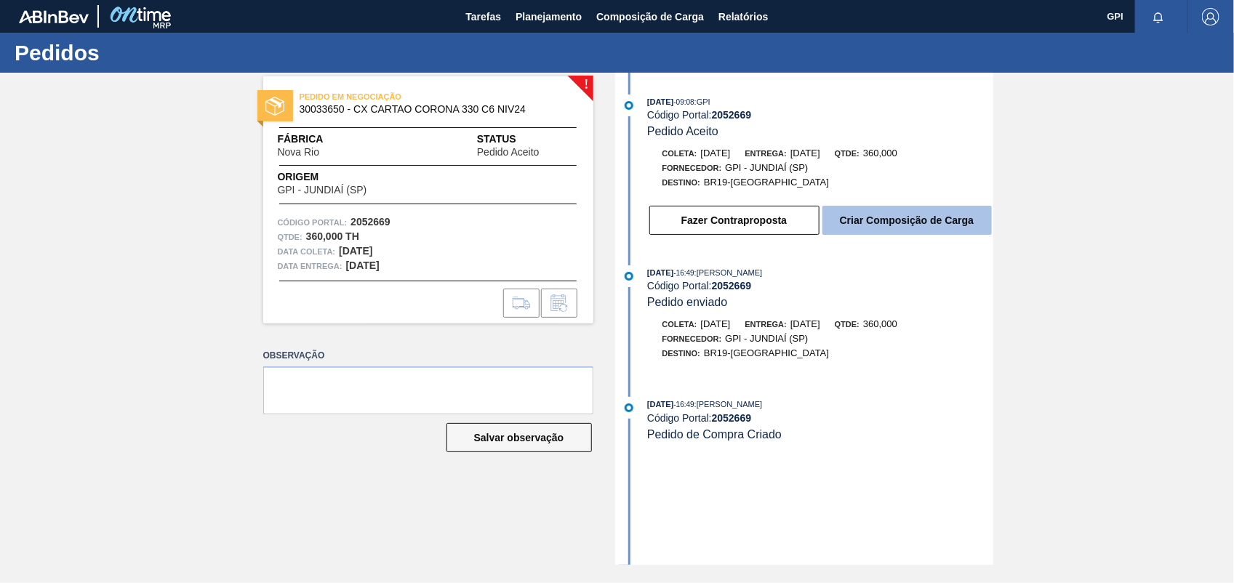
click at [931, 229] on button "Criar Composição de Carga" at bounding box center [906, 220] width 169 height 29
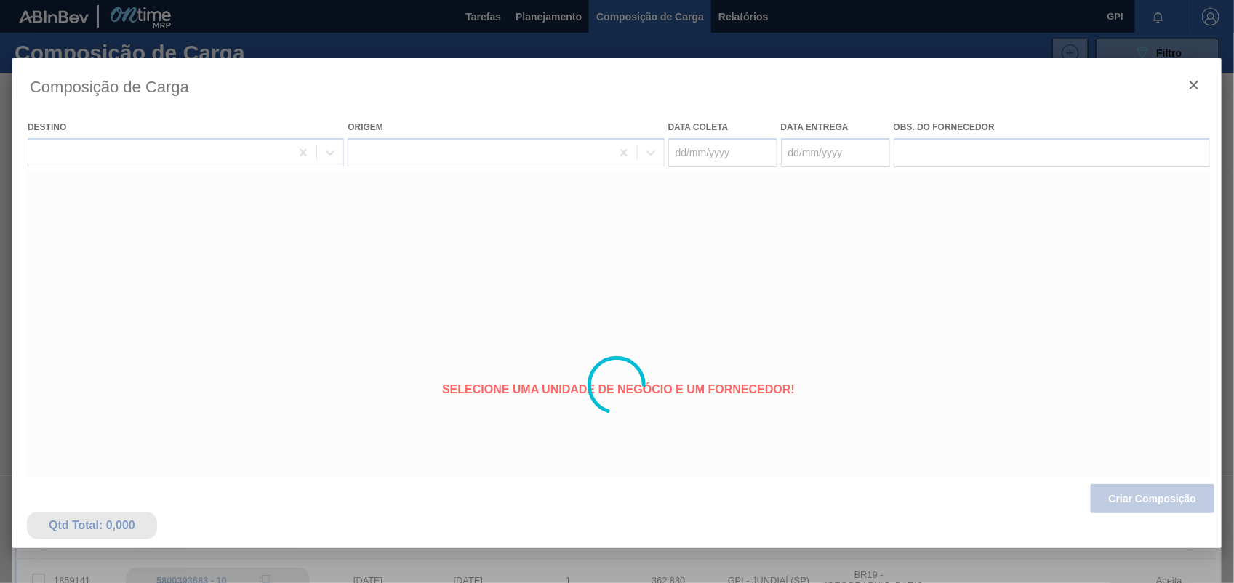
type coleta "[DATE]"
type Entrega "[DATE]"
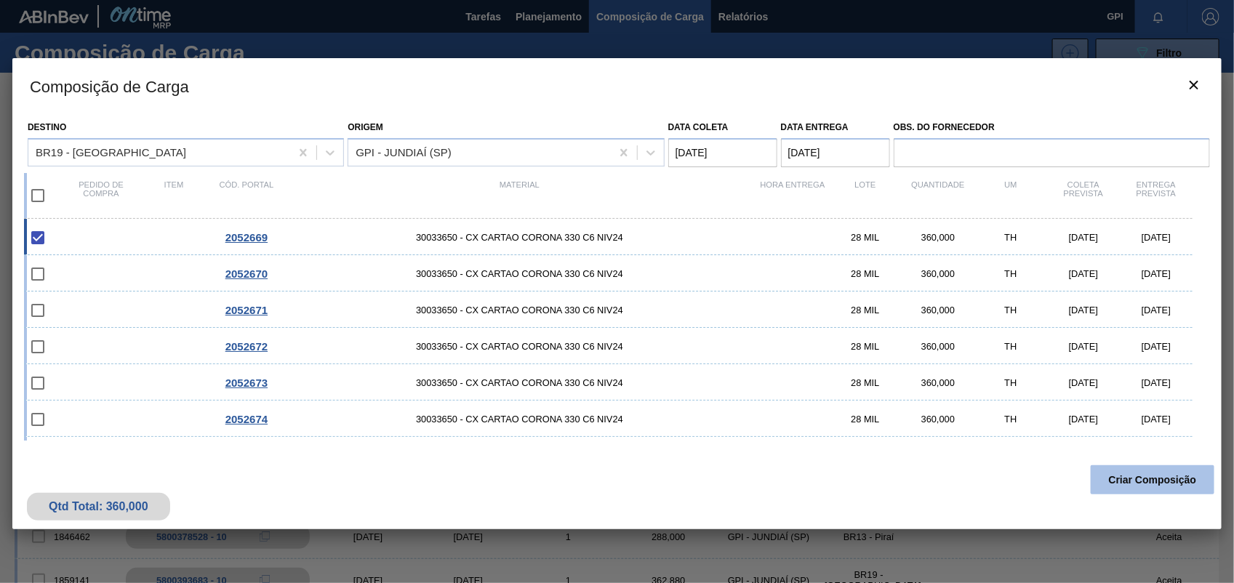
click at [1102, 466] on button "Criar Composição" at bounding box center [1153, 479] width 124 height 29
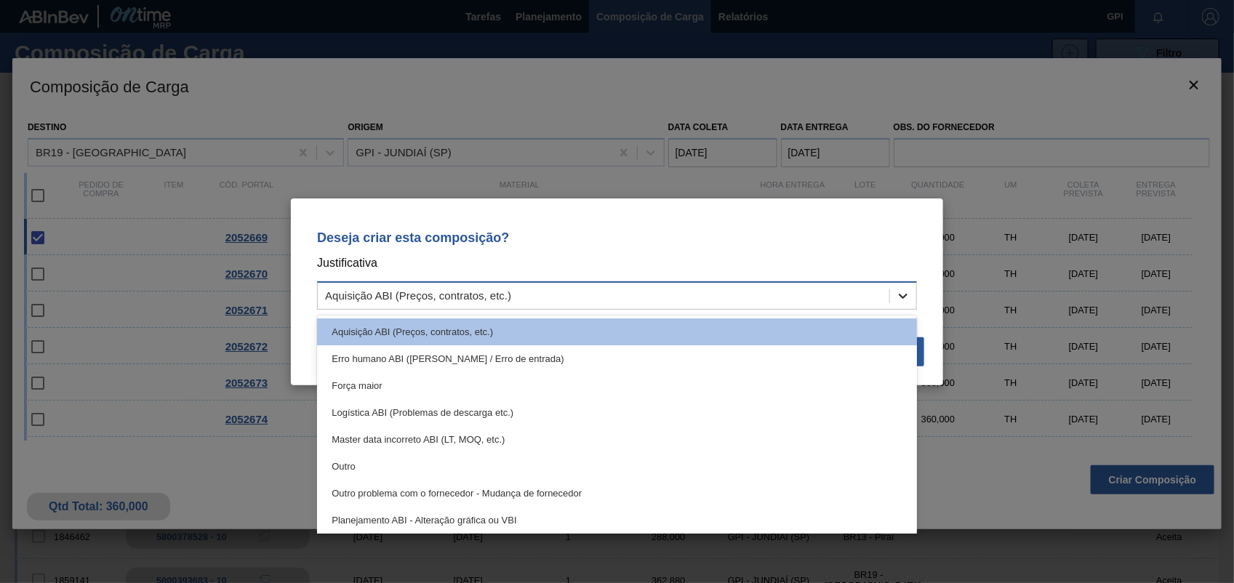
click at [913, 305] on div at bounding box center [903, 296] width 26 height 26
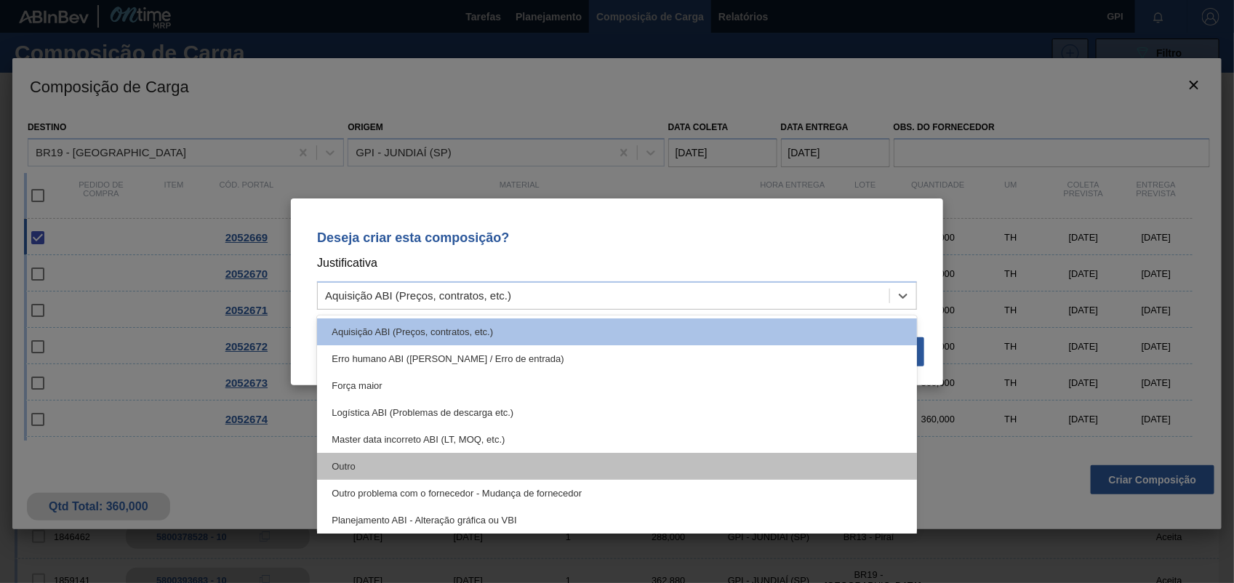
click at [389, 466] on div "Outro" at bounding box center [617, 466] width 600 height 27
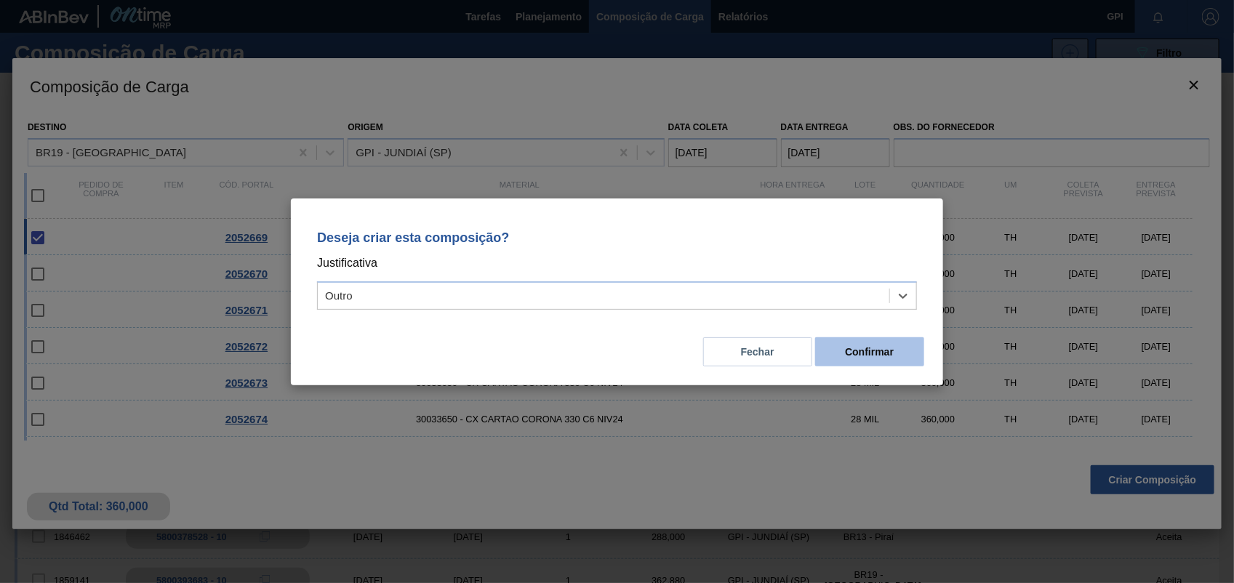
click at [910, 349] on button "Confirmar" at bounding box center [869, 351] width 109 height 29
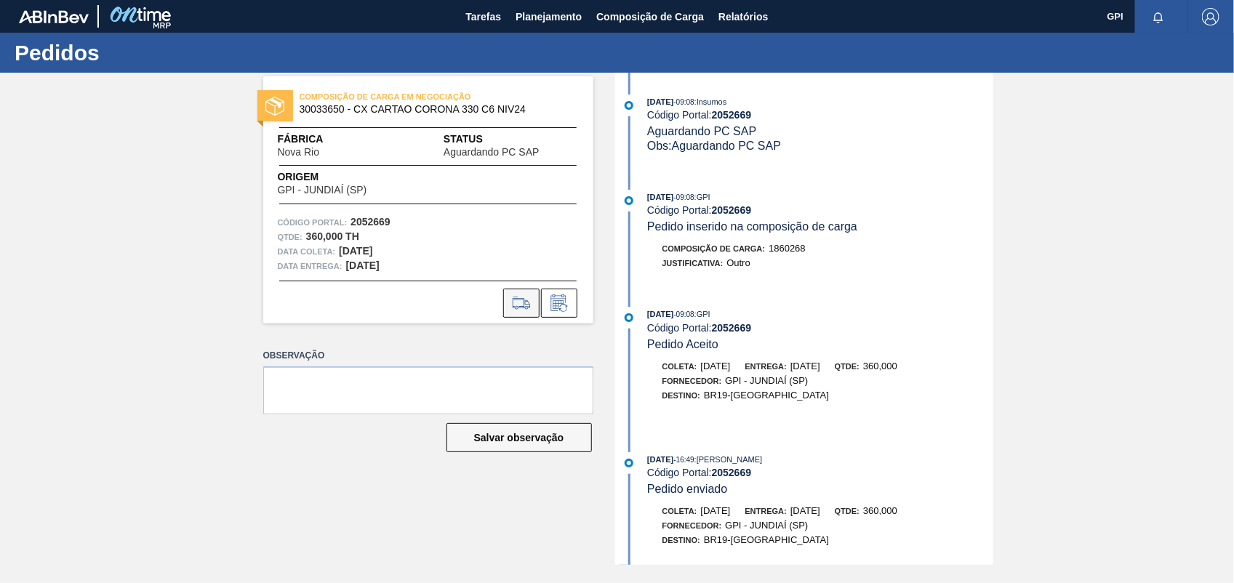
click at [531, 307] on icon at bounding box center [521, 302] width 23 height 17
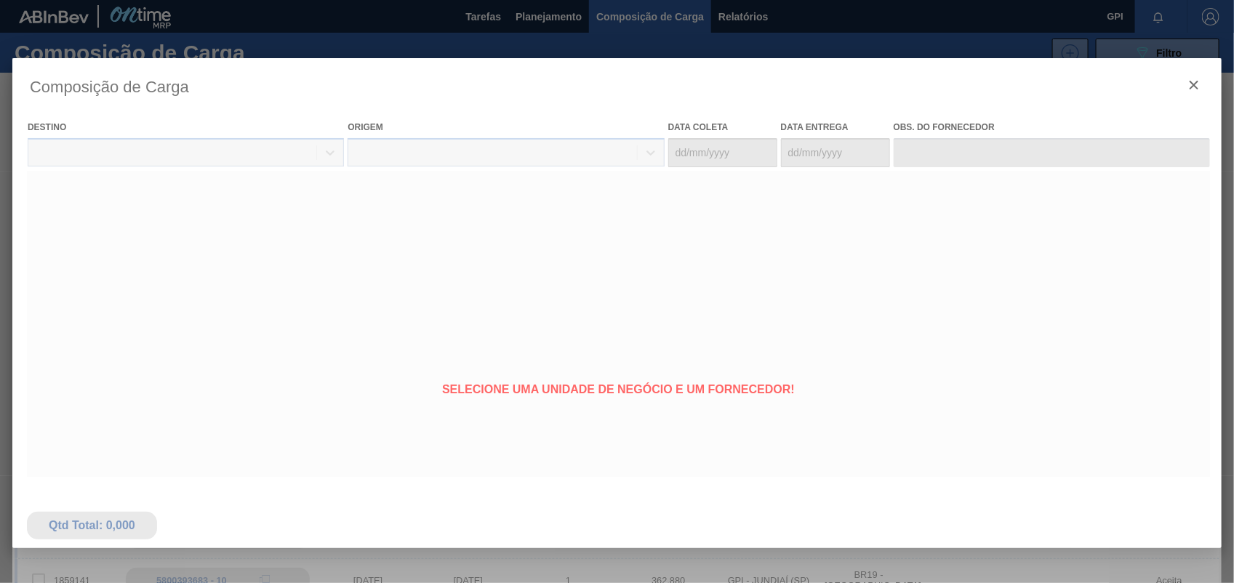
type coleta "[DATE]"
type Entrega "[DATE]"
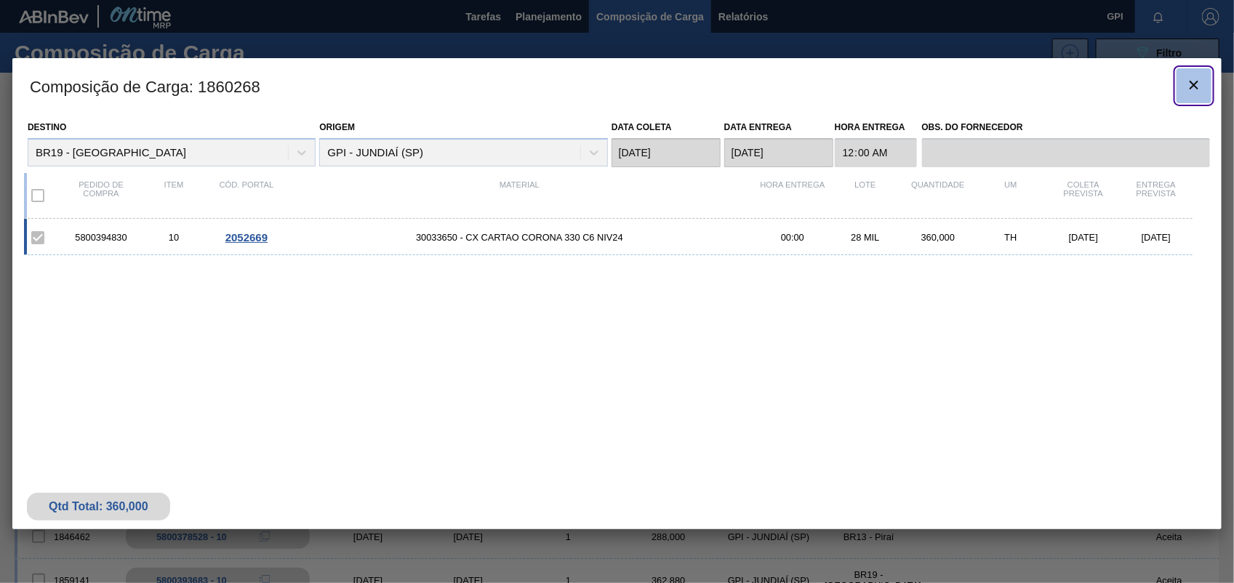
click at [1191, 73] on button "botão de ícone" at bounding box center [1193, 85] width 35 height 35
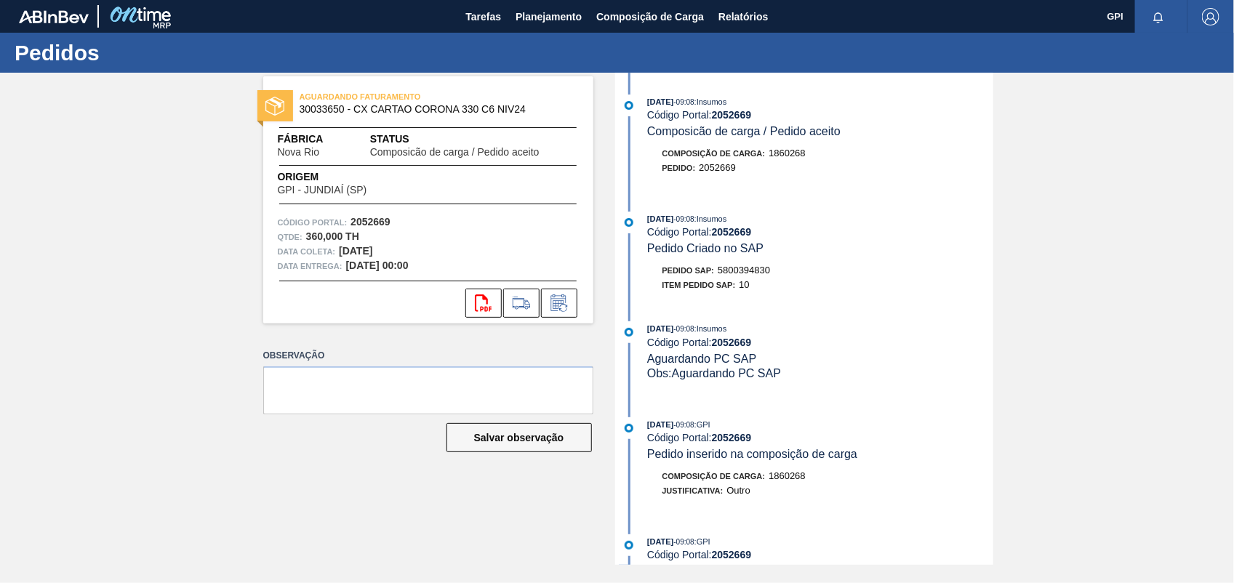
click at [746, 273] on span "5800394830" at bounding box center [744, 270] width 52 height 11
copy span "5800394830"
click at [378, 223] on strong "2052669" at bounding box center [370, 222] width 40 height 12
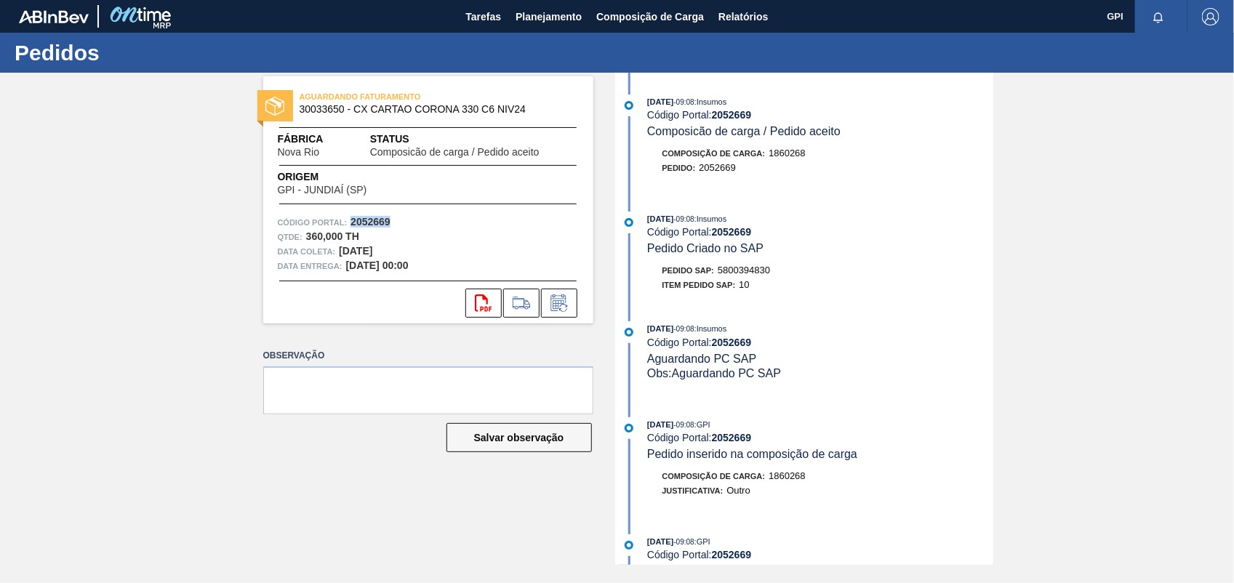
copy strong "2052669"
click at [484, 307] on icon "svg{fill:#ff0000}" at bounding box center [483, 302] width 17 height 17
click at [1022, 249] on div "AGUARDANDO FATURAMENTO 30033650 - CX CARTAO CORONA 330 C6 NIV24 Fábrica Nova Ri…" at bounding box center [617, 319] width 1234 height 492
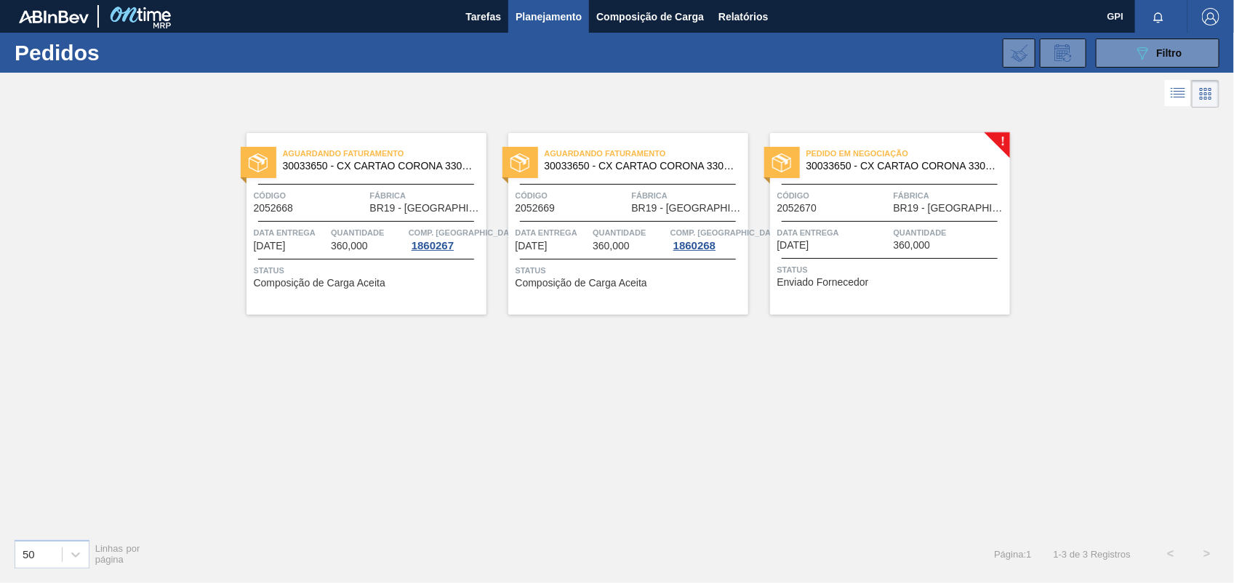
click at [841, 224] on div "Pedido em Negociação 30033650 - CX CARTAO CORONA 330 C6 NIV24 Código 2052670 Fá…" at bounding box center [890, 224] width 240 height 182
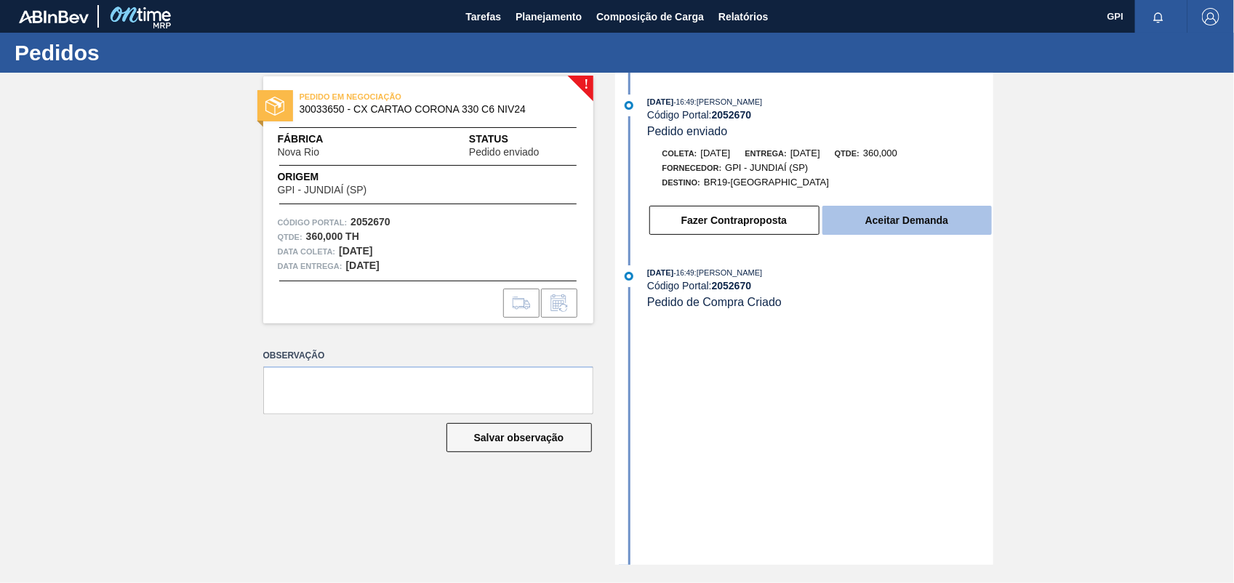
drag, startPoint x: 841, startPoint y: 224, endPoint x: 849, endPoint y: 220, distance: 9.1
click at [849, 220] on button "Aceitar Demanda" at bounding box center [906, 220] width 169 height 29
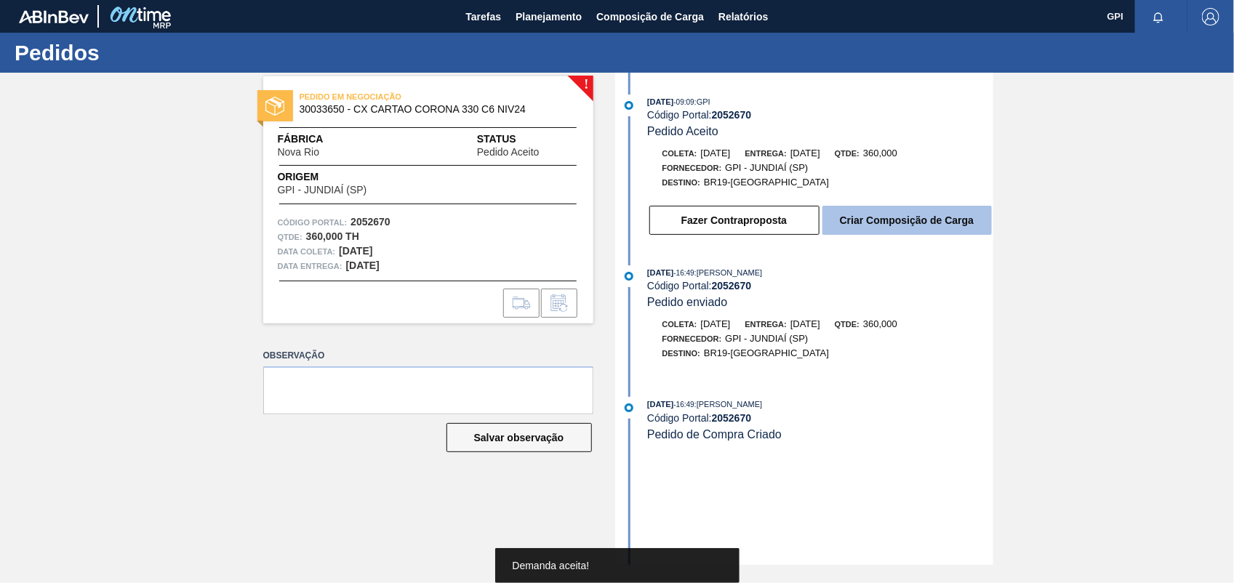
click at [926, 235] on button "Criar Composição de Carga" at bounding box center [906, 220] width 169 height 29
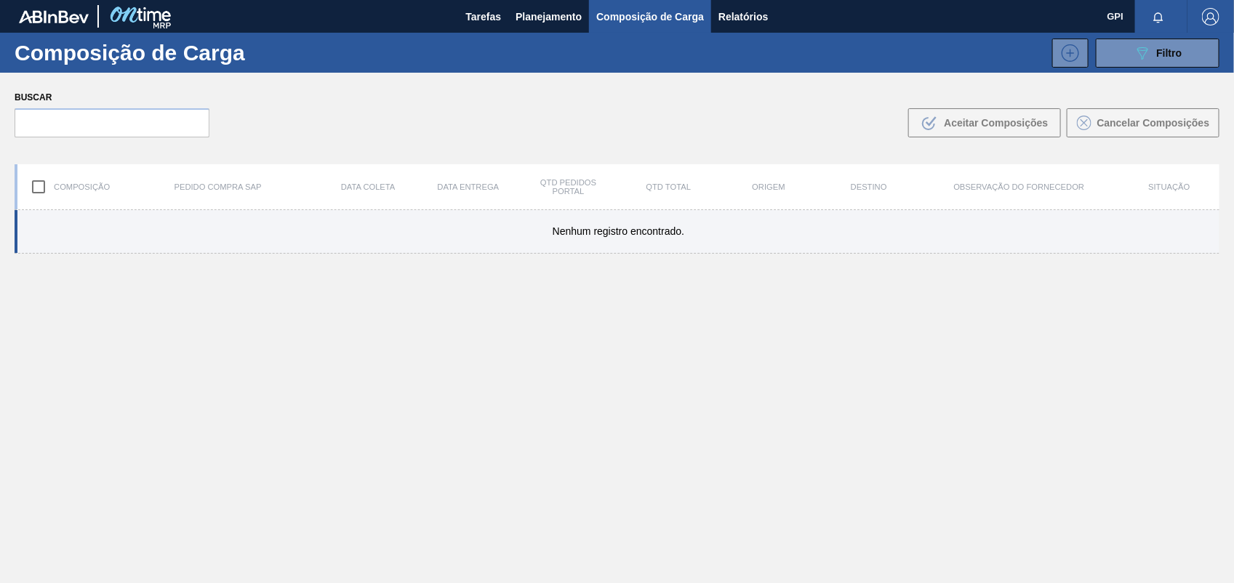
click at [926, 219] on div "Nenhum registro encontrado." at bounding box center [617, 232] width 1205 height 44
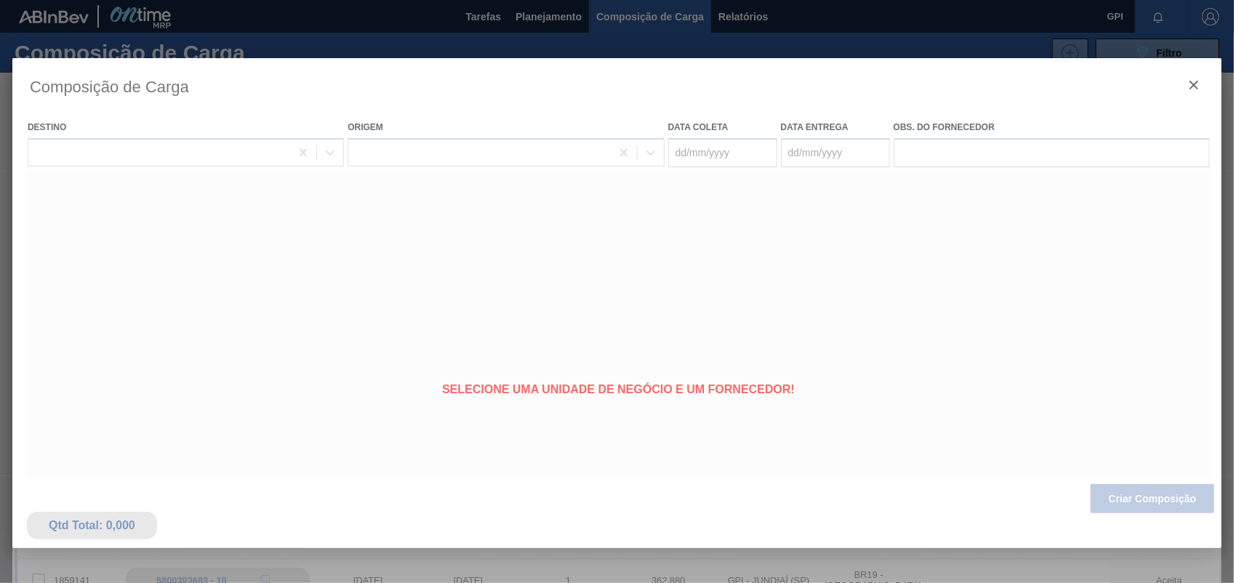
type coleta "[DATE]"
type Entrega "[DATE]"
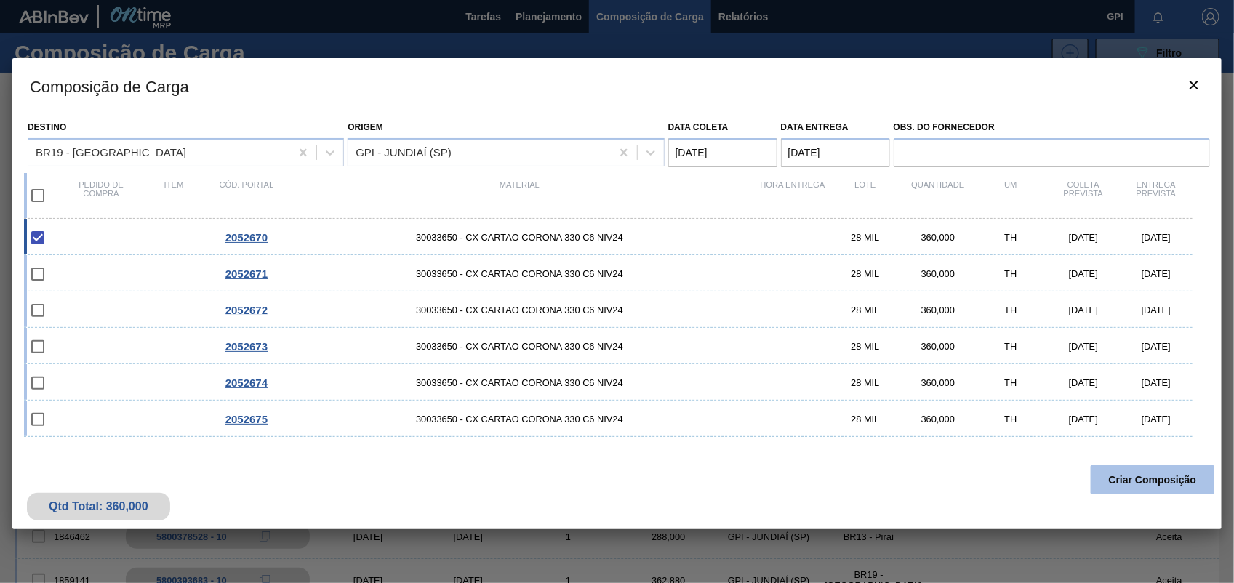
click at [1155, 482] on button "Criar Composição" at bounding box center [1153, 479] width 124 height 29
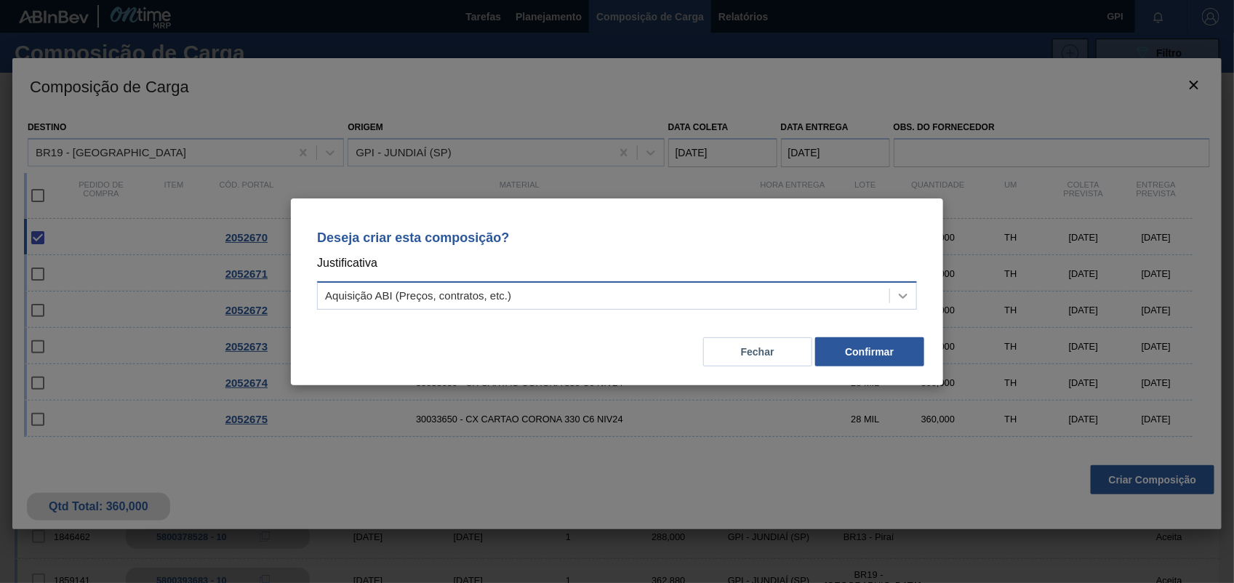
click at [910, 289] on icon at bounding box center [903, 296] width 15 height 15
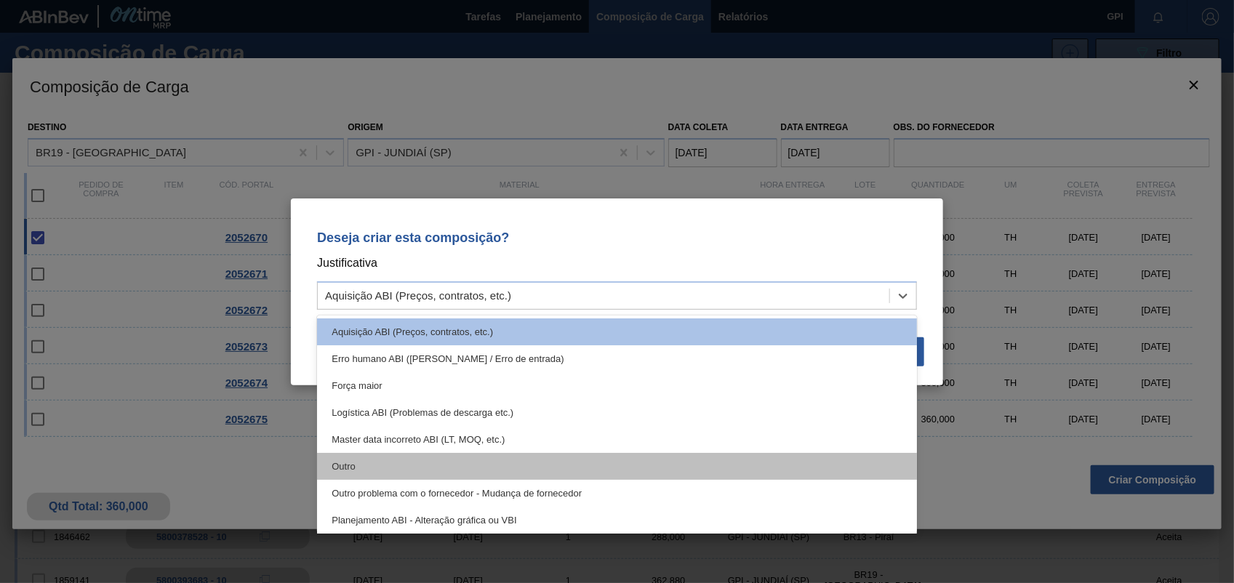
click at [385, 470] on div "Outro" at bounding box center [617, 466] width 600 height 27
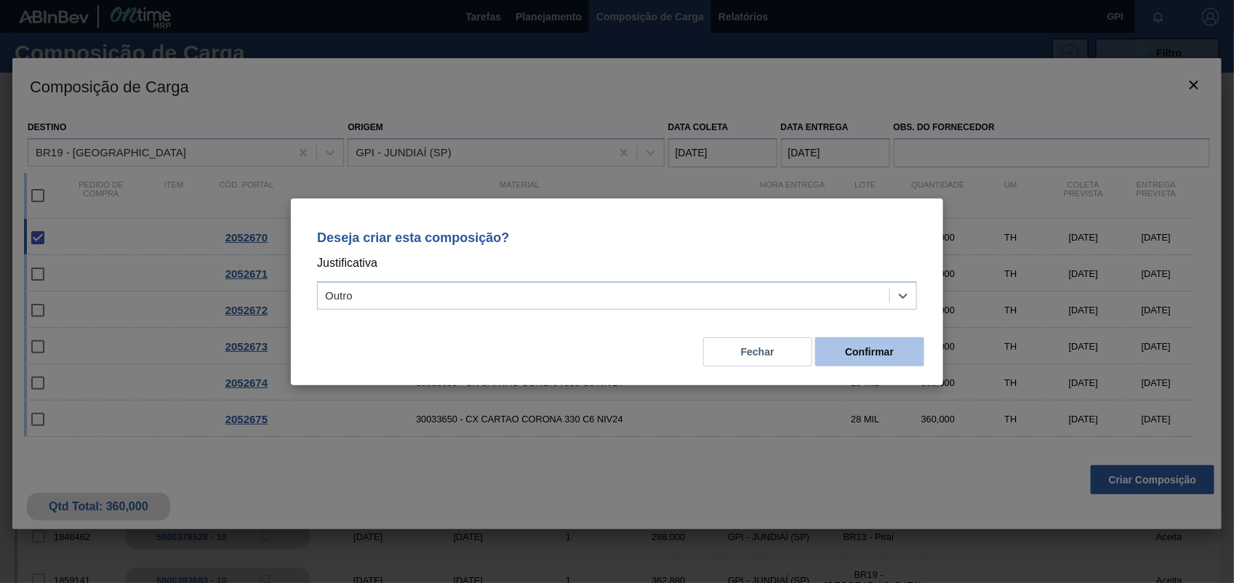
click at [883, 358] on button "Confirmar" at bounding box center [869, 351] width 109 height 29
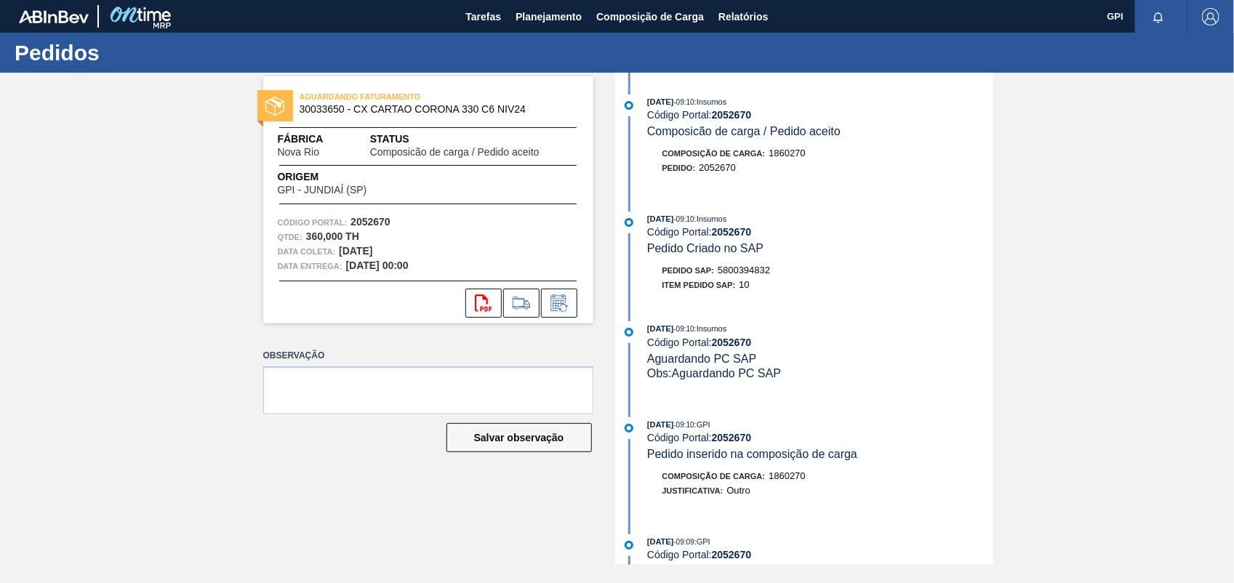
click at [756, 276] on span "5800394832" at bounding box center [744, 270] width 52 height 11
copy span "5800394832"
click at [377, 224] on strong "2052670" at bounding box center [370, 222] width 40 height 12
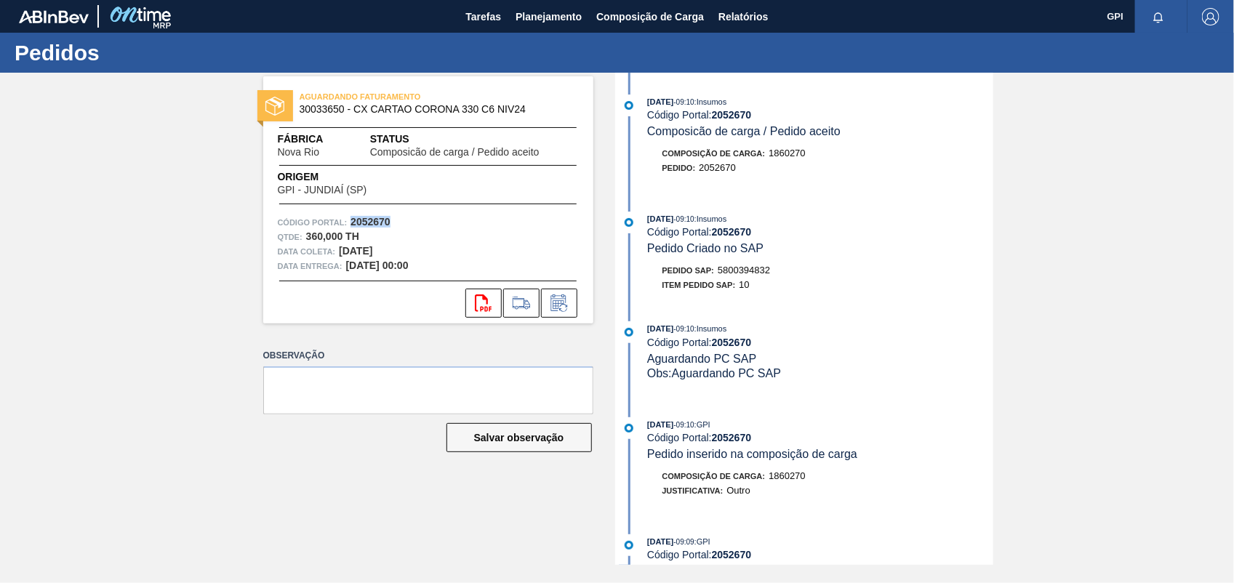
copy strong "2052670"
click at [474, 292] on button "svg{fill:#ff0000}" at bounding box center [483, 303] width 36 height 29
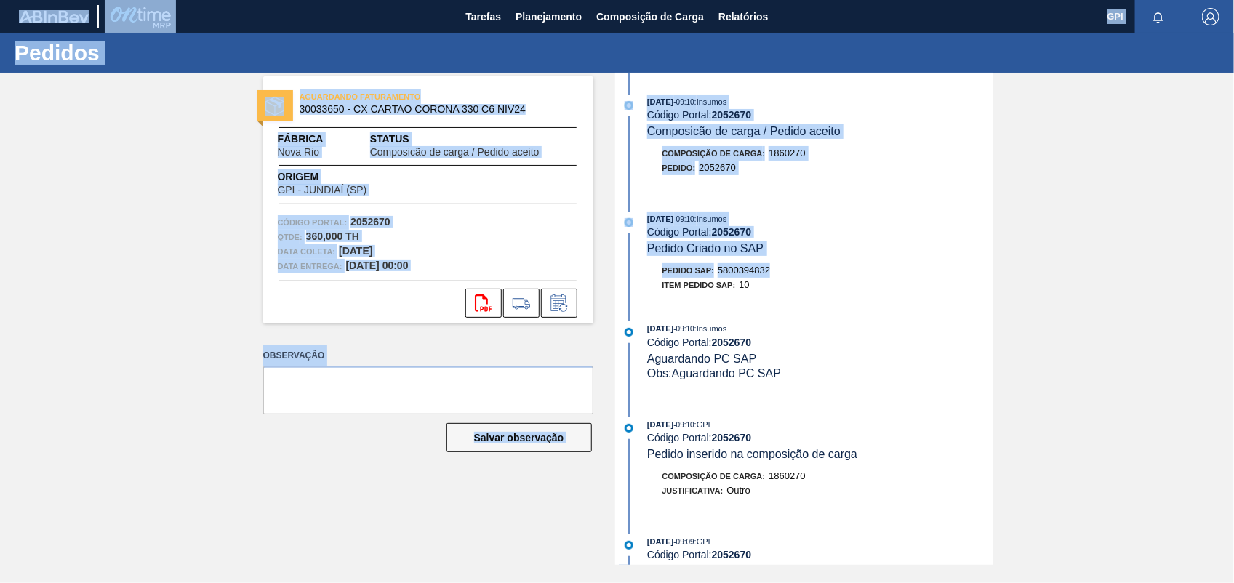
click at [1233, 0] on html "Tarefas Planejamento Composição de Carga Relatórios GPI Marcar todas como lido …" at bounding box center [617, 0] width 1234 height 0
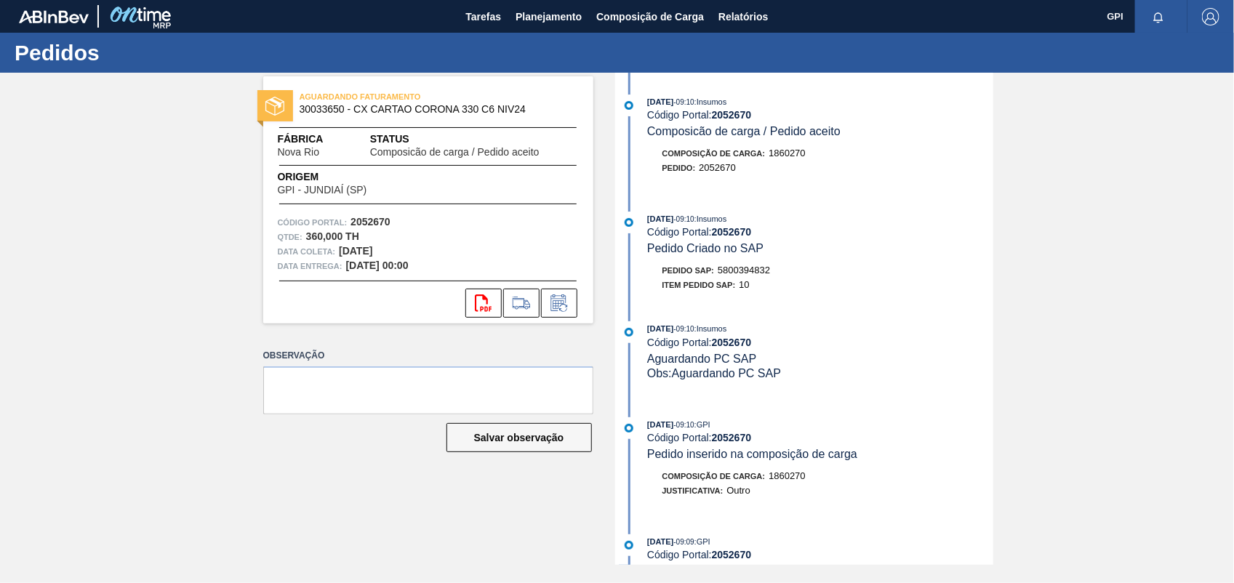
drag, startPoint x: 1237, startPoint y: 277, endPoint x: 1125, endPoint y: 351, distance: 134.3
click at [1125, 351] on div "AGUARDANDO FATURAMENTO 30033650 - CX CARTAO CORONA 330 C6 NIV24 Fábrica Nova Ri…" at bounding box center [617, 319] width 1234 height 492
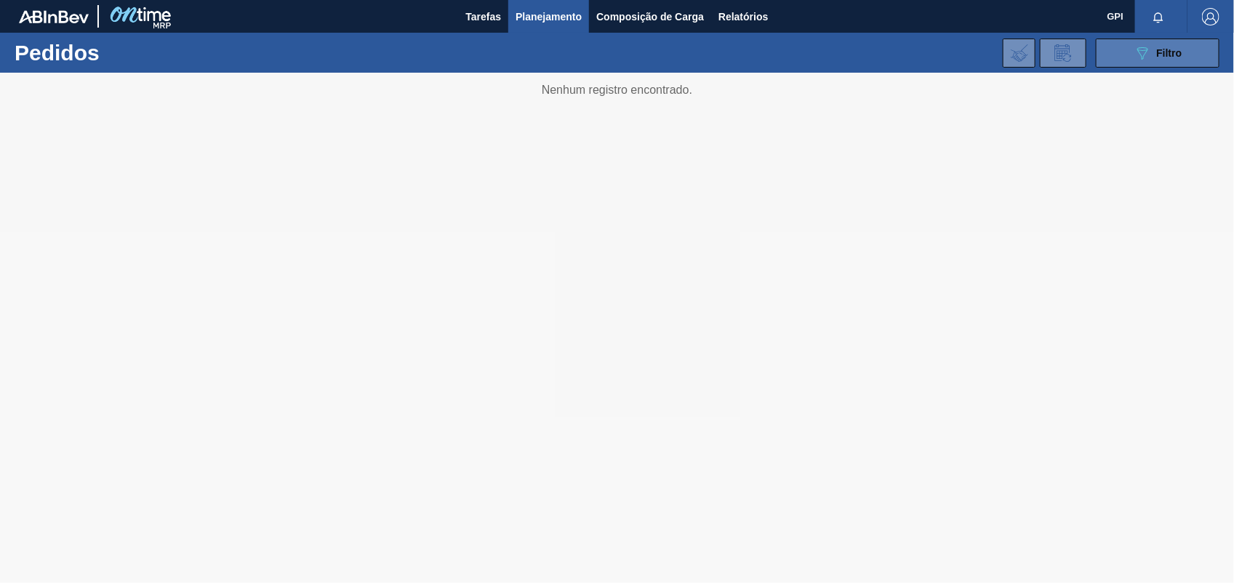
click at [1214, 49] on button "089F7B8B-B2A5-4AFE-B5C0-19BA573D28AC Filtro" at bounding box center [1158, 53] width 124 height 29
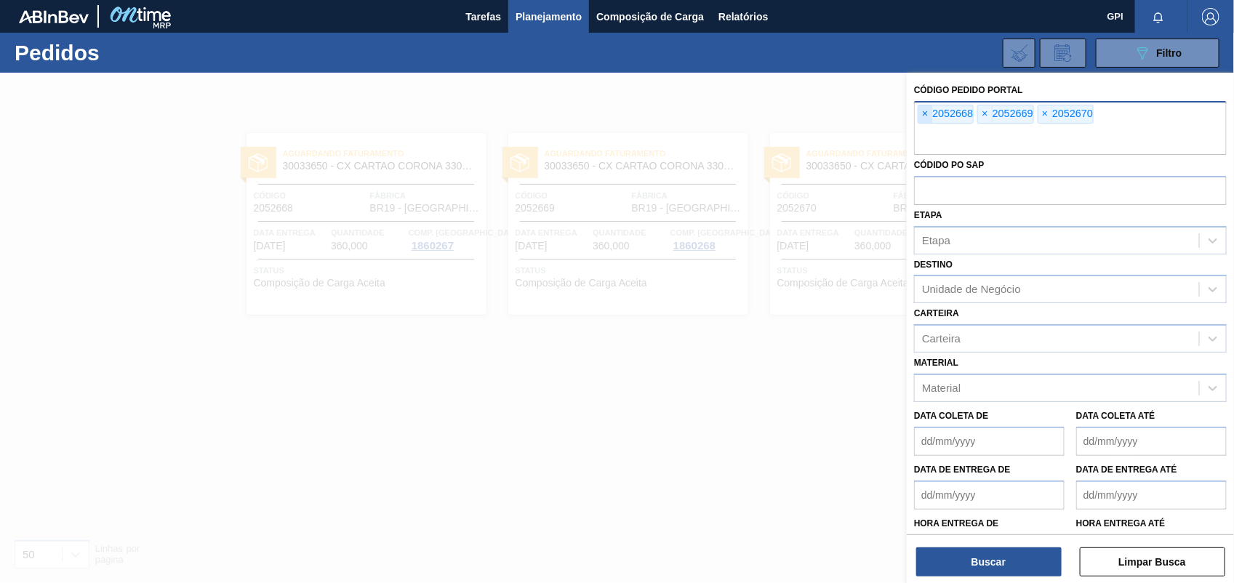
click at [923, 107] on span "×" at bounding box center [925, 113] width 14 height 17
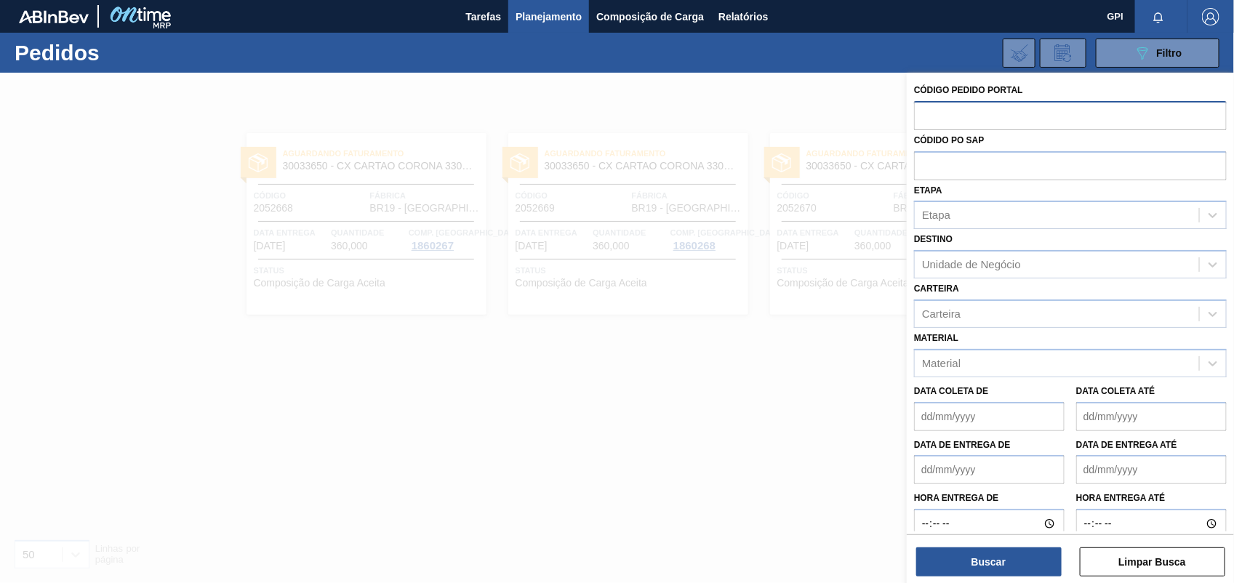
paste input "text"
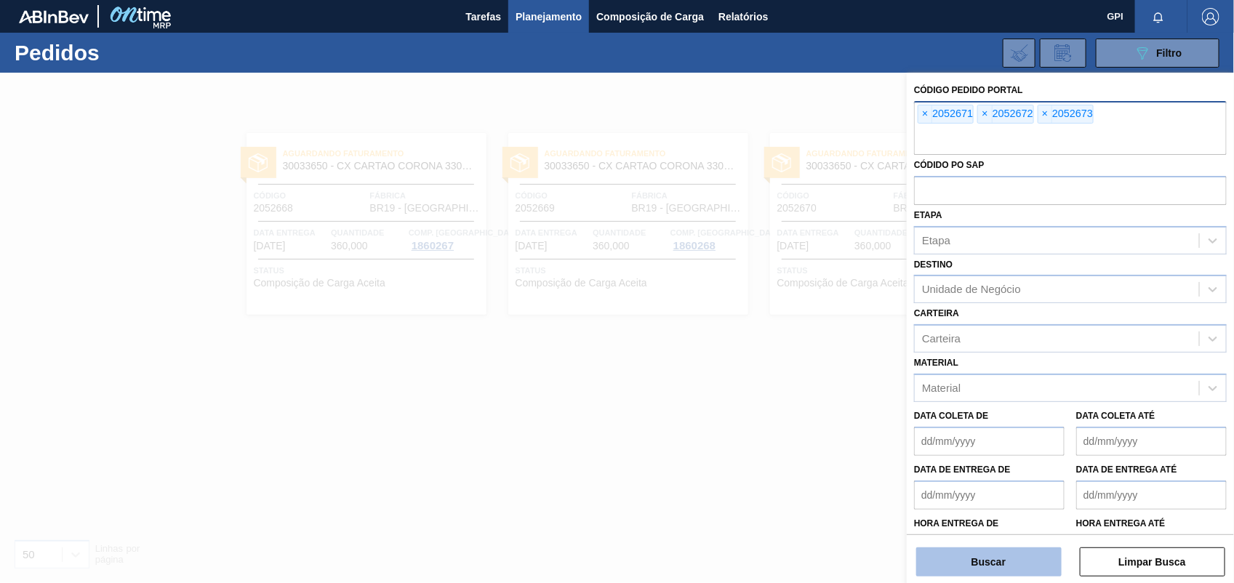
click at [985, 569] on button "Buscar" at bounding box center [988, 561] width 145 height 29
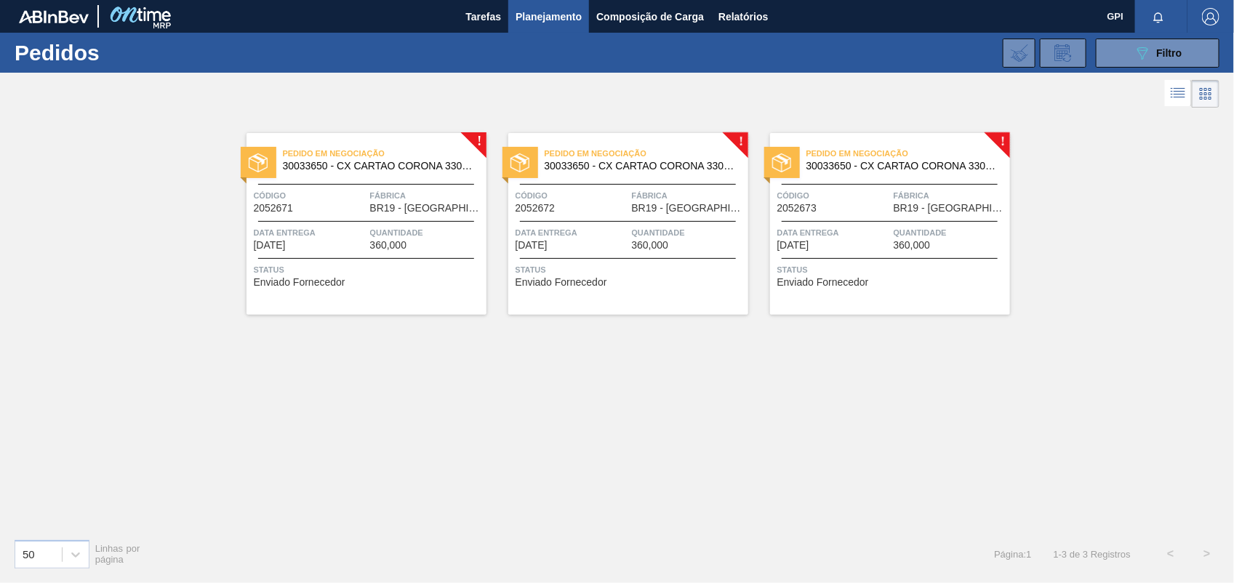
click at [310, 196] on span "Código" at bounding box center [310, 195] width 113 height 15
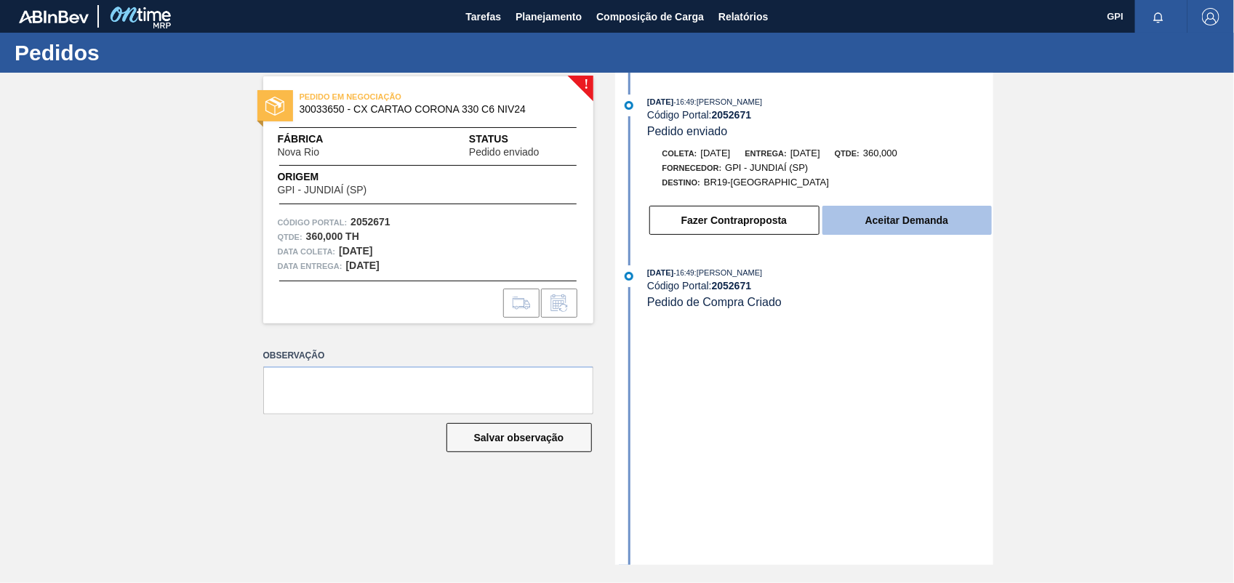
click at [947, 223] on button "Aceitar Demanda" at bounding box center [906, 220] width 169 height 29
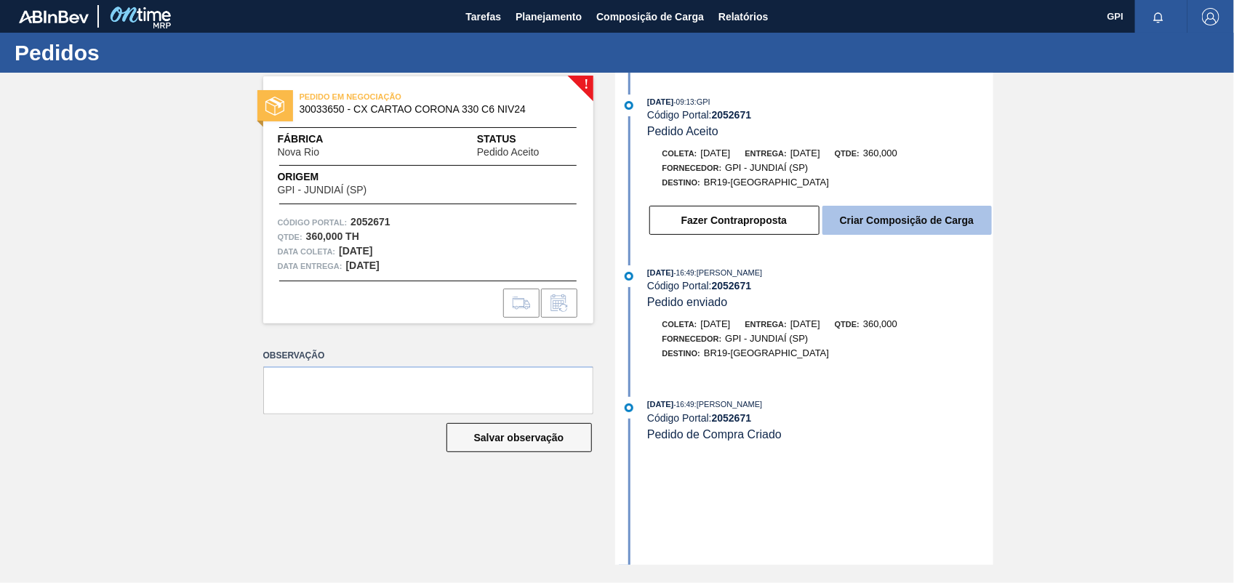
click at [962, 222] on button "Criar Composição de Carga" at bounding box center [906, 220] width 169 height 29
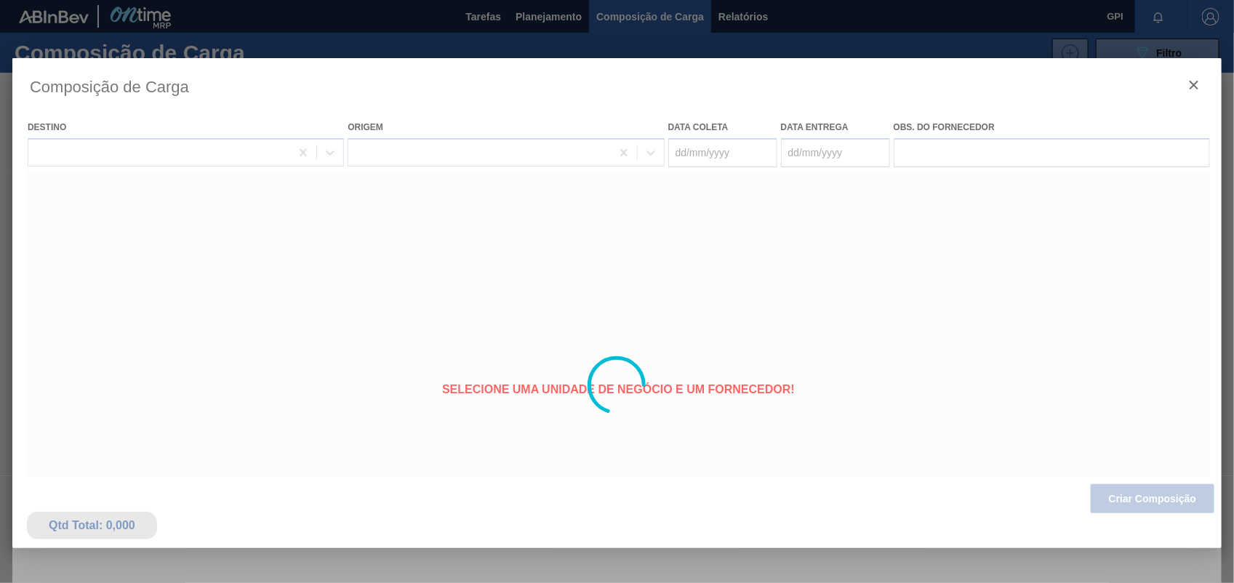
type coleta "[DATE]"
type Entrega "[DATE]"
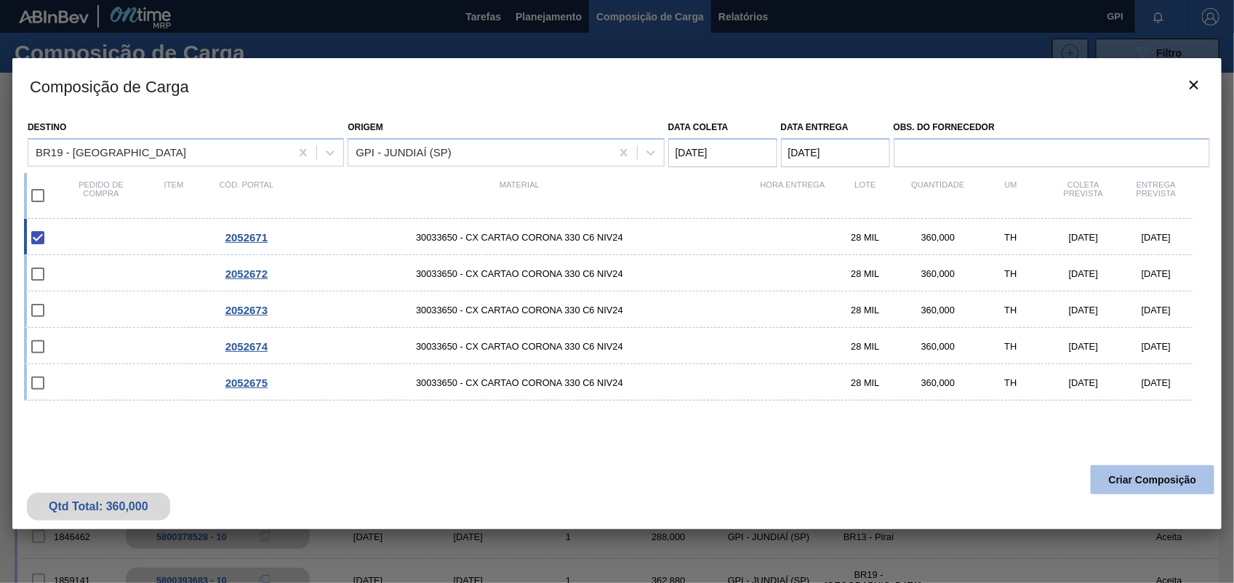
click at [1125, 484] on button "Criar Composição" at bounding box center [1153, 479] width 124 height 29
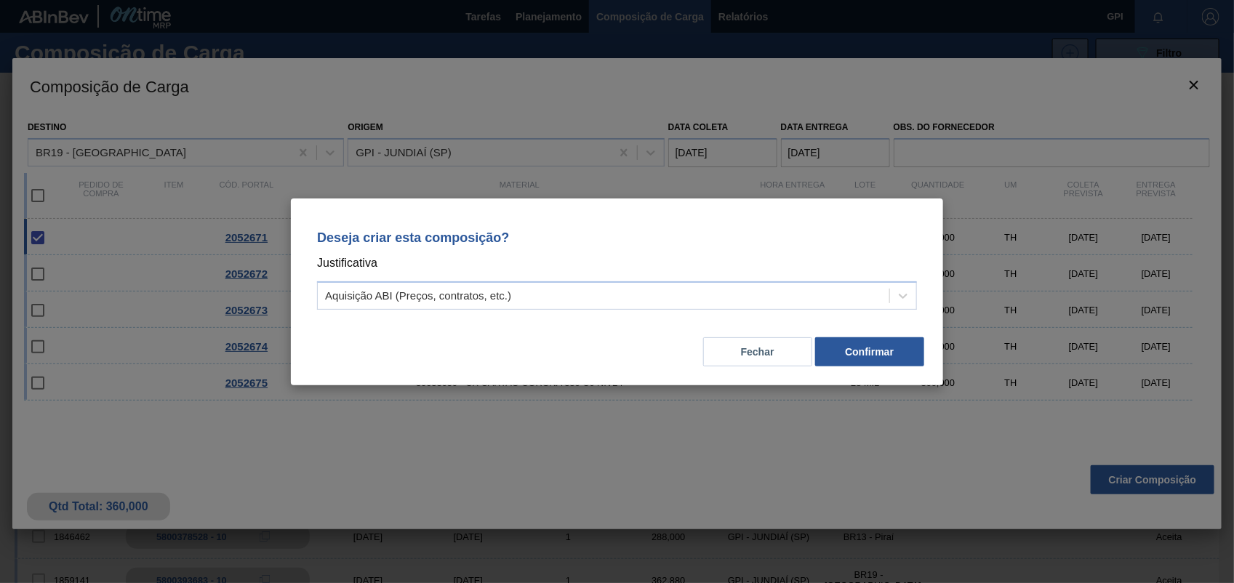
click at [917, 291] on div "Deseja criar esta composição? Justificativa Aquisição ABI (Preços, contratos, e…" at bounding box center [616, 267] width 617 height 103
click at [907, 291] on icon at bounding box center [903, 296] width 15 height 15
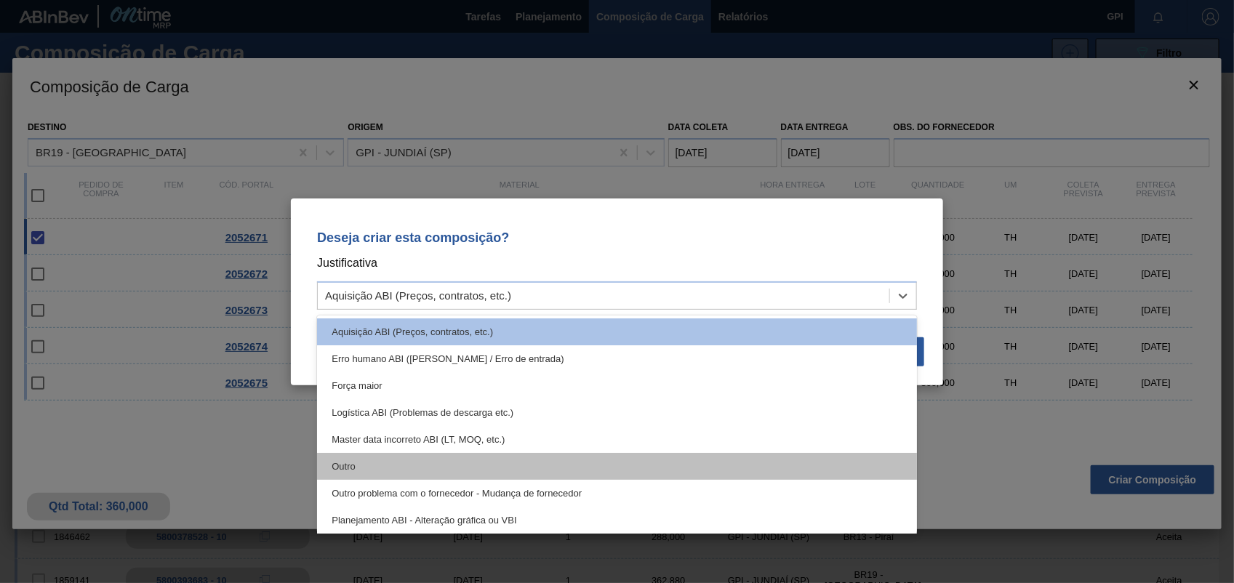
click at [434, 469] on div "Outro" at bounding box center [617, 466] width 600 height 27
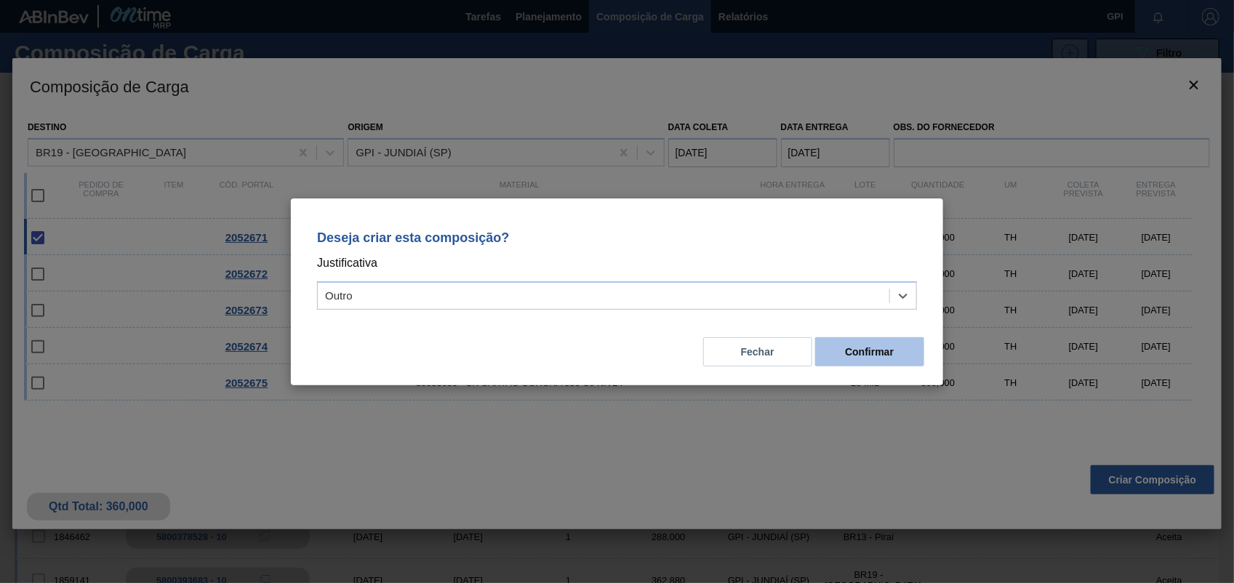
click at [877, 351] on button "Confirmar" at bounding box center [869, 351] width 109 height 29
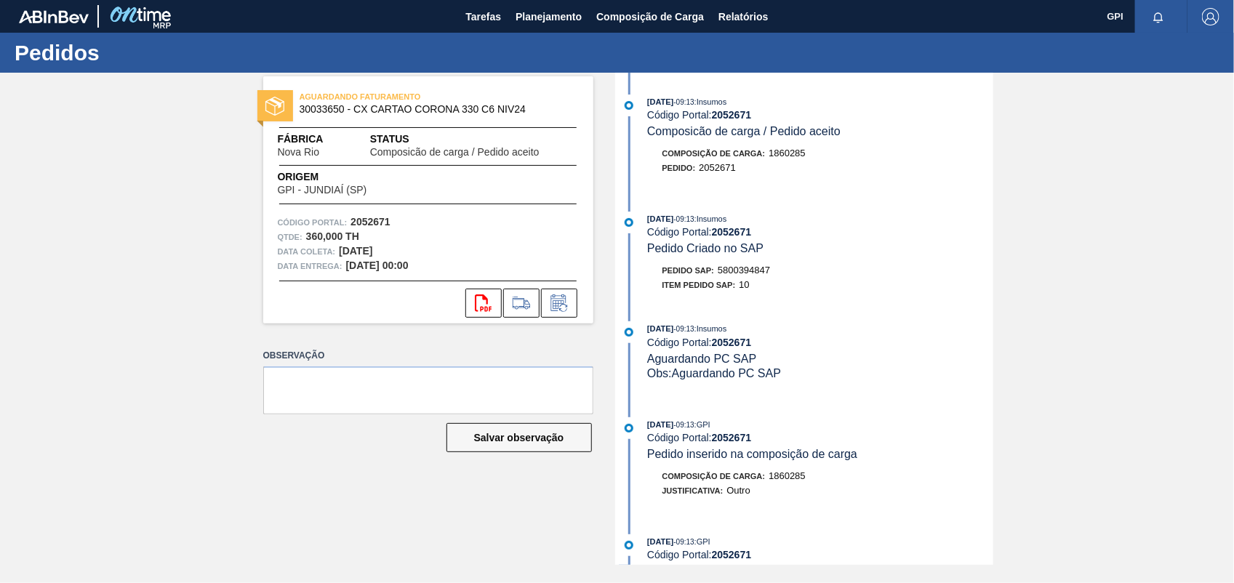
click at [758, 275] on span "5800394847" at bounding box center [744, 270] width 52 height 11
copy span "5800394847"
click at [379, 226] on strong "2052671" at bounding box center [370, 222] width 40 height 12
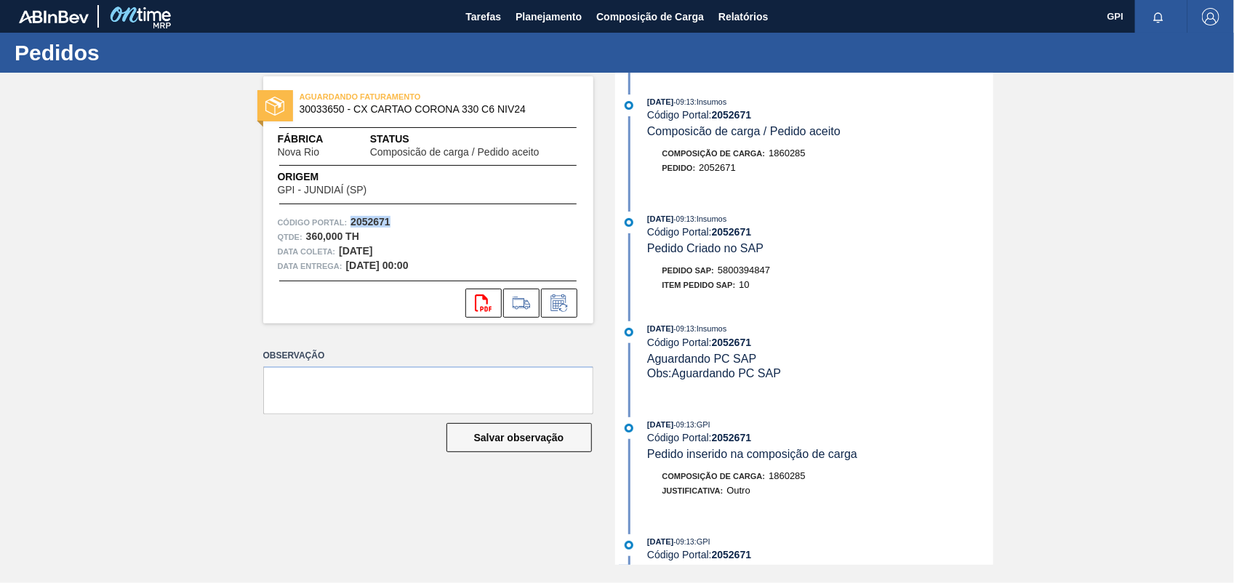
copy strong "2052671"
click at [481, 299] on icon "svg{fill:#ff0000}" at bounding box center [483, 302] width 17 height 17
click at [1110, 222] on div "AGUARDANDO FATURAMENTO 30033650 - CX CARTAO CORONA 330 C6 NIV24 Fábrica Nova Ri…" at bounding box center [617, 319] width 1234 height 492
click at [608, 281] on div "AGUARDANDO FATURAMENTO 30033650 - CX CARTAO CORONA 330 C6 NIV24 Fábrica Nova Ri…" at bounding box center [617, 319] width 1234 height 492
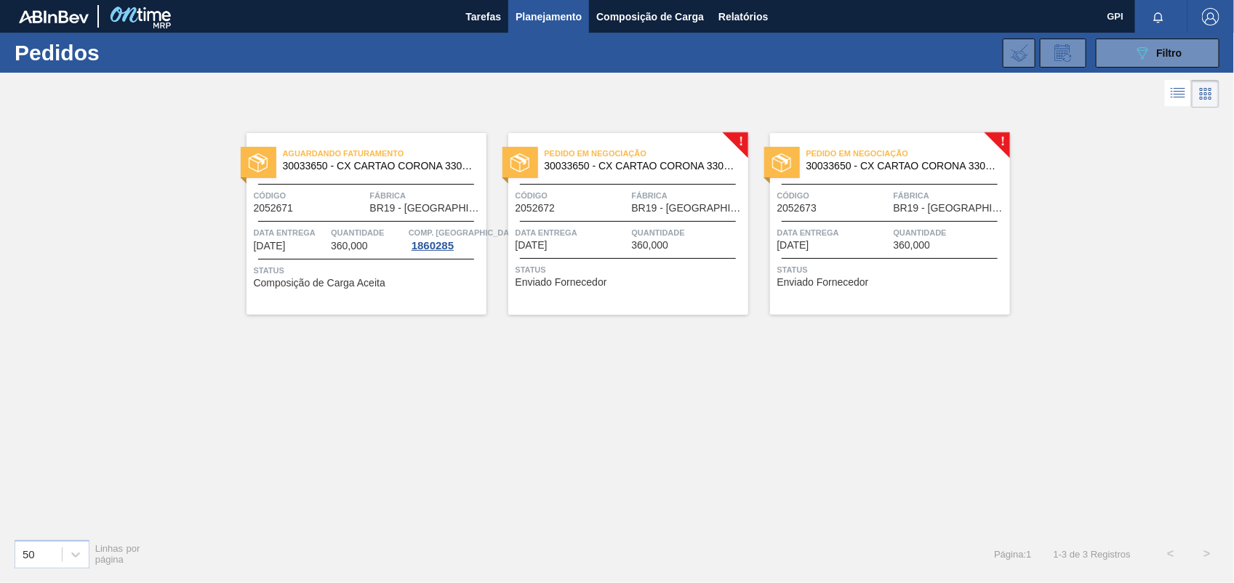
click at [576, 212] on div "Código 2052672" at bounding box center [571, 200] width 113 height 25
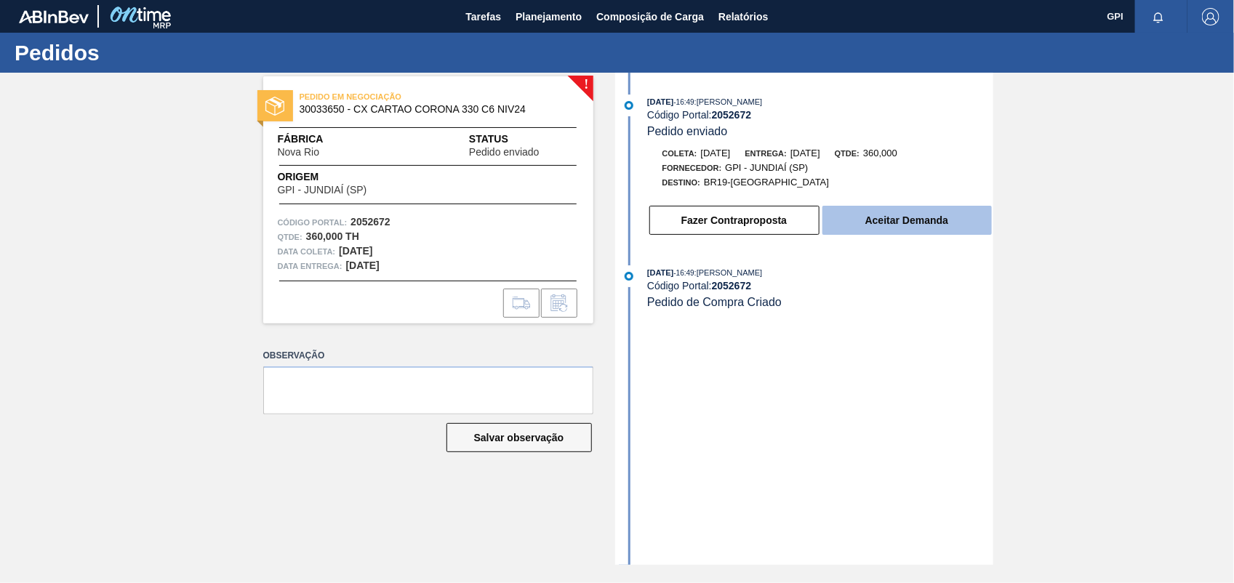
click at [955, 212] on button "Aceitar Demanda" at bounding box center [906, 220] width 169 height 29
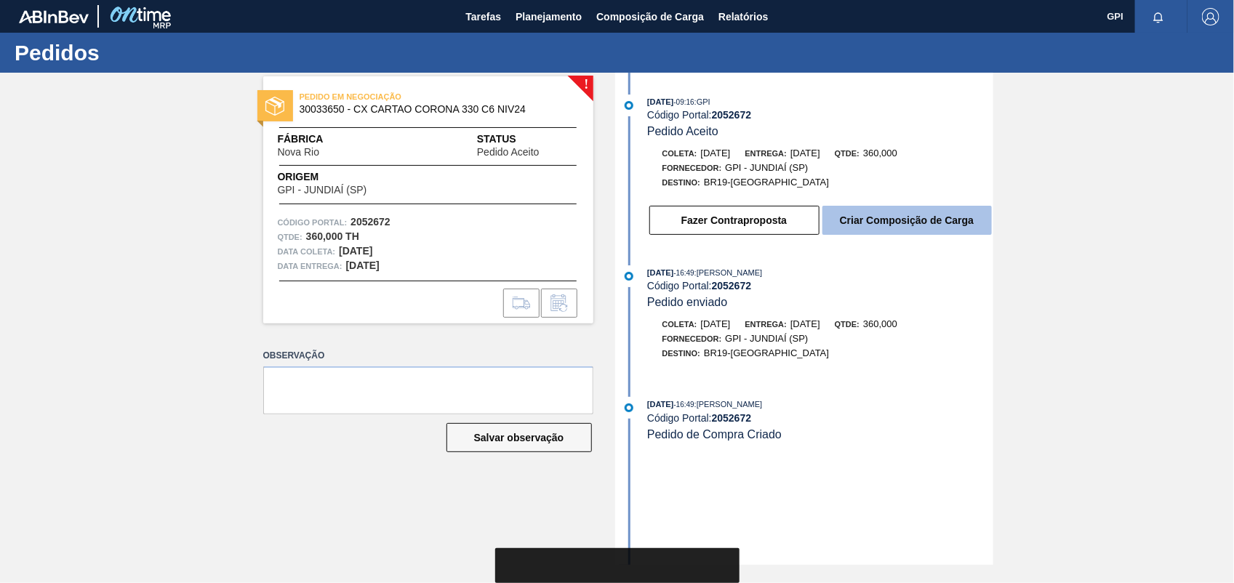
click at [907, 225] on button "Criar Composição de Carga" at bounding box center [906, 220] width 169 height 29
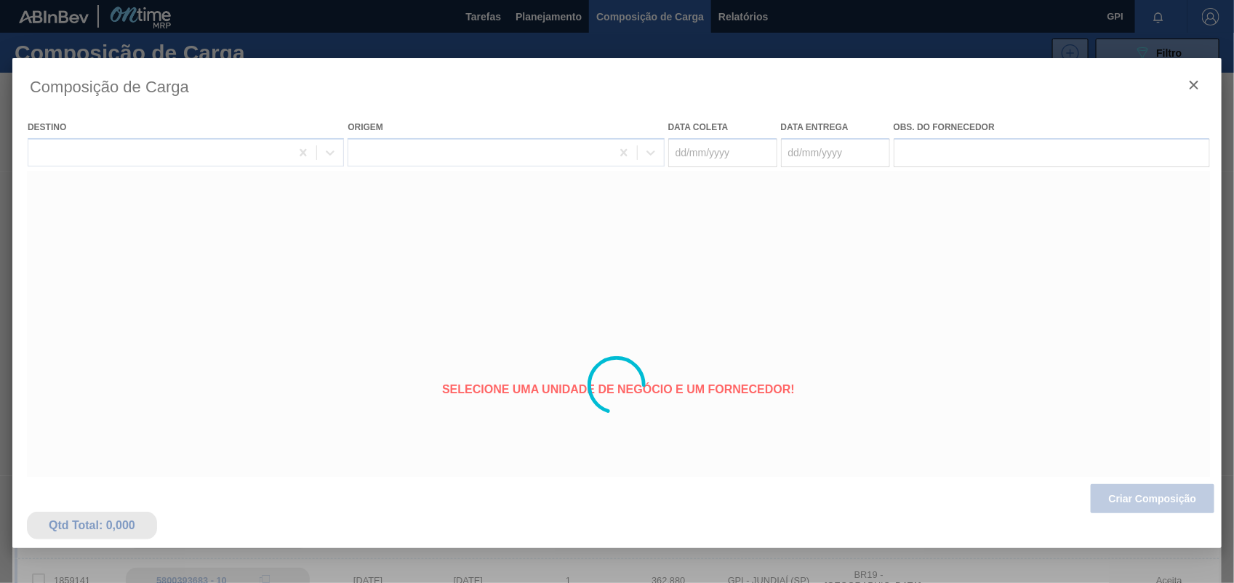
type coleta "[DATE]"
type Entrega "[DATE]"
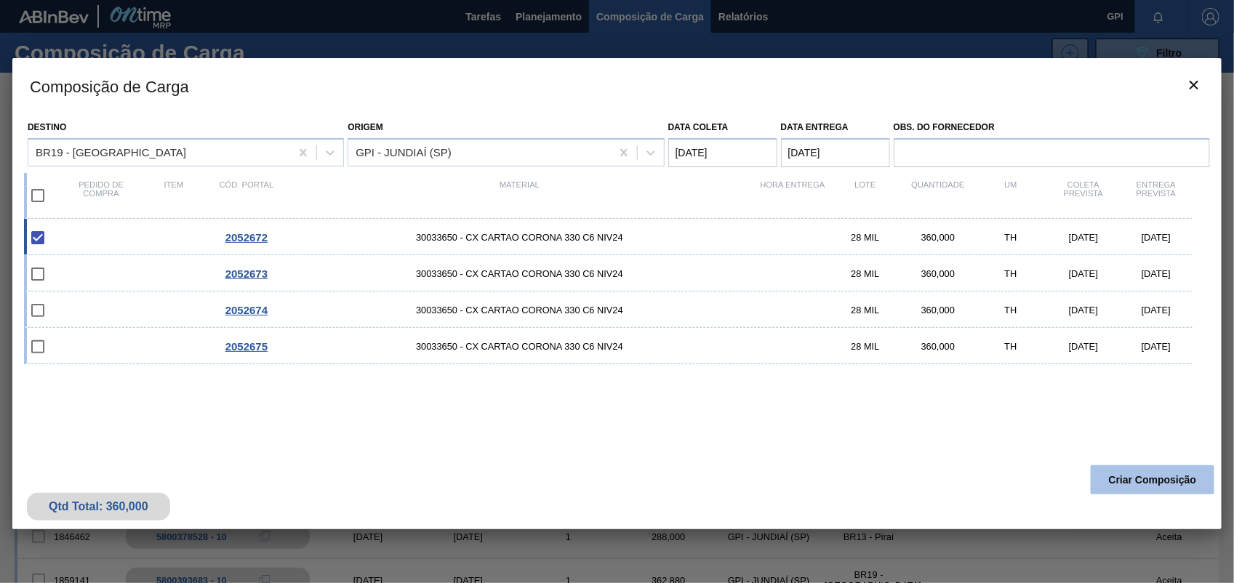
click at [1136, 493] on button "Criar Composição" at bounding box center [1153, 479] width 124 height 29
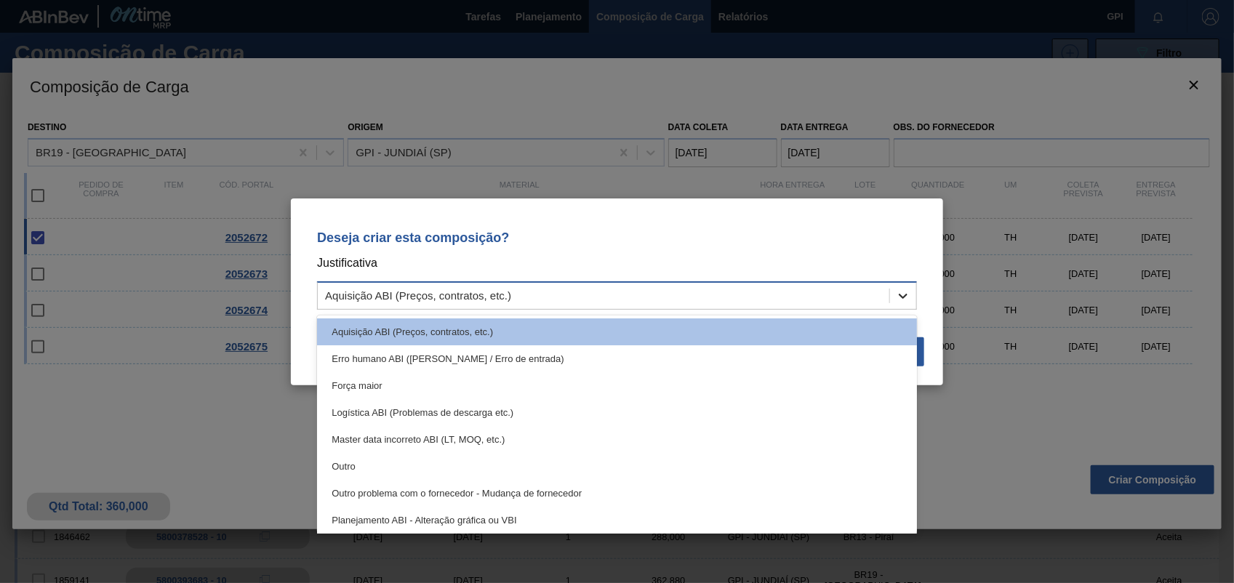
click at [904, 293] on icon at bounding box center [903, 296] width 15 height 15
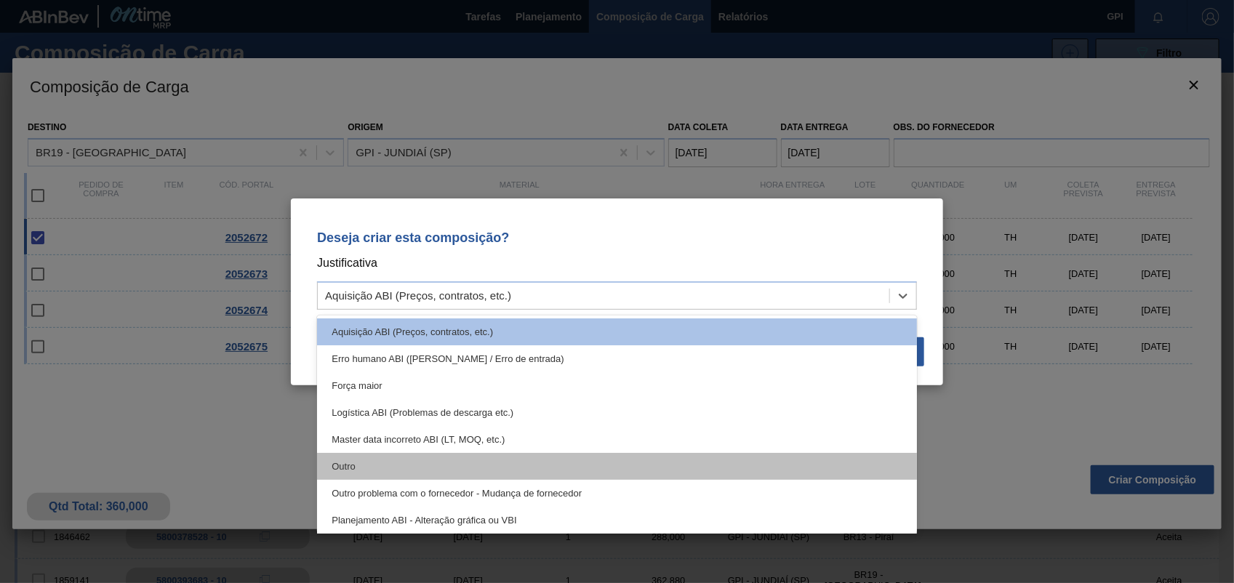
click at [409, 468] on div "Outro" at bounding box center [617, 466] width 600 height 27
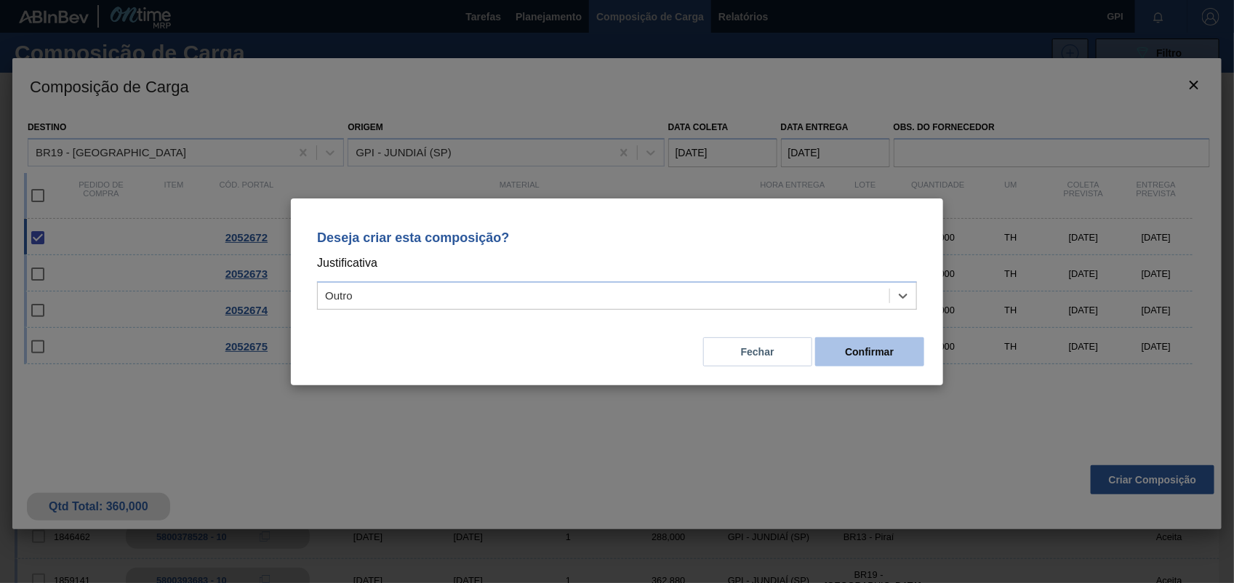
click at [917, 340] on button "Confirmar" at bounding box center [869, 351] width 109 height 29
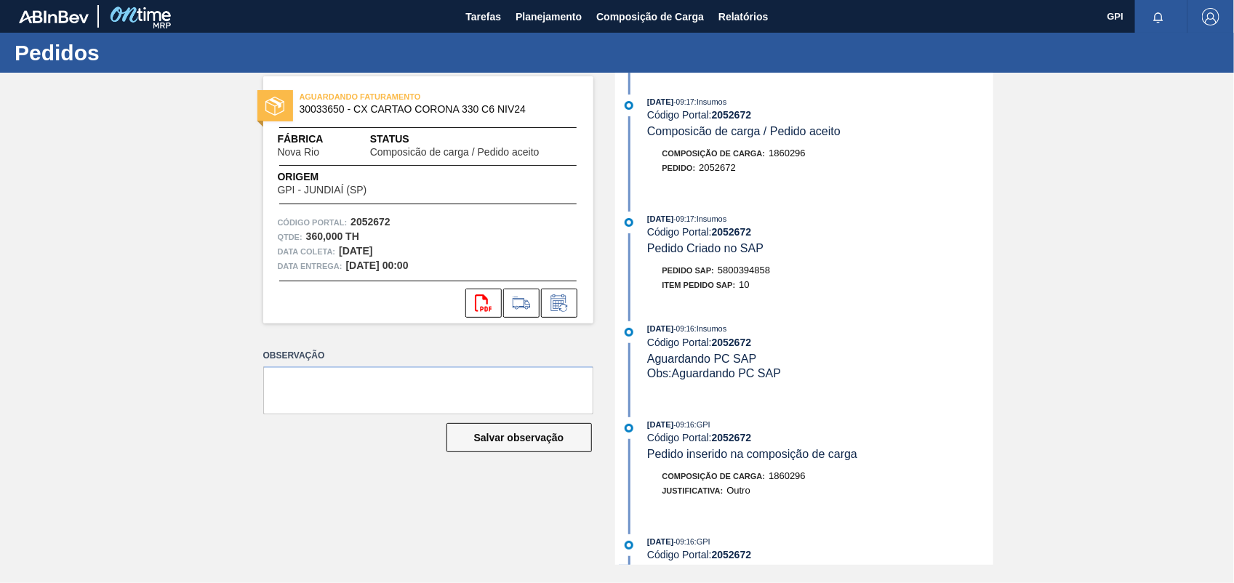
click at [749, 268] on div "Pedido SAP: 5800394858" at bounding box center [716, 270] width 108 height 15
copy span "5800394858"
click at [376, 223] on strong "2052672" at bounding box center [370, 222] width 40 height 12
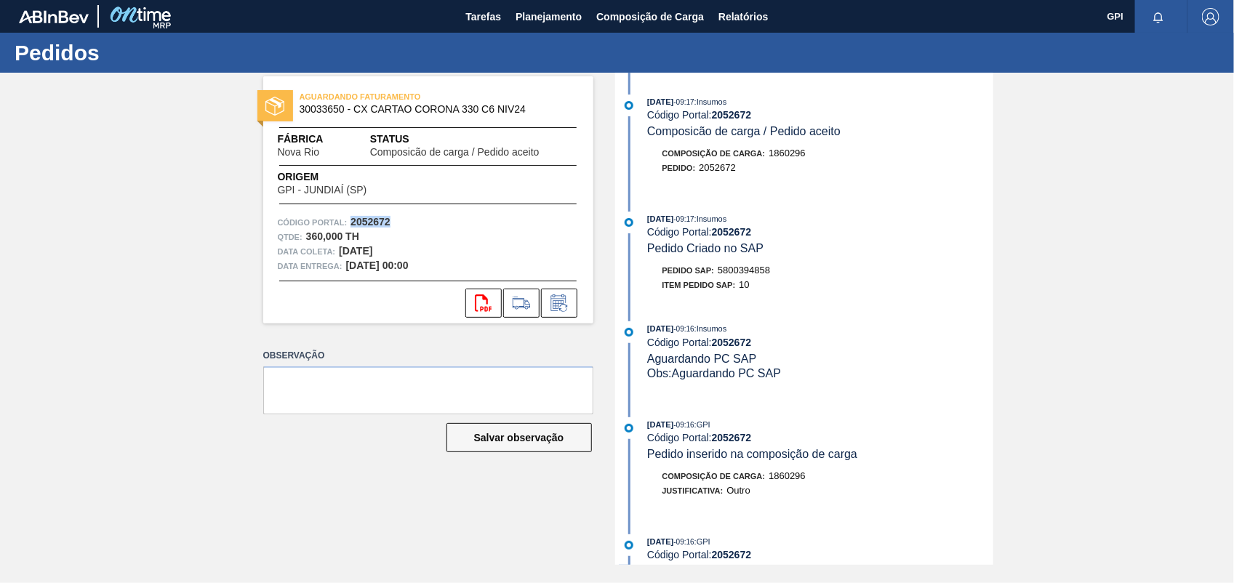
copy strong "2052672"
click at [499, 313] on button "svg{fill:#ff0000}" at bounding box center [483, 303] width 36 height 29
click at [1140, 248] on div "AGUARDANDO FATURAMENTO 30033650 - CX CARTAO CORONA 330 C6 NIV24 Fábrica Nova Ri…" at bounding box center [617, 319] width 1234 height 492
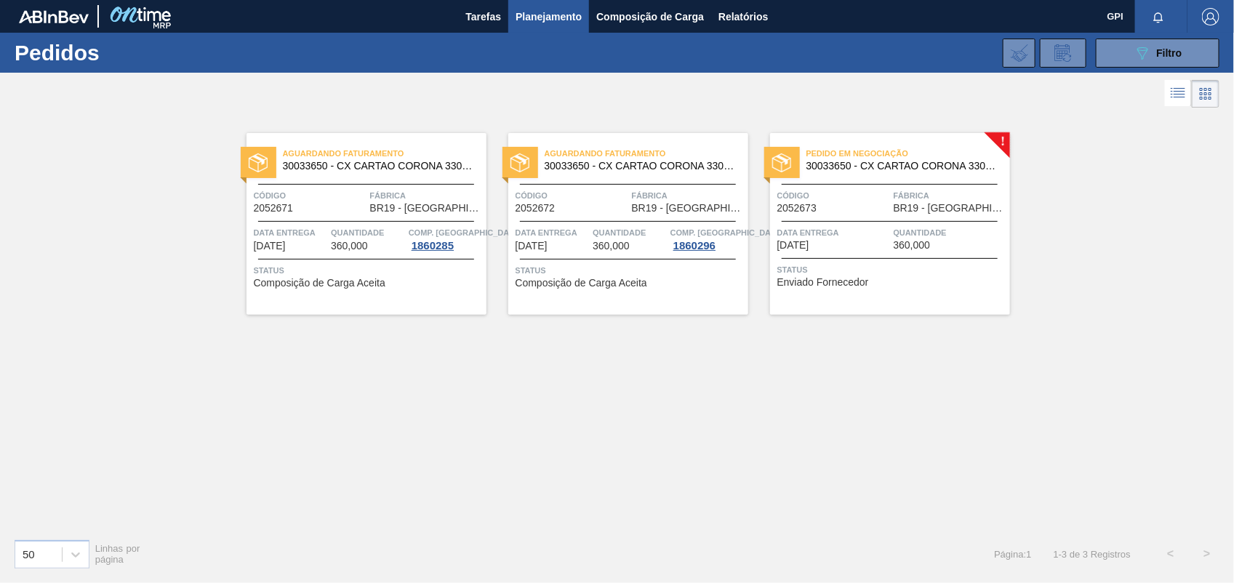
click at [845, 228] on span "Data Entrega" at bounding box center [833, 232] width 113 height 15
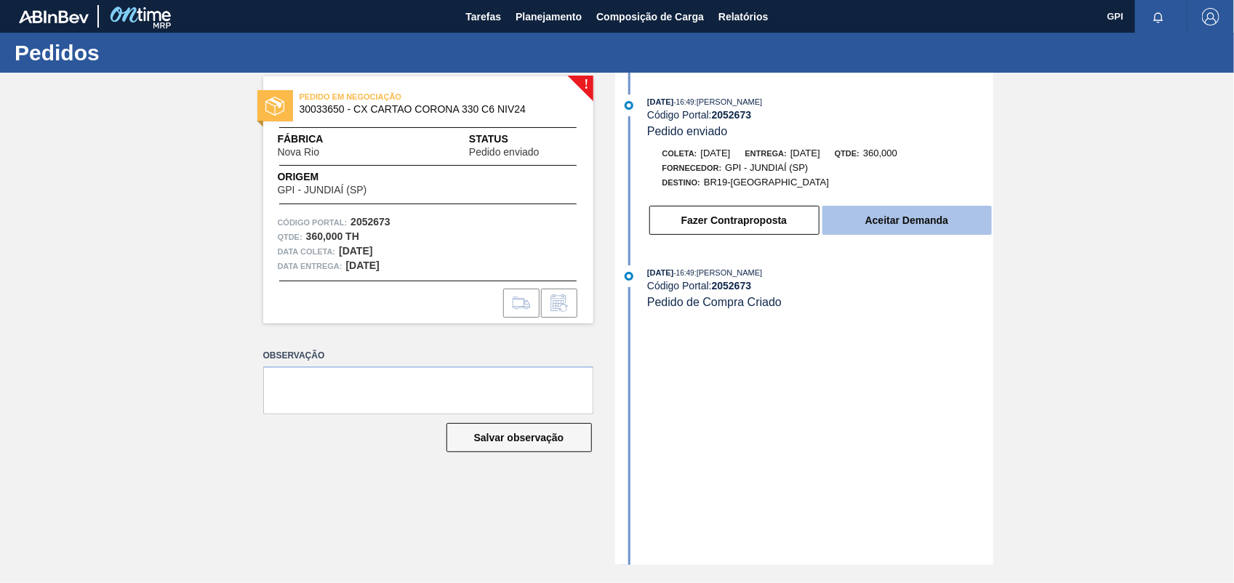
click at [892, 229] on button "Aceitar Demanda" at bounding box center [906, 220] width 169 height 29
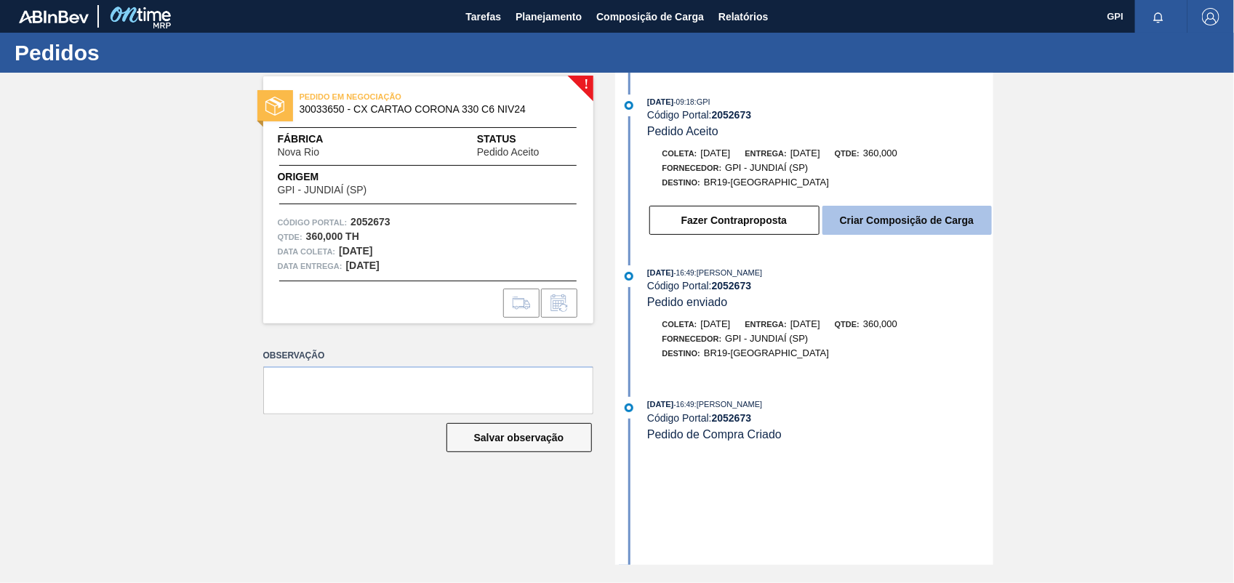
click at [871, 227] on button "Criar Composição de Carga" at bounding box center [906, 220] width 169 height 29
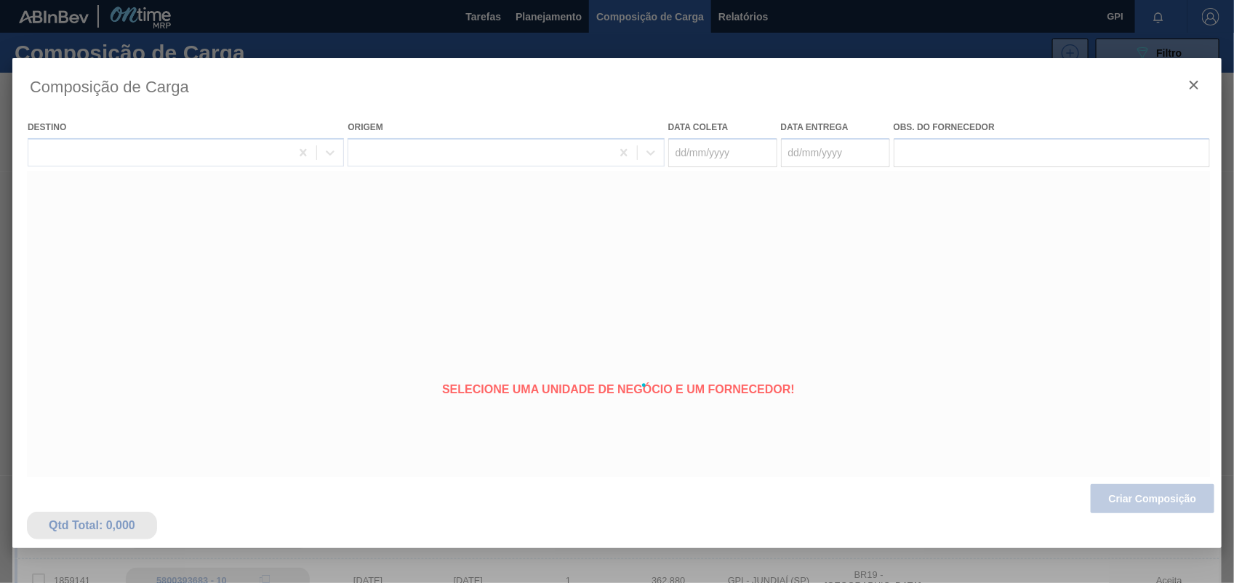
type coleta "23/10/2025"
type Entrega "23/10/2025"
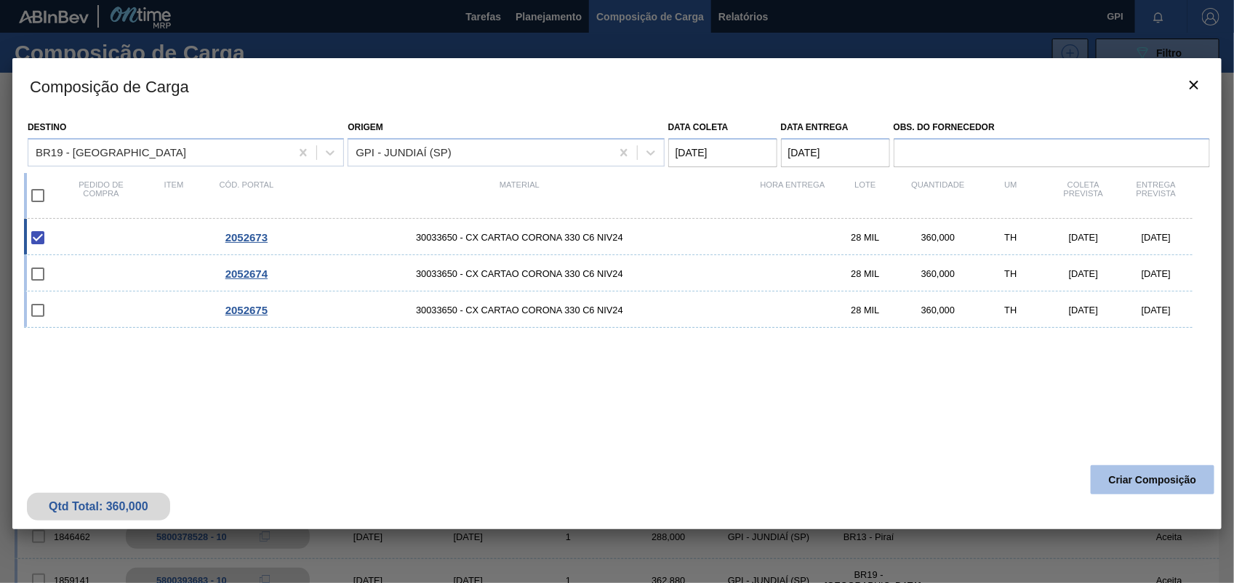
click at [1207, 471] on button "Criar Composição" at bounding box center [1153, 479] width 124 height 29
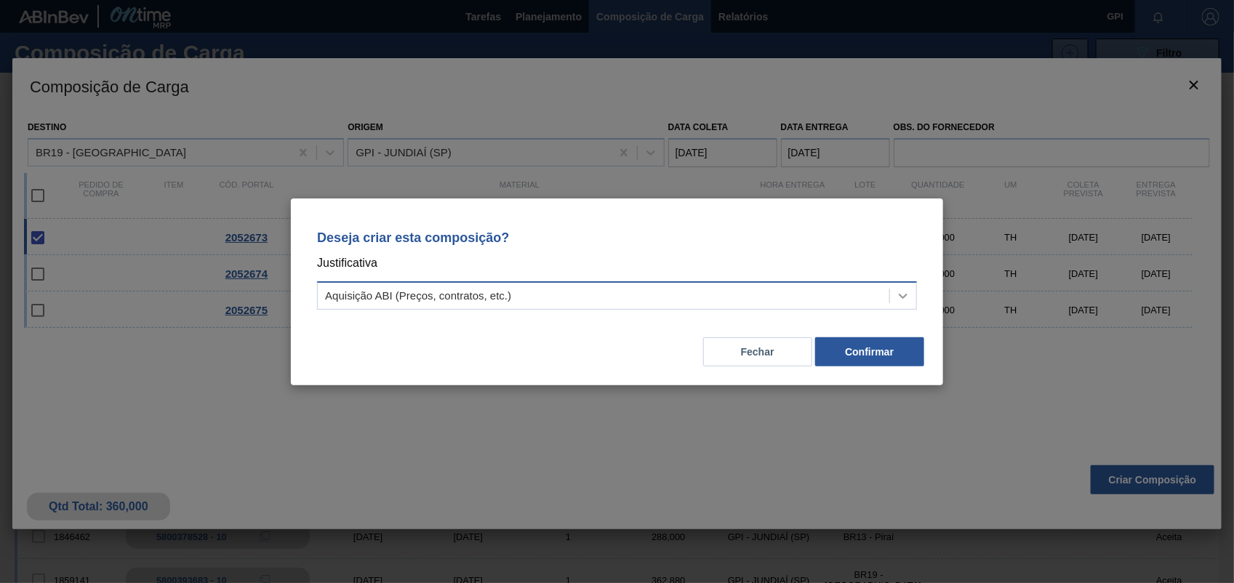
click at [899, 292] on icon at bounding box center [903, 296] width 15 height 15
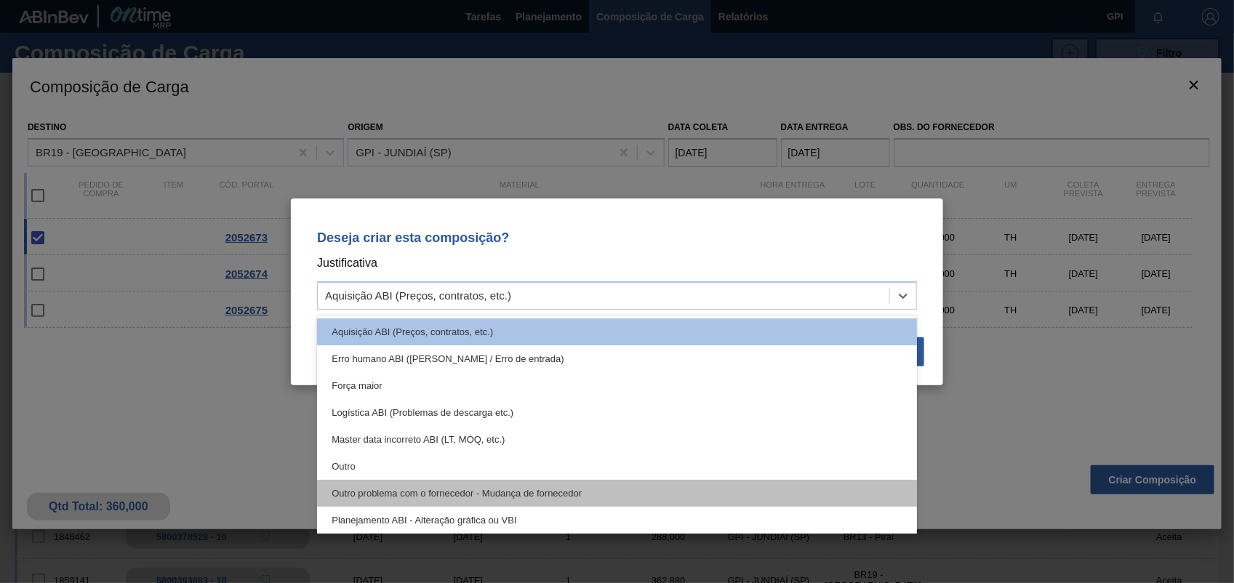
click at [353, 484] on div "Outro problema com o fornecedor - Mudança de fornecedor" at bounding box center [617, 493] width 600 height 27
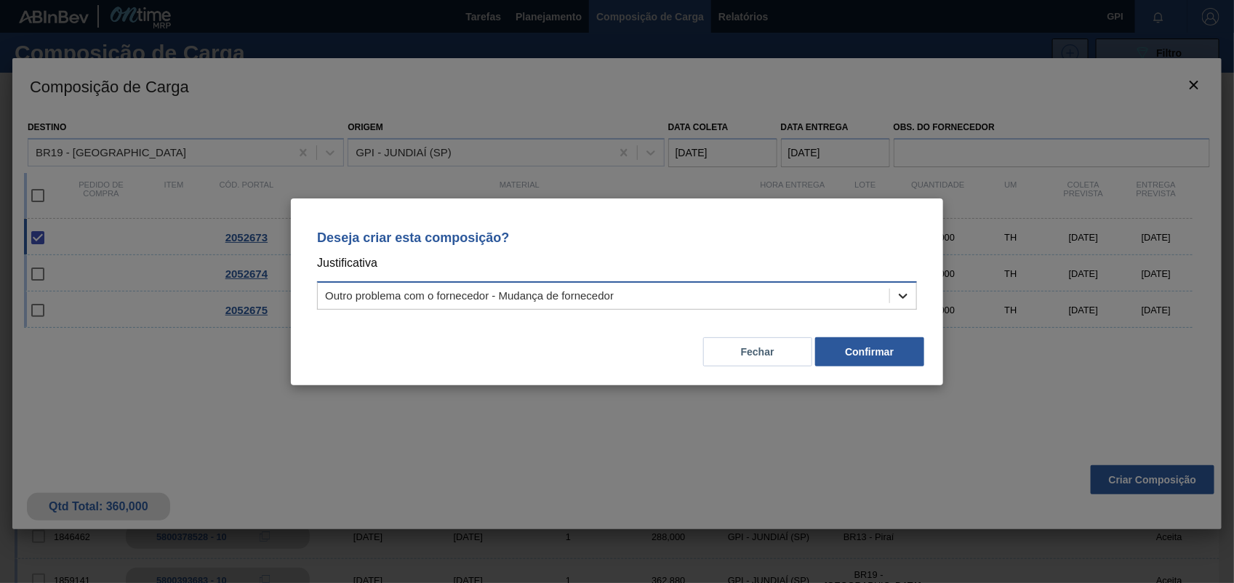
click at [915, 295] on div at bounding box center [903, 296] width 26 height 26
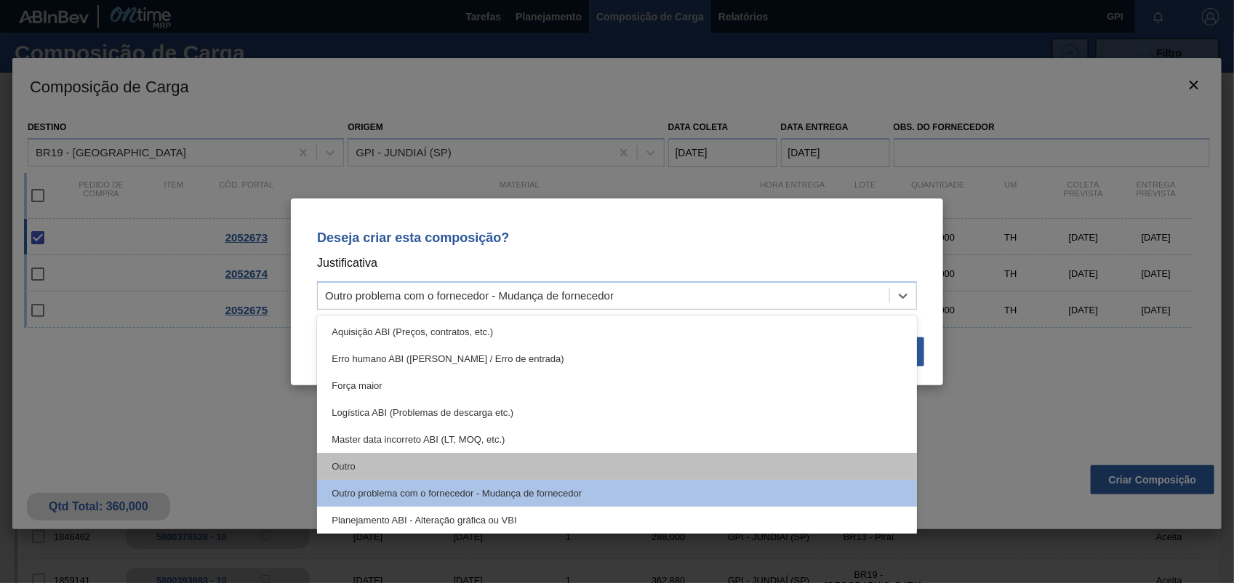
click at [408, 460] on div "Outro" at bounding box center [617, 466] width 600 height 27
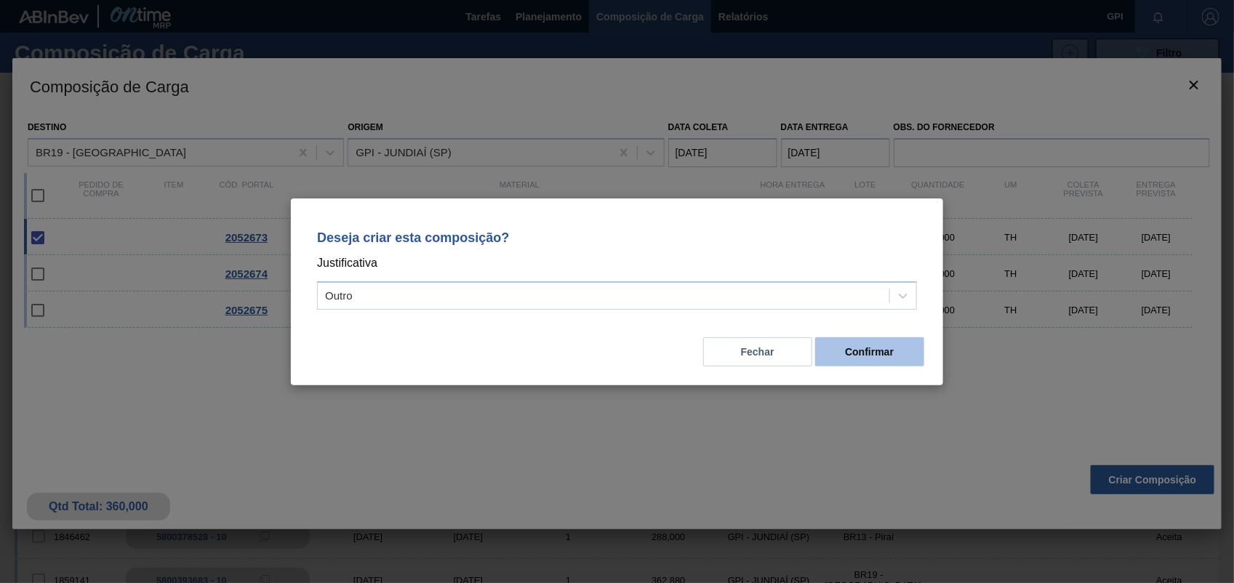
click at [873, 348] on button "Confirmar" at bounding box center [869, 351] width 109 height 29
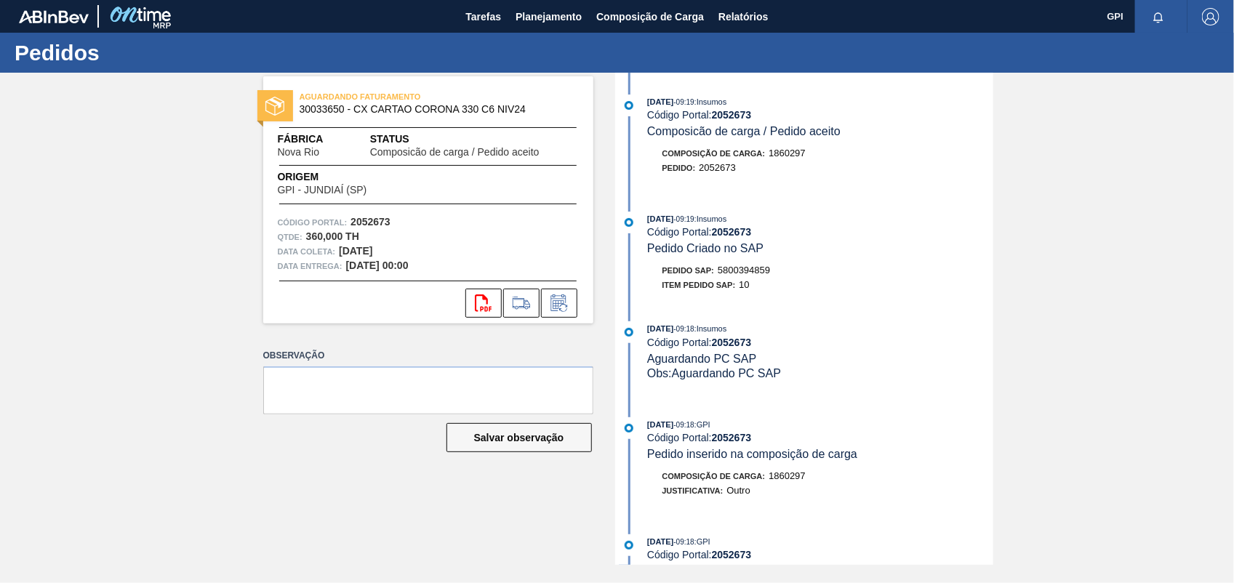
click at [770, 270] on span "5800394859" at bounding box center [744, 270] width 52 height 11
click at [770, 274] on span "5800394859" at bounding box center [744, 270] width 52 height 11
click at [771, 275] on div "Pedido SAP: 5800394859" at bounding box center [716, 270] width 108 height 15
click at [753, 274] on span "5800394859" at bounding box center [744, 270] width 52 height 11
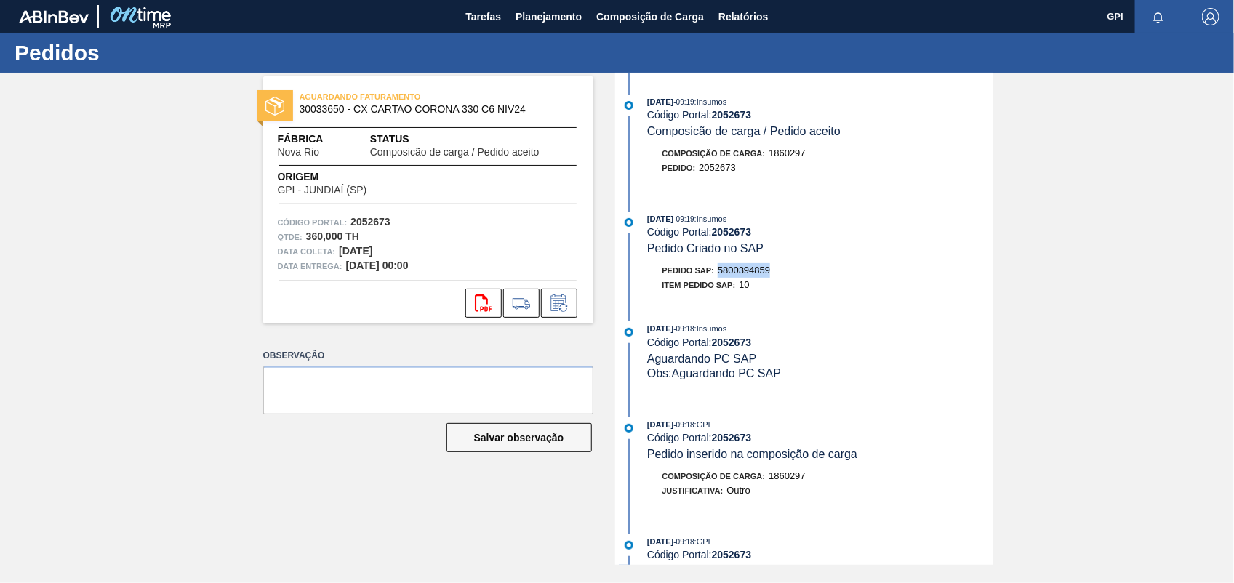
click at [753, 274] on span "5800394859" at bounding box center [744, 270] width 52 height 11
copy span "5800394859"
click at [380, 226] on strong "2052673" at bounding box center [370, 222] width 40 height 12
copy strong "2052673"
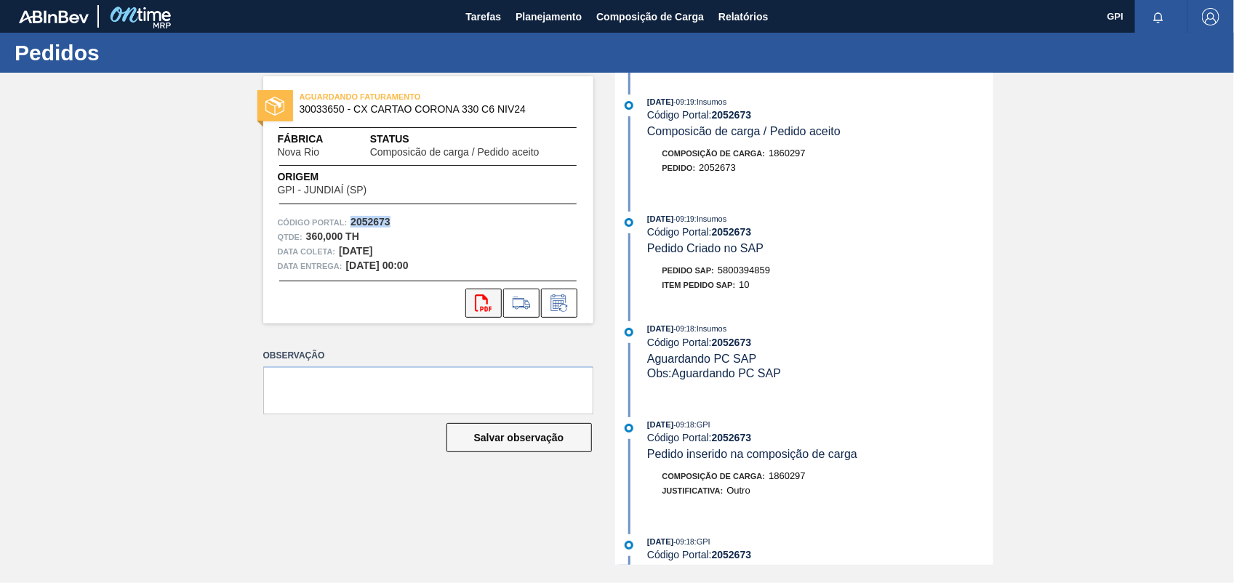
click at [476, 299] on icon at bounding box center [483, 302] width 17 height 17
click at [1069, 205] on div "AGUARDANDO FATURAMENTO 30033650 - CX CARTAO CORONA 330 C6 NIV24 Fábrica Nova Ri…" at bounding box center [617, 319] width 1234 height 492
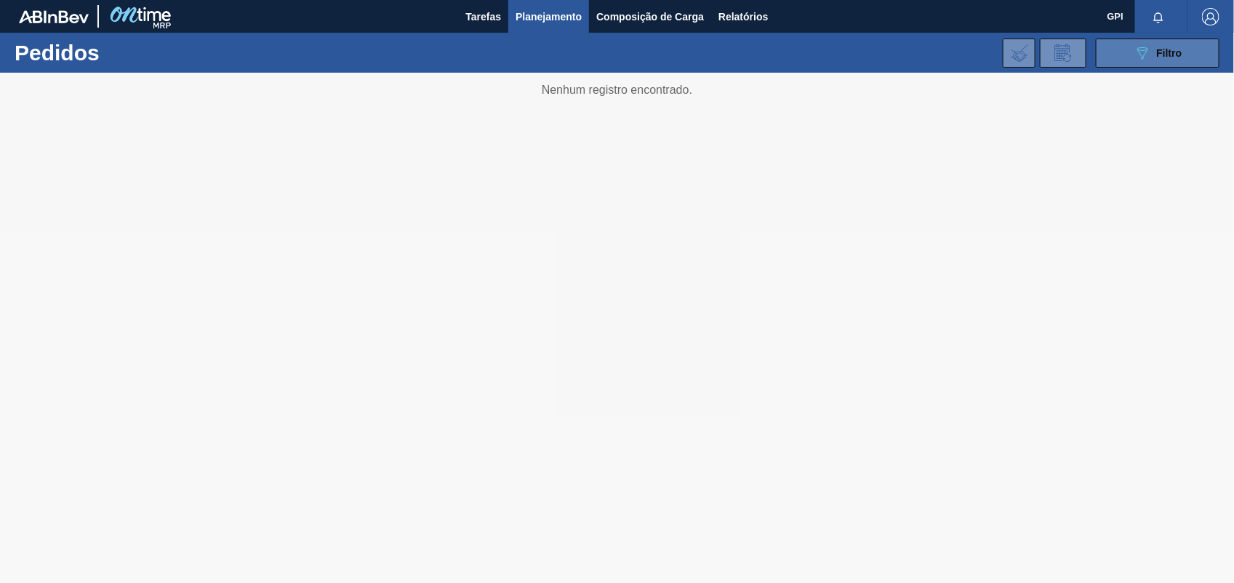
click at [1182, 57] on button "089F7B8B-B2A5-4AFE-B5C0-19BA573D28AC Filtro" at bounding box center [1158, 53] width 124 height 29
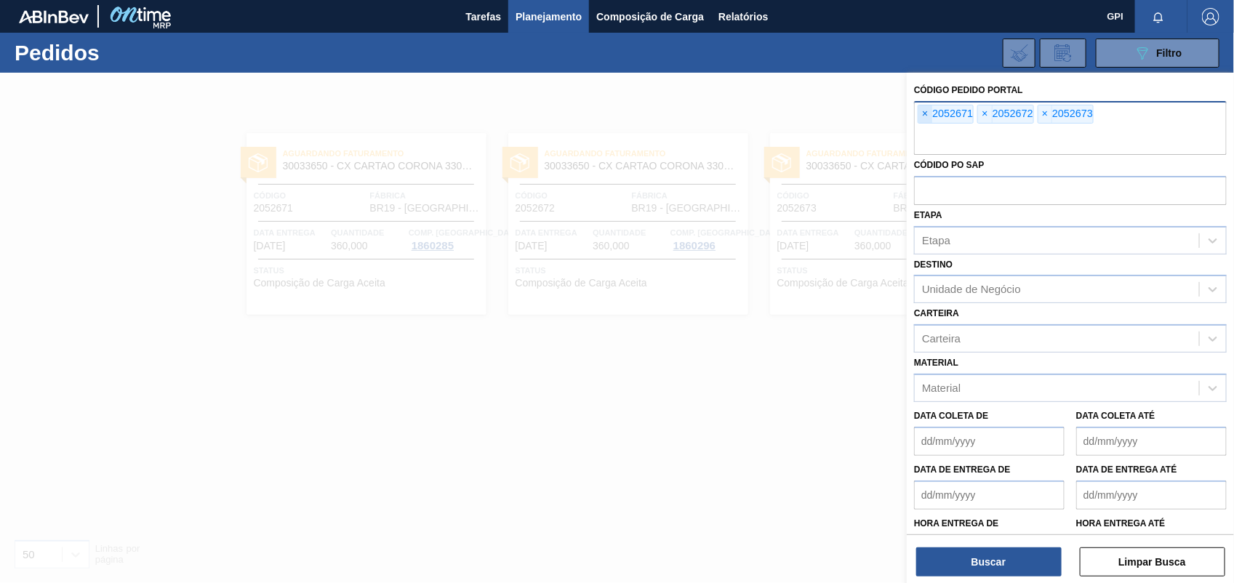
click at [926, 108] on span "×" at bounding box center [925, 113] width 14 height 17
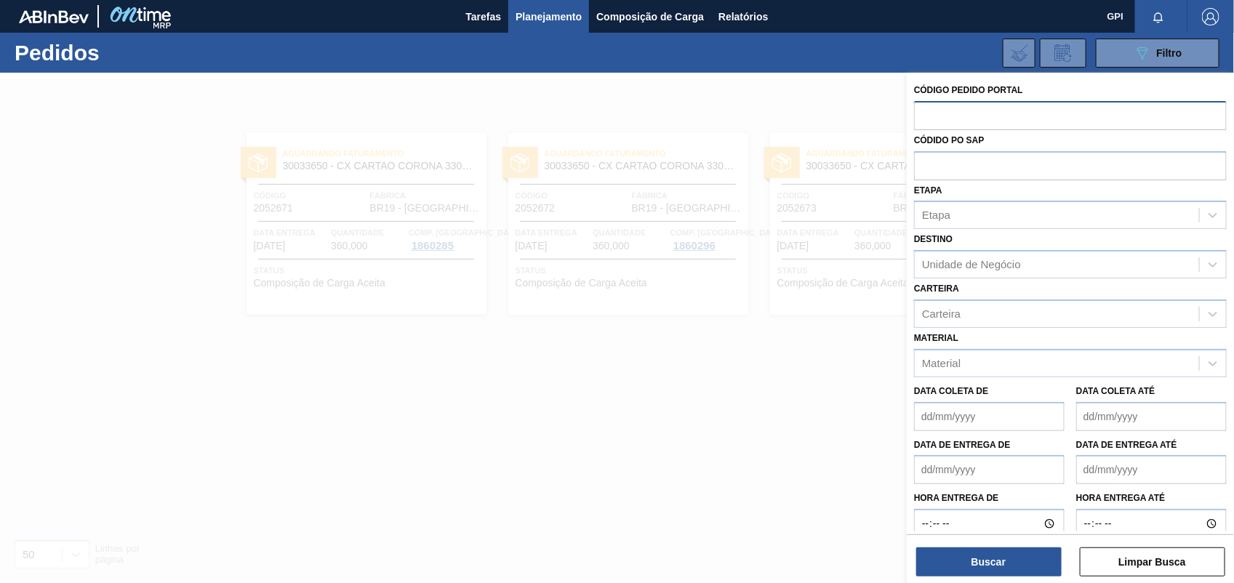
click at [926, 108] on input "text" at bounding box center [1070, 115] width 313 height 28
paste input "text"
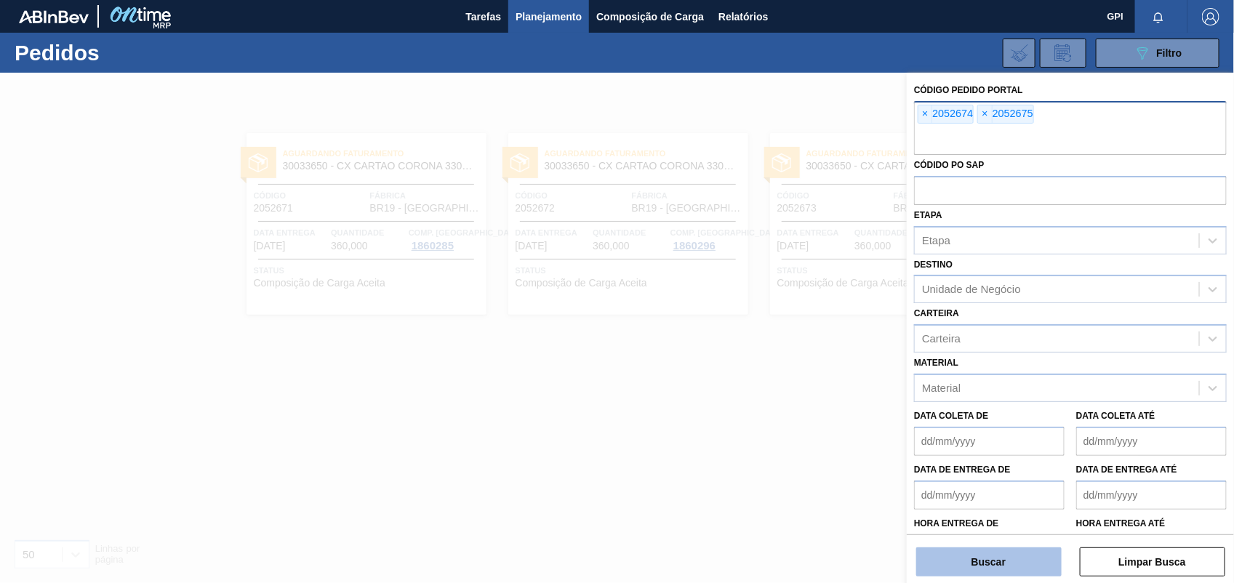
click at [967, 550] on button "Buscar" at bounding box center [988, 561] width 145 height 29
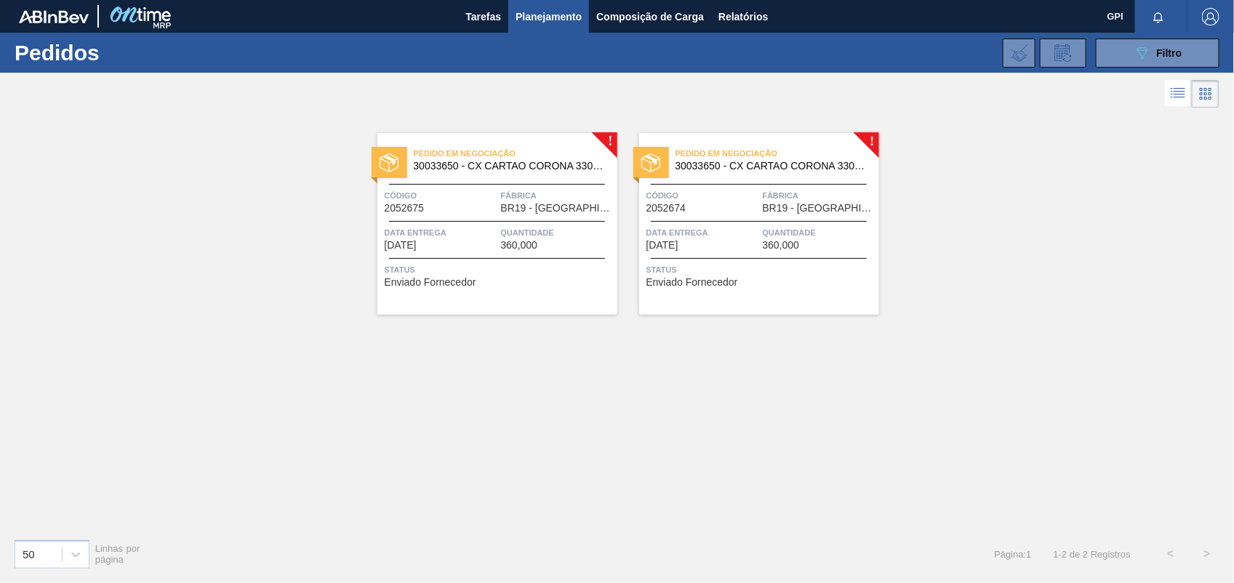
click at [724, 214] on div "Pedido em Negociação 30033650 - CX CARTAO CORONA 330 C6 NIV24 Código 2052674 Fá…" at bounding box center [759, 224] width 240 height 182
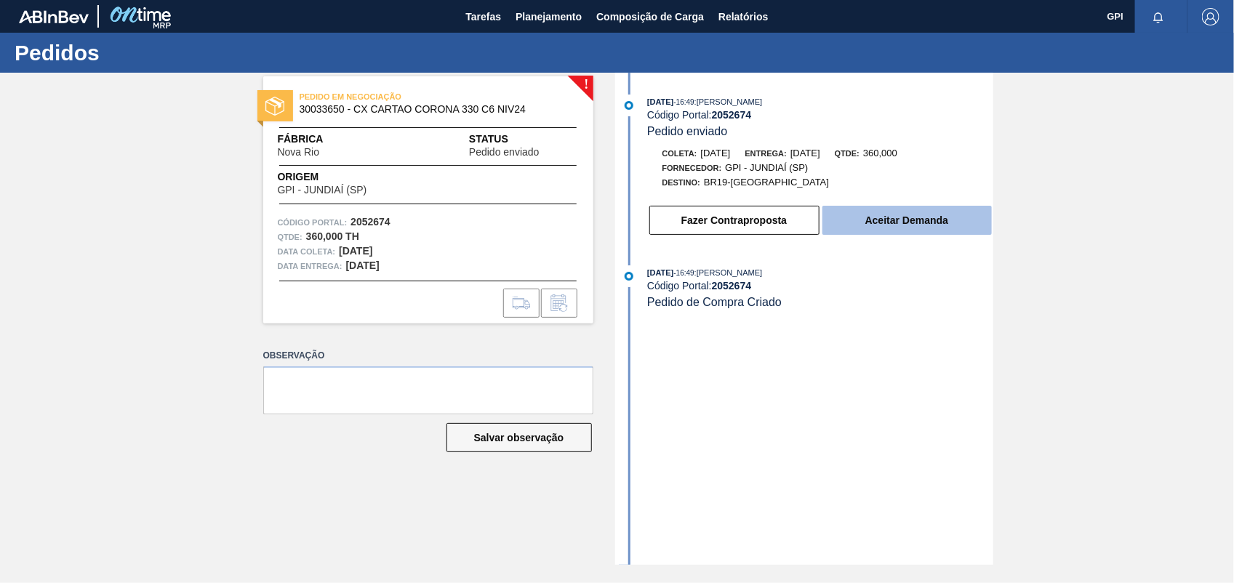
click at [886, 224] on button "Aceitar Demanda" at bounding box center [906, 220] width 169 height 29
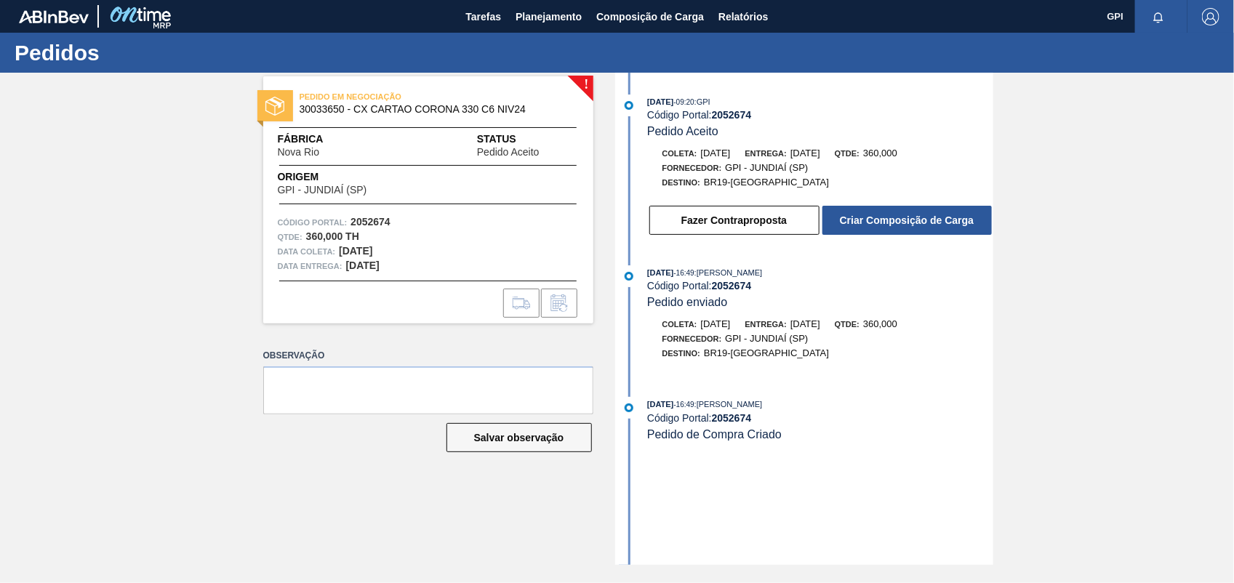
drag, startPoint x: 886, startPoint y: 224, endPoint x: 891, endPoint y: 246, distance: 22.6
click at [891, 244] on div "13/10/2025 - 09:20 : GPI Código Portal: 2052674 Pedido Aceito Coleta: 28/10/202…" at bounding box center [806, 169] width 374 height 149
click at [896, 230] on button "Criar Composição de Carga" at bounding box center [906, 220] width 169 height 29
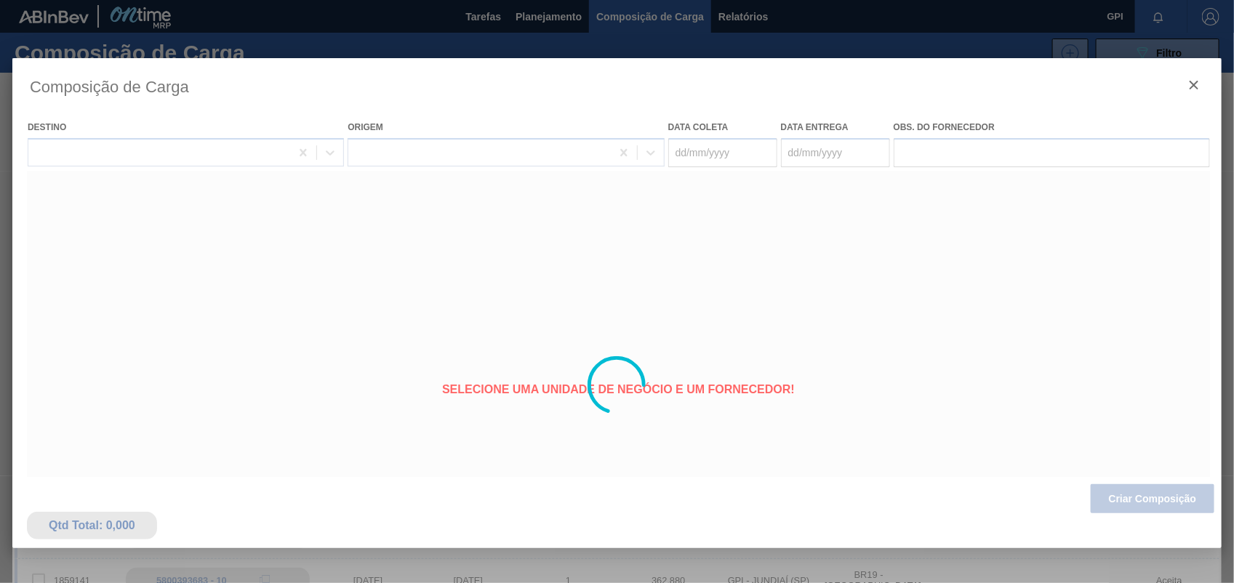
type coleta "[DATE]"
type Entrega "[DATE]"
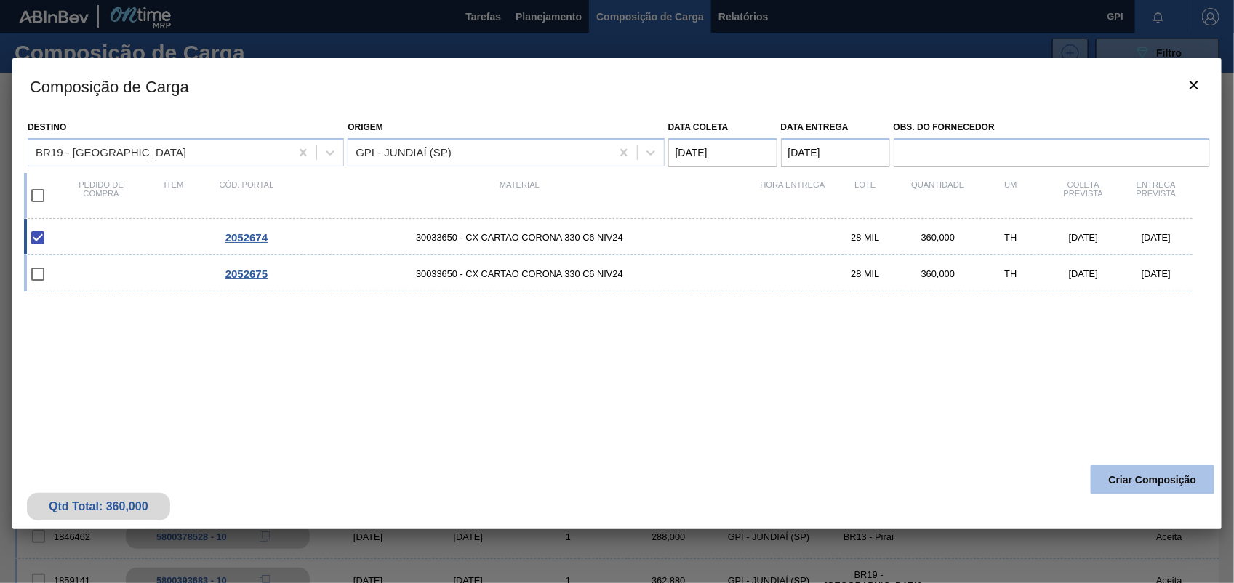
click at [1142, 478] on button "Criar Composição" at bounding box center [1153, 479] width 124 height 29
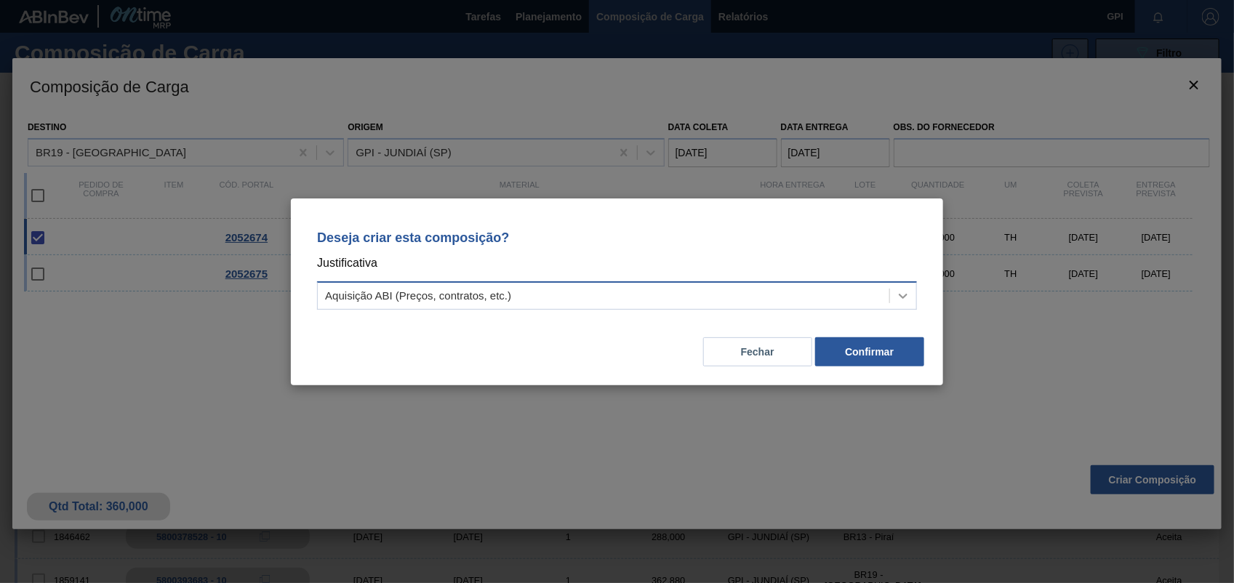
click at [906, 296] on icon at bounding box center [903, 296] width 15 height 15
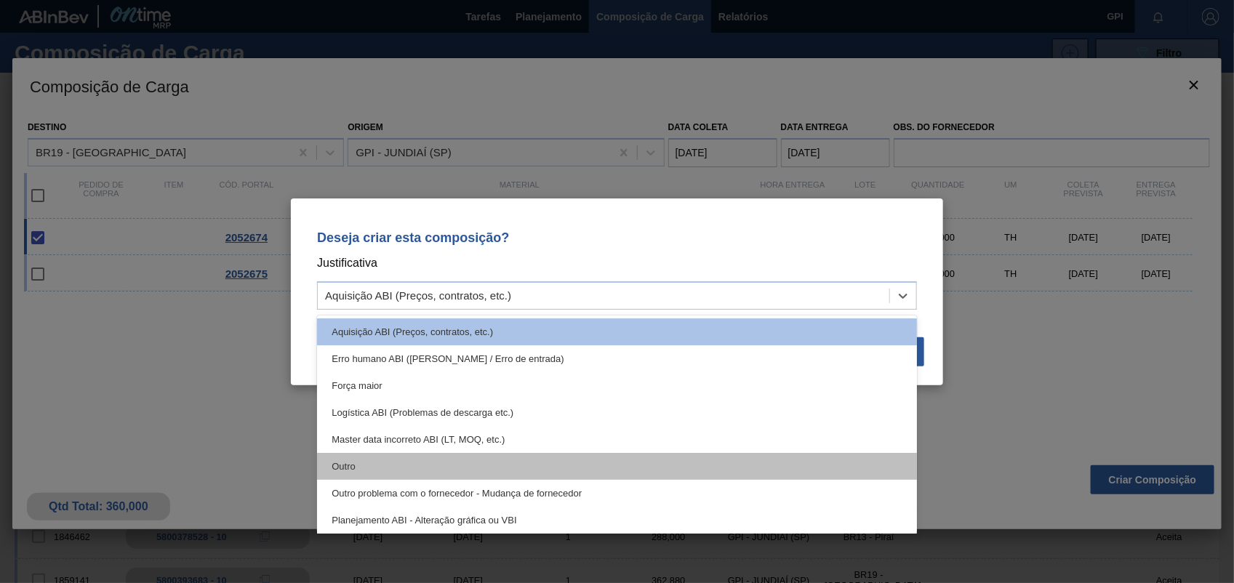
click at [395, 465] on div "Outro" at bounding box center [617, 466] width 600 height 27
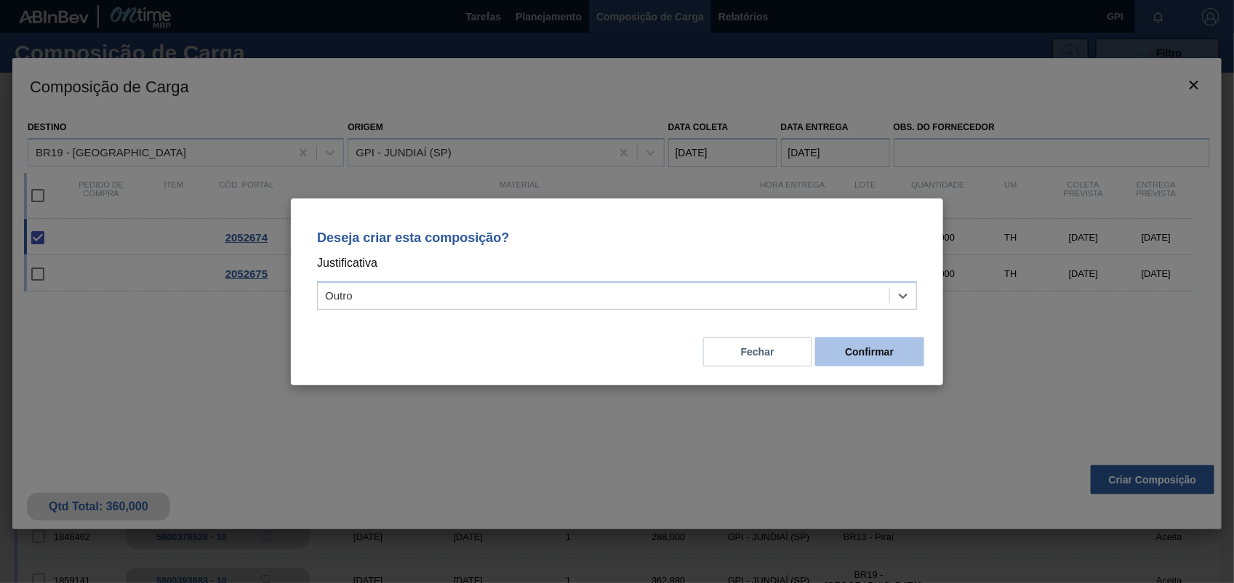
click at [889, 353] on button "Confirmar" at bounding box center [869, 351] width 109 height 29
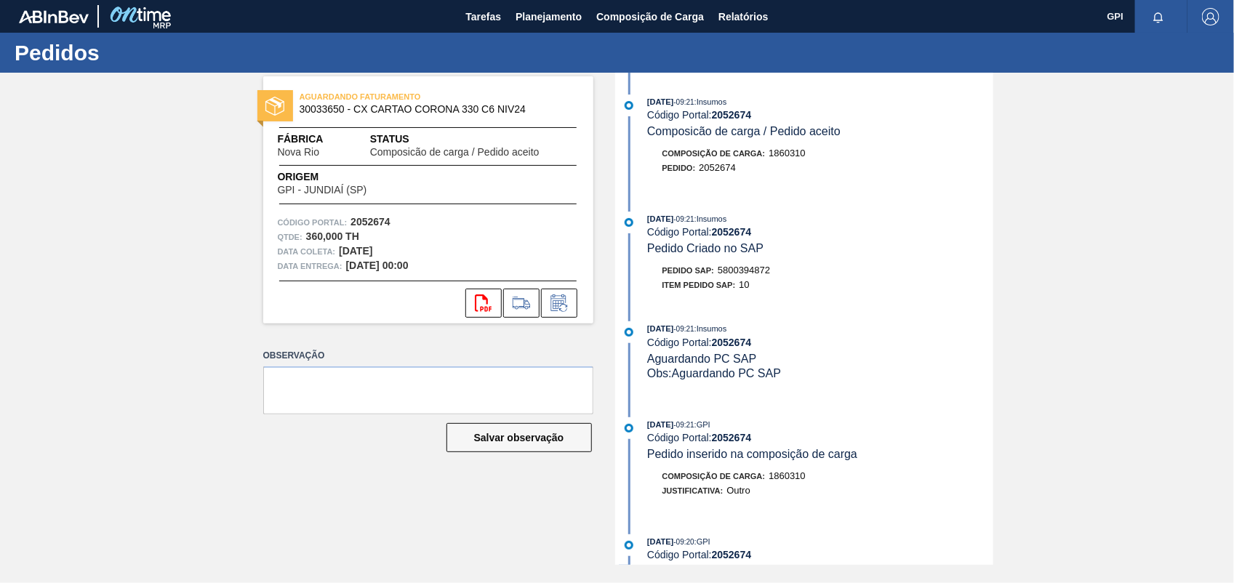
click at [762, 276] on span "5800394872" at bounding box center [744, 270] width 52 height 11
copy span "5800394872"
click at [367, 224] on strong "2052674" at bounding box center [370, 222] width 40 height 12
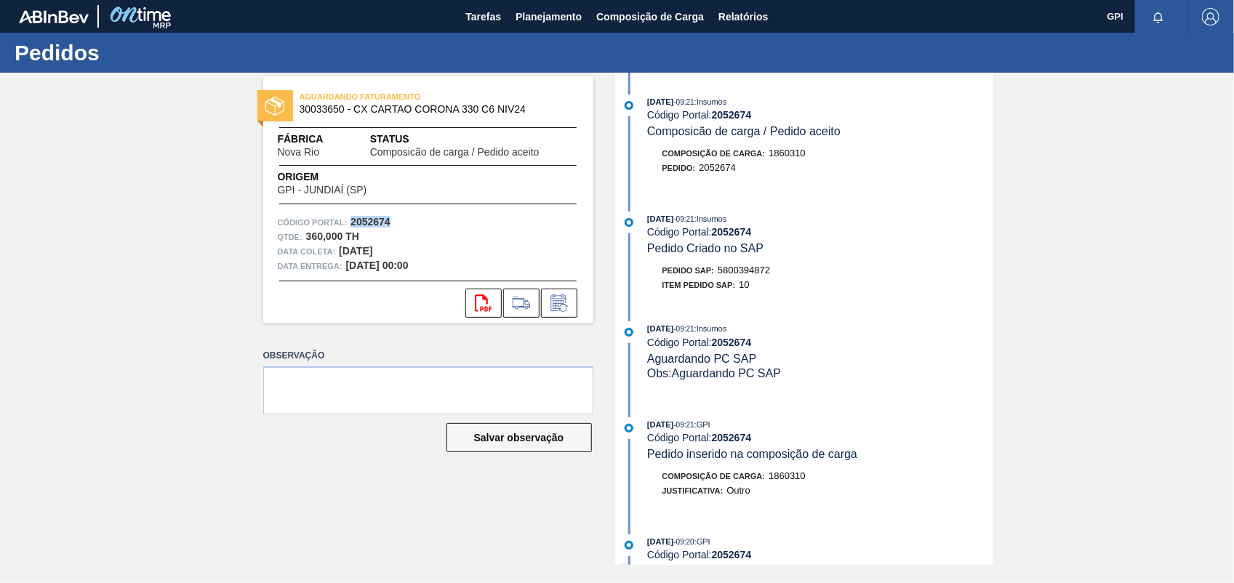
copy strong "2052674"
click at [493, 300] on button "svg{fill:#ff0000}" at bounding box center [483, 303] width 36 height 29
click at [1065, 245] on div "AGUARDANDO FATURAMENTO 30033650 - CX CARTAO CORONA 330 C6 NIV24 Fábrica Nova Ri…" at bounding box center [617, 319] width 1234 height 492
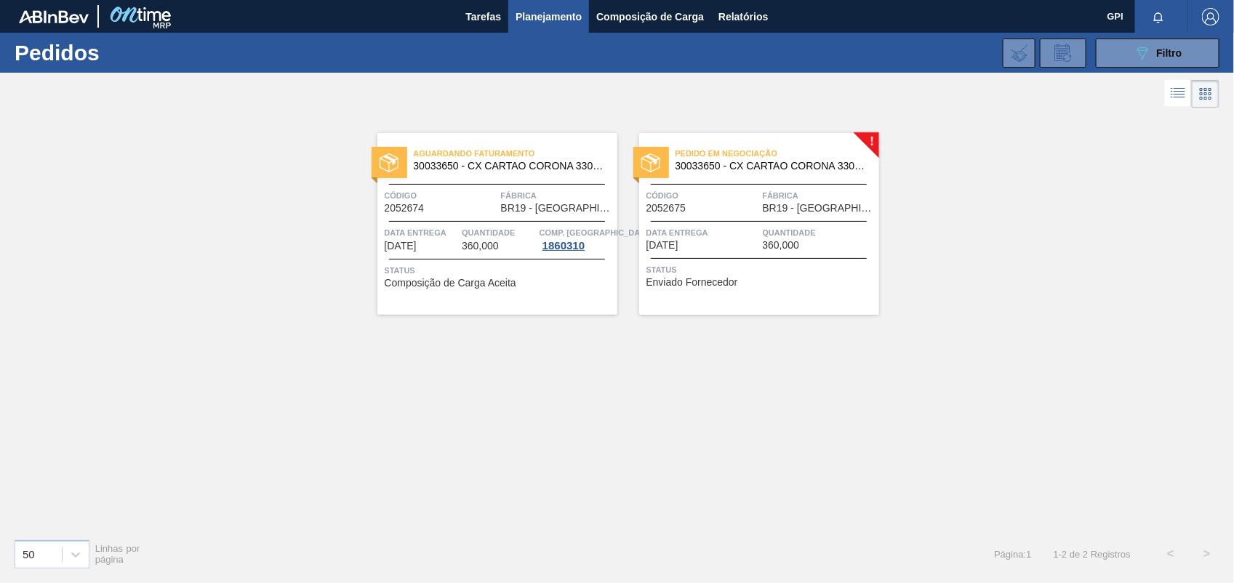
click at [710, 218] on div "Pedido em Negociação 30033650 - CX CARTAO CORONA 330 C6 NIV24 Código 2052675 Fá…" at bounding box center [759, 224] width 240 height 182
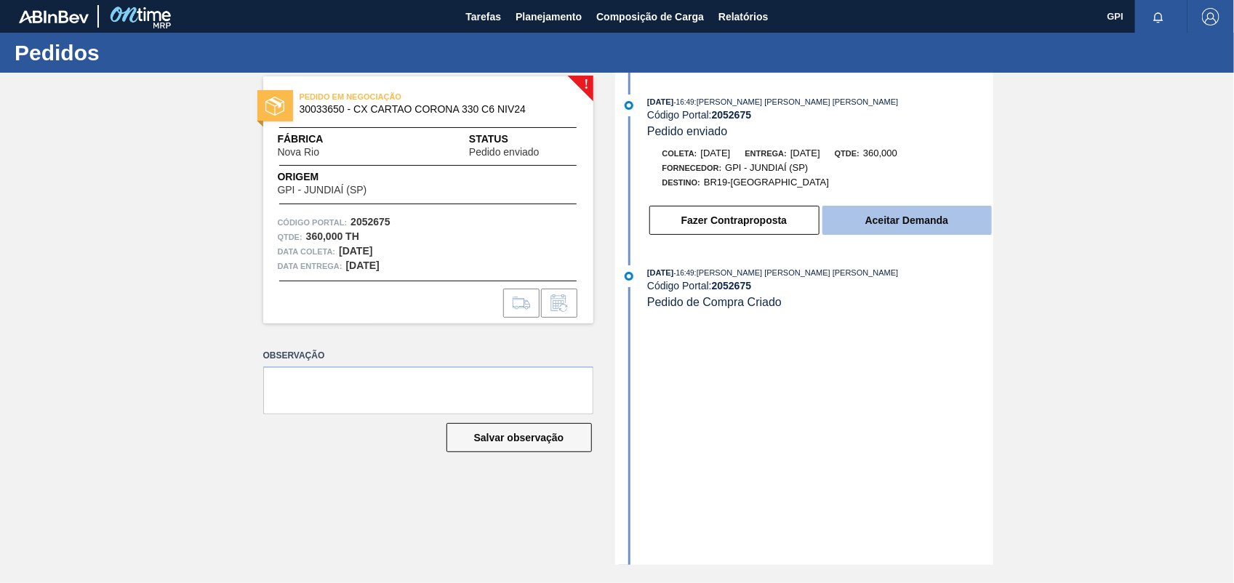
click at [886, 220] on button "Aceitar Demanda" at bounding box center [906, 220] width 169 height 29
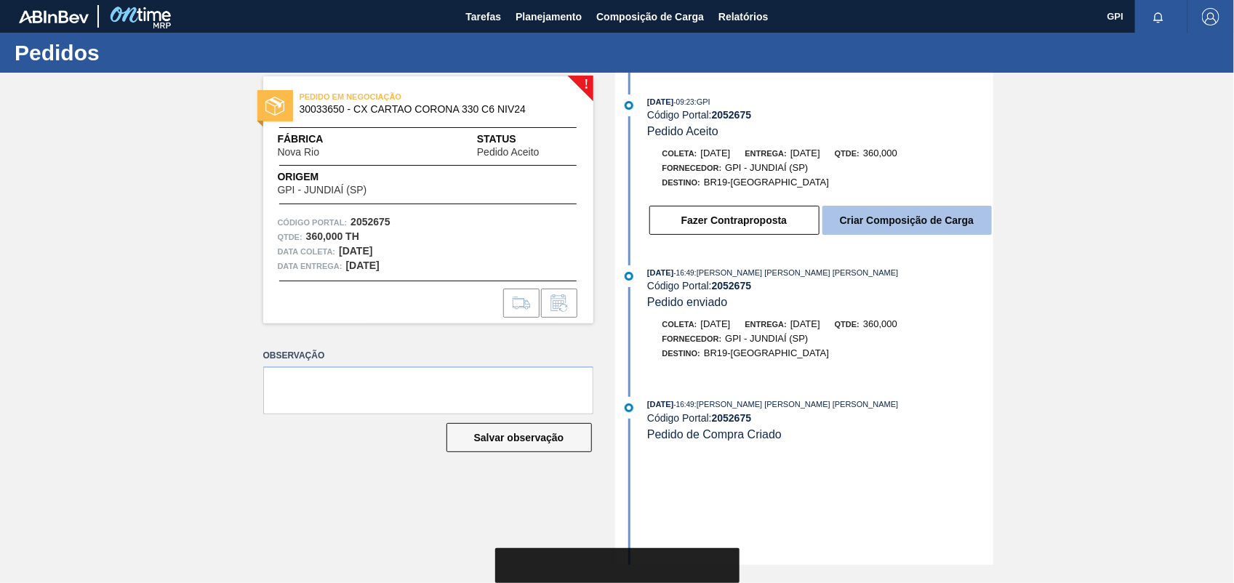
click at [947, 216] on button "Criar Composição de Carga" at bounding box center [906, 220] width 169 height 29
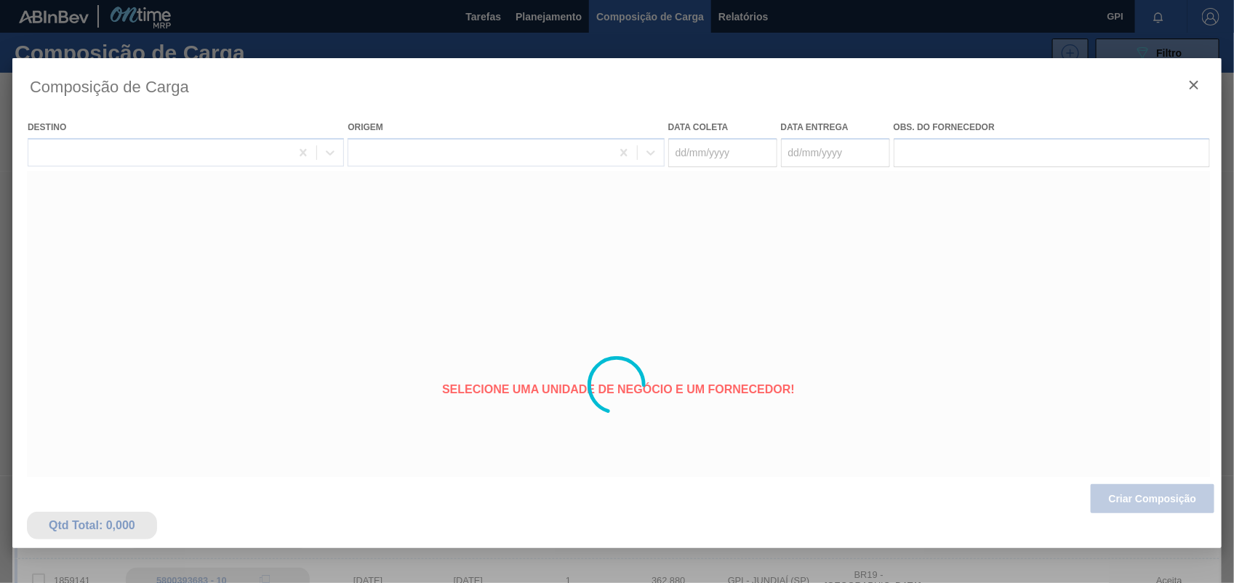
type coleta "[DATE]"
type Entrega "[DATE]"
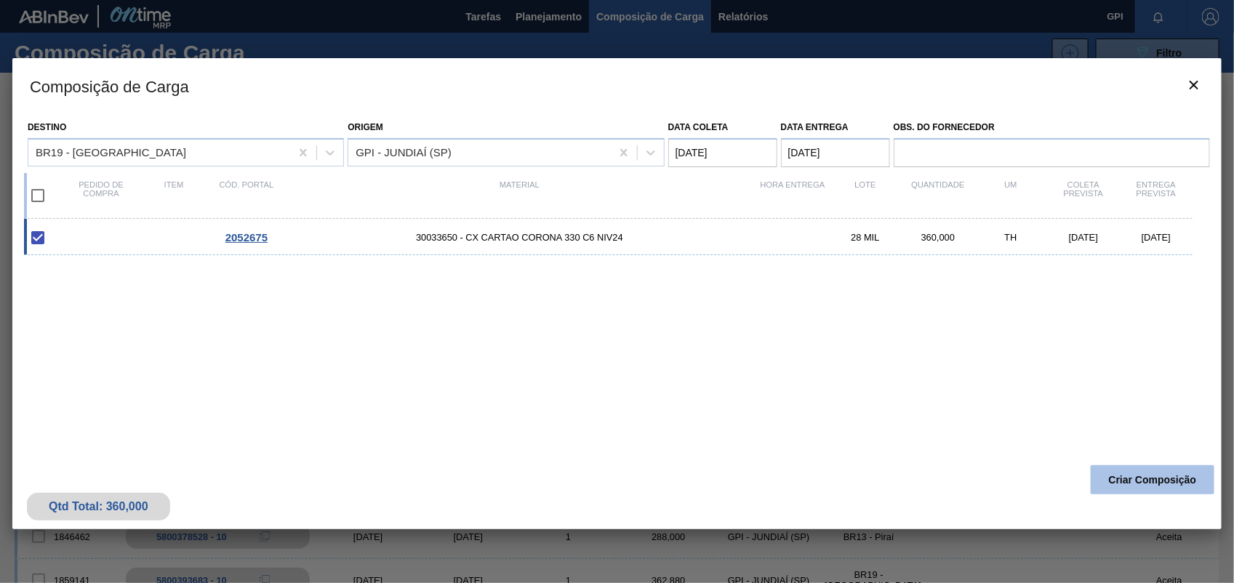
click at [1168, 485] on button "Criar Composição" at bounding box center [1153, 479] width 124 height 29
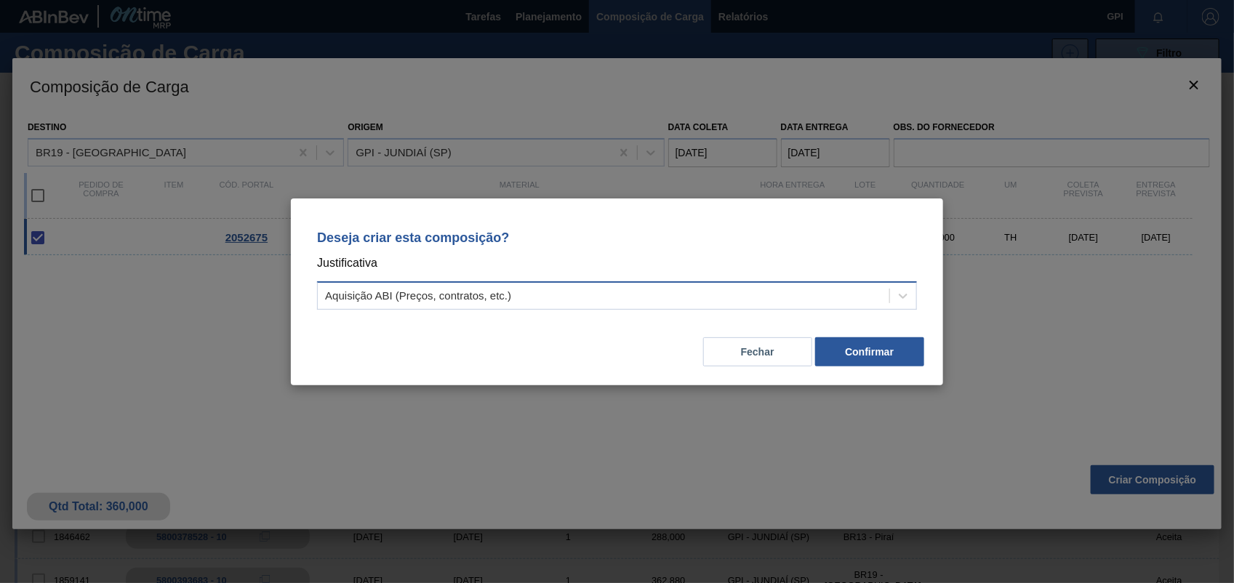
drag, startPoint x: 899, startPoint y: 289, endPoint x: 836, endPoint y: 289, distance: 63.3
click at [899, 289] on icon at bounding box center [903, 296] width 15 height 15
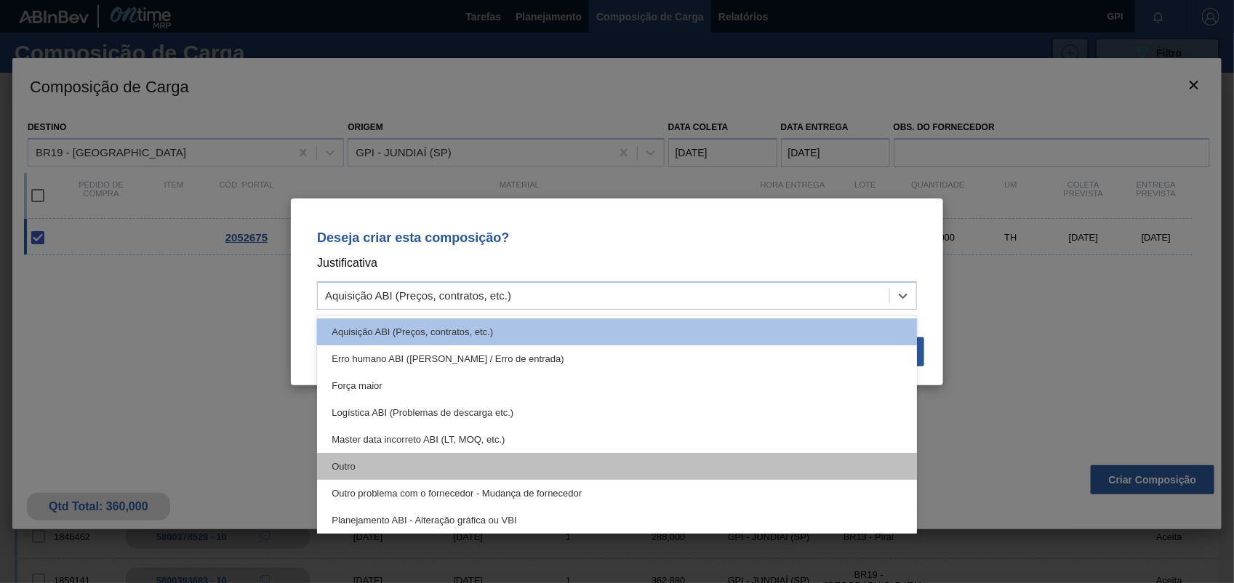
click at [324, 468] on div "Outro" at bounding box center [617, 466] width 600 height 27
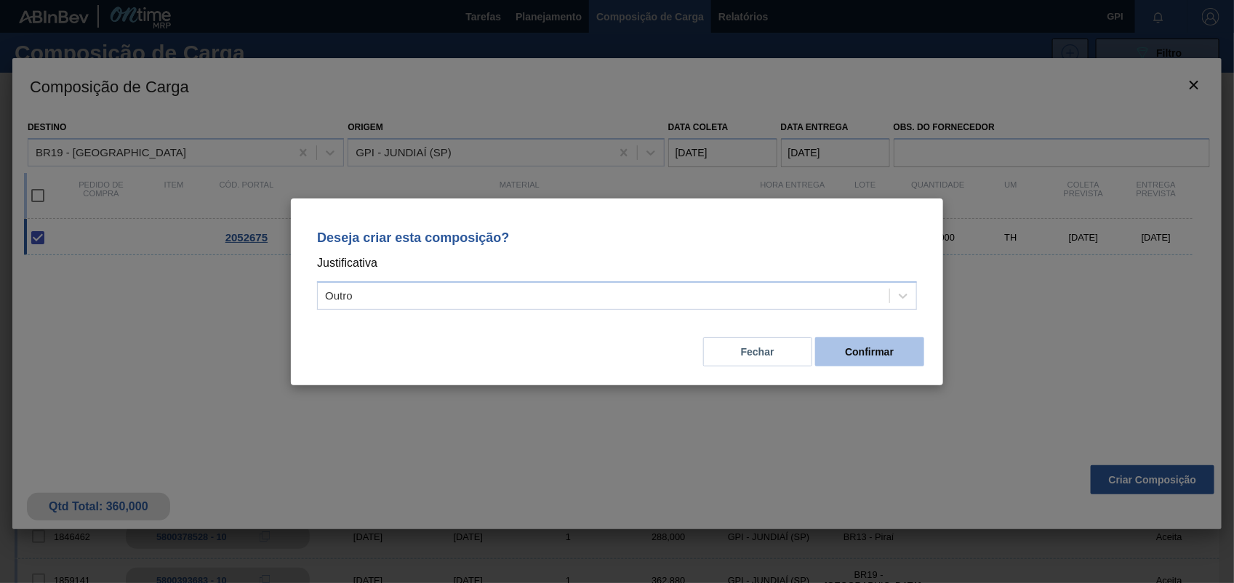
click at [867, 347] on button "Confirmar" at bounding box center [869, 351] width 109 height 29
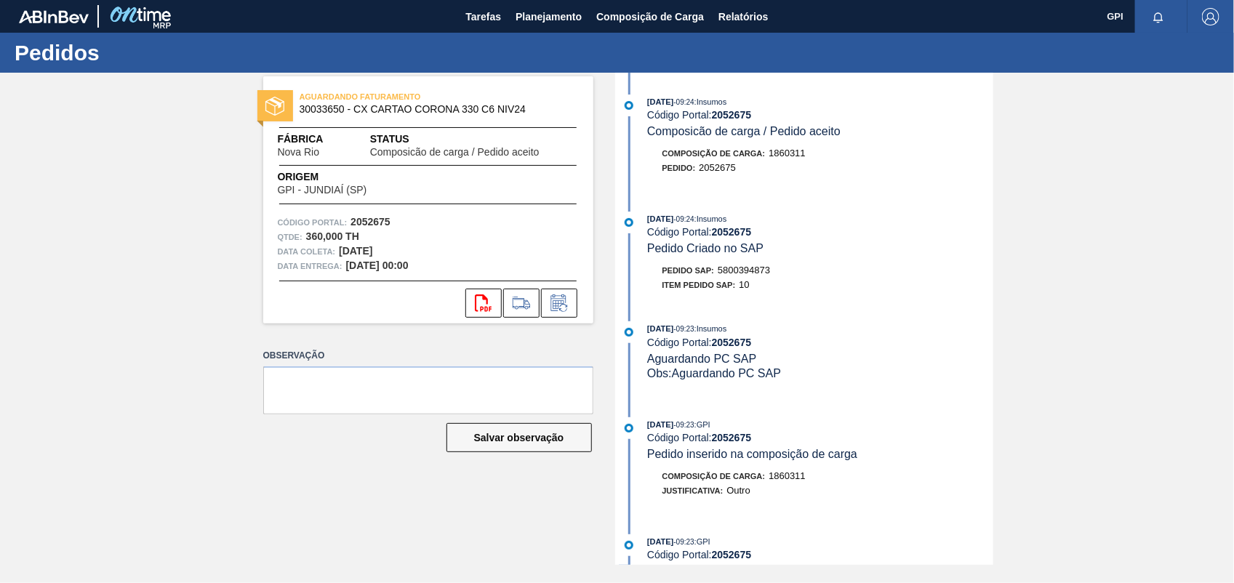
click at [739, 273] on span "5800394873" at bounding box center [744, 270] width 52 height 11
copy span "5800394873"
click at [360, 220] on strong "2052675" at bounding box center [370, 222] width 40 height 12
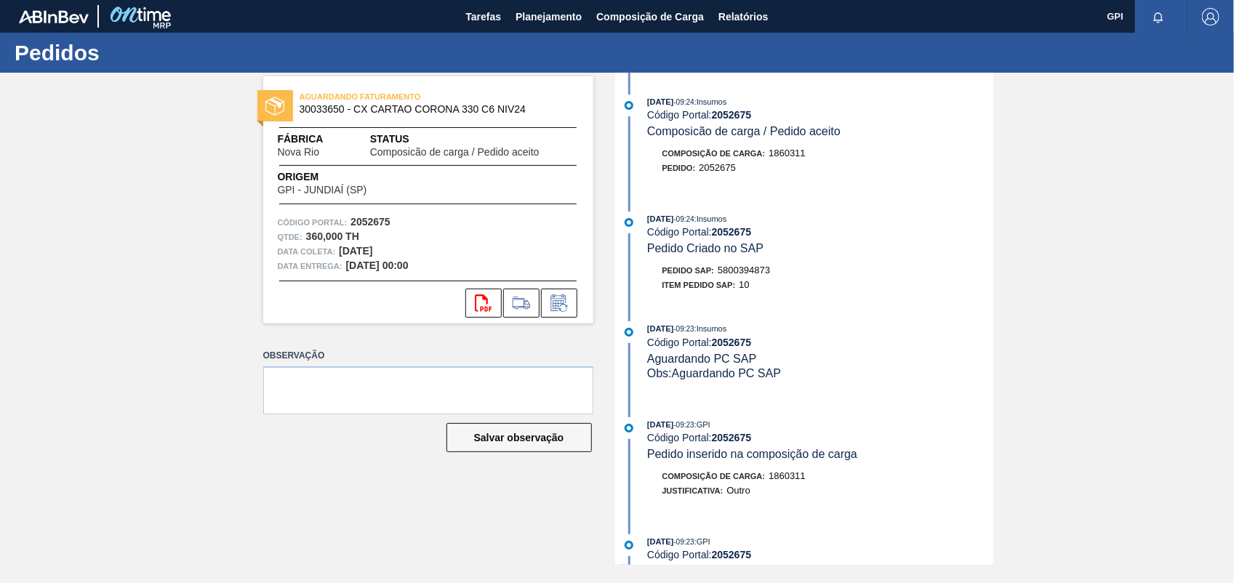
drag, startPoint x: 360, startPoint y: 220, endPoint x: 768, endPoint y: 244, distance: 408.6
click at [718, 238] on strong "2052675" at bounding box center [732, 232] width 40 height 12
click at [1100, 264] on div "AGUARDANDO FATURAMENTO 30033650 - CX CARTAO CORONA 330 C6 NIV24 Fábrica Nova Ri…" at bounding box center [617, 319] width 1234 height 492
